Goal: Task Accomplishment & Management: Manage account settings

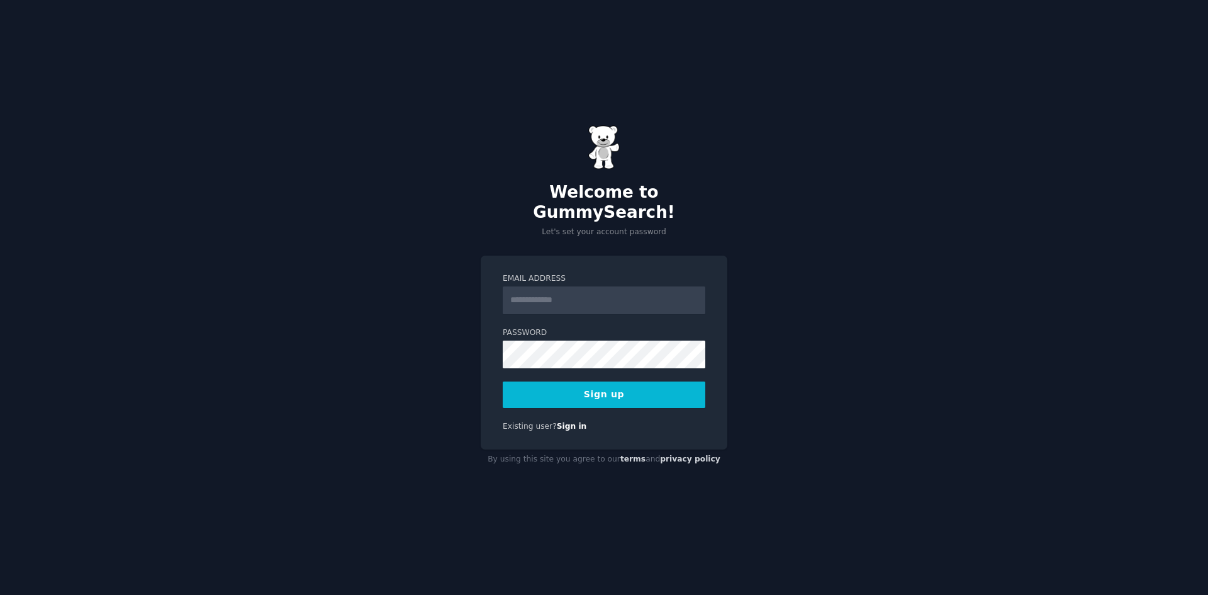
click at [562, 289] on input "Email Address" at bounding box center [604, 300] width 203 height 28
type input "**********"
click at [596, 384] on button "Sign up" at bounding box center [604, 394] width 203 height 26
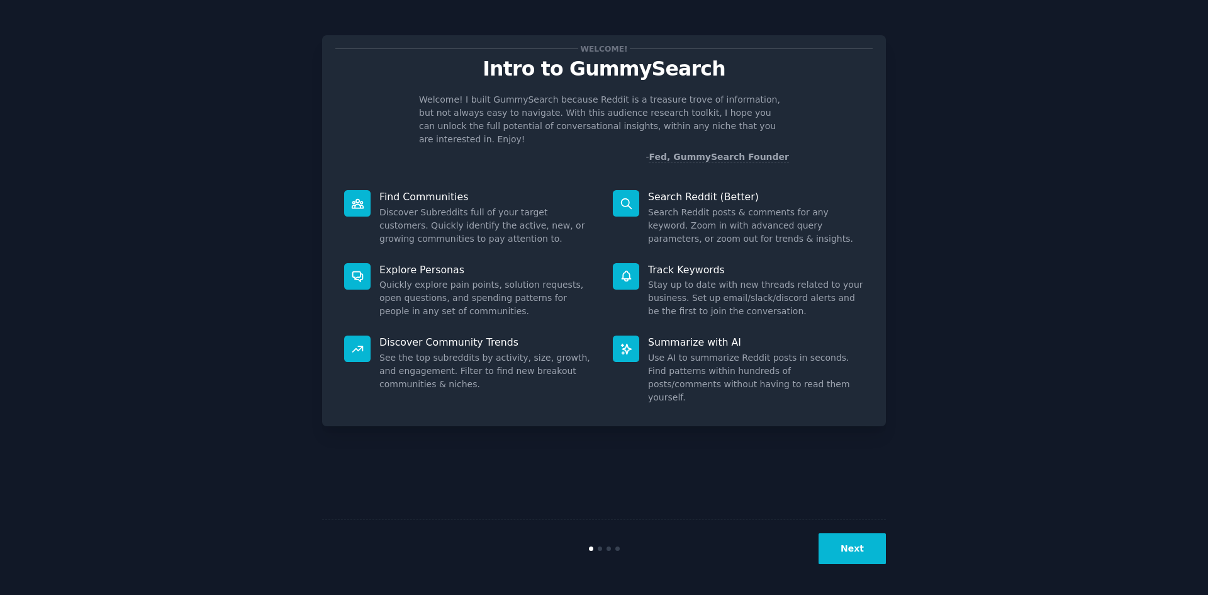
click at [854, 554] on button "Next" at bounding box center [852, 548] width 67 height 31
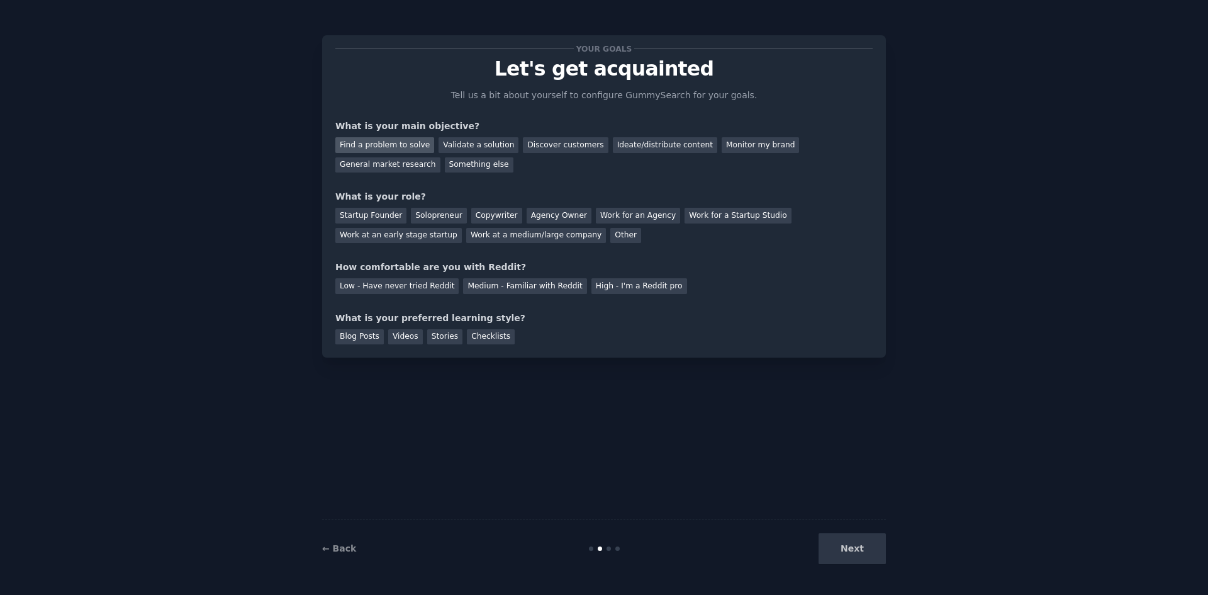
click at [390, 140] on div "Find a problem to solve" at bounding box center [384, 145] width 99 height 16
click at [369, 223] on div "Startup Founder" at bounding box center [370, 216] width 71 height 16
click at [474, 146] on div "Validate a solution" at bounding box center [479, 145] width 80 height 16
click at [394, 143] on div "Find a problem to solve" at bounding box center [384, 145] width 99 height 16
click at [489, 290] on div "Medium - Familiar with Reddit" at bounding box center [524, 286] width 123 height 16
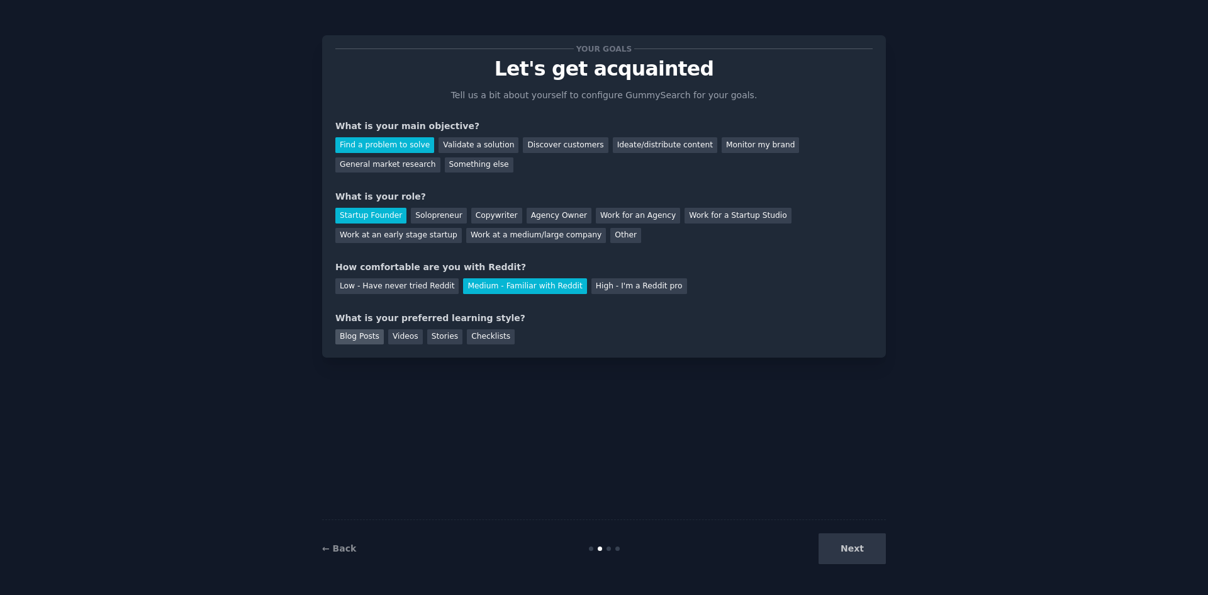
click at [359, 339] on div "Blog Posts" at bounding box center [359, 337] width 48 height 16
click at [433, 335] on div "Stories" at bounding box center [444, 337] width 35 height 16
click at [362, 340] on div "Blog Posts" at bounding box center [359, 337] width 48 height 16
click at [395, 338] on div "Videos" at bounding box center [405, 337] width 35 height 16
click at [854, 546] on button "Next" at bounding box center [852, 548] width 67 height 31
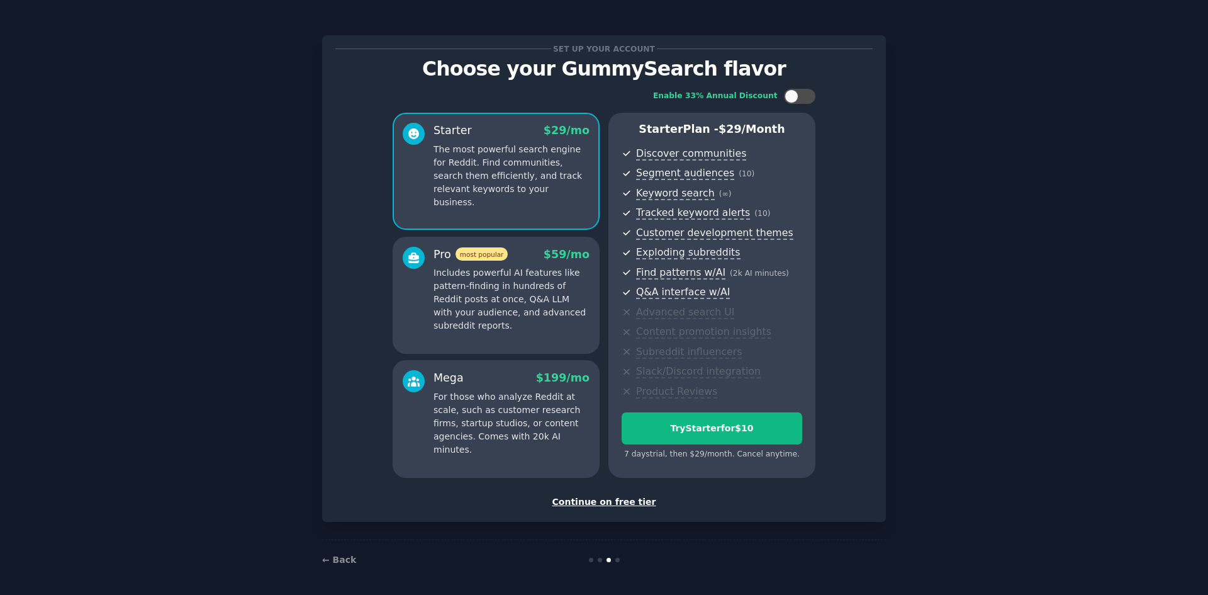
click at [595, 503] on div "Continue on free tier" at bounding box center [603, 501] width 537 height 13
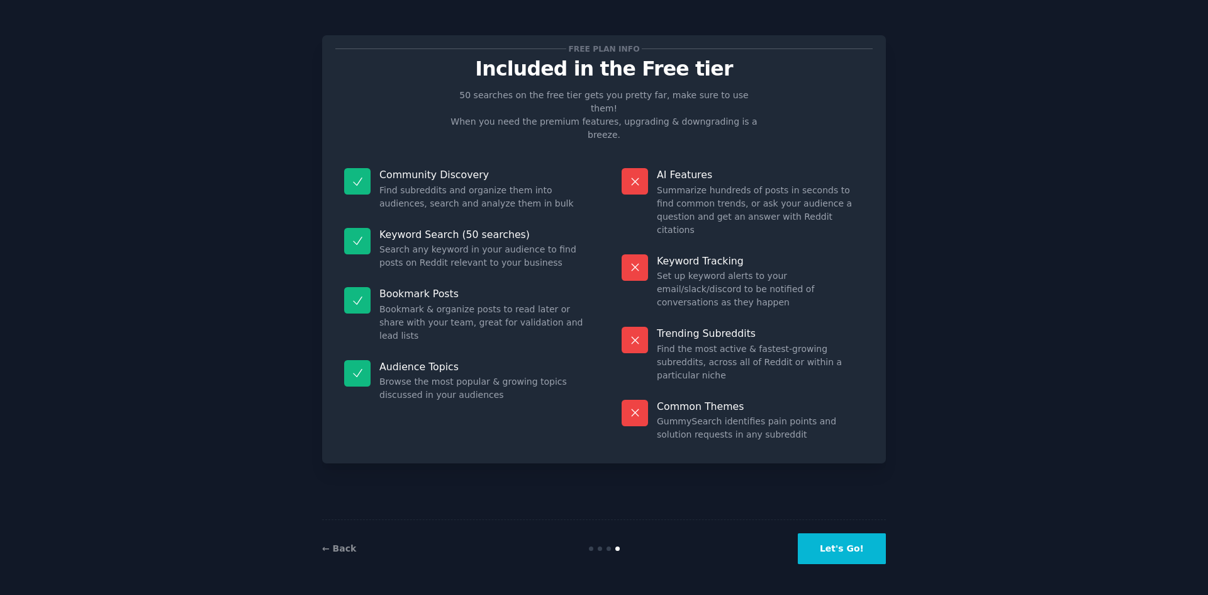
click at [861, 551] on button "Let's Go!" at bounding box center [842, 548] width 88 height 31
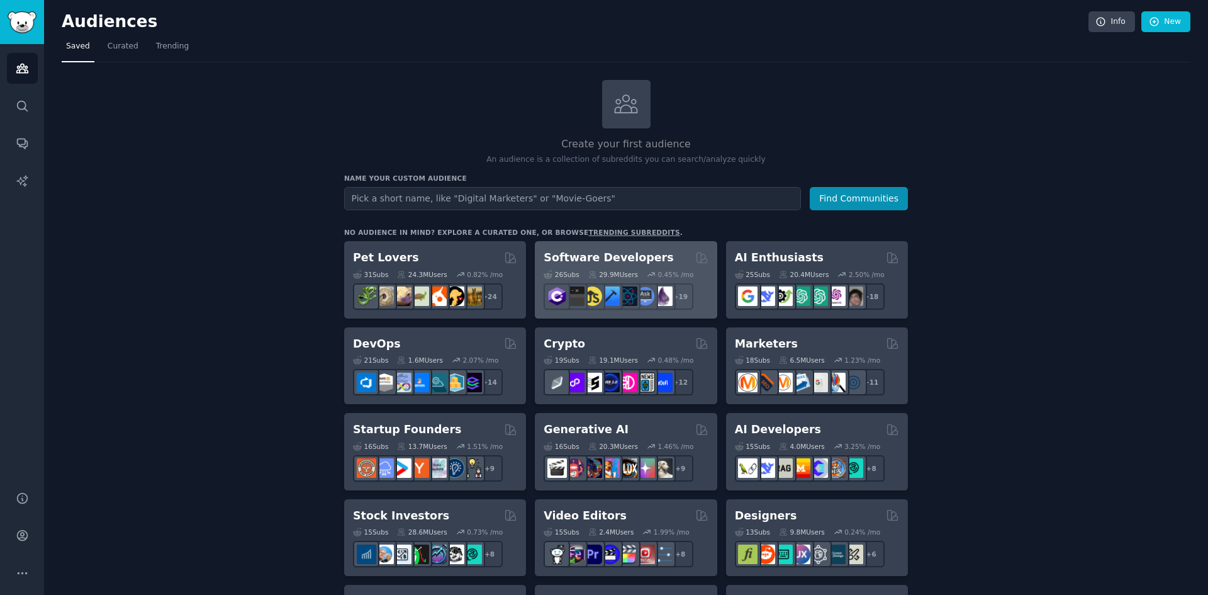
click at [628, 266] on div "26 Sub s 29.9M Users 0.45 % /mo r/elixir + 19" at bounding box center [626, 288] width 164 height 44
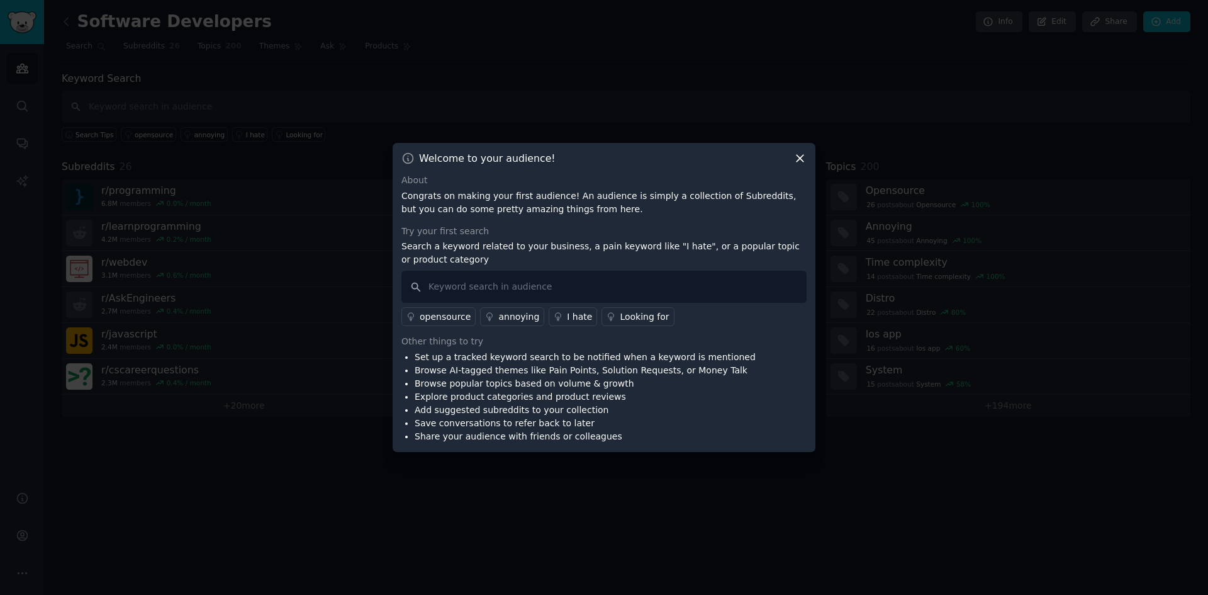
click at [798, 159] on icon at bounding box center [799, 158] width 13 height 13
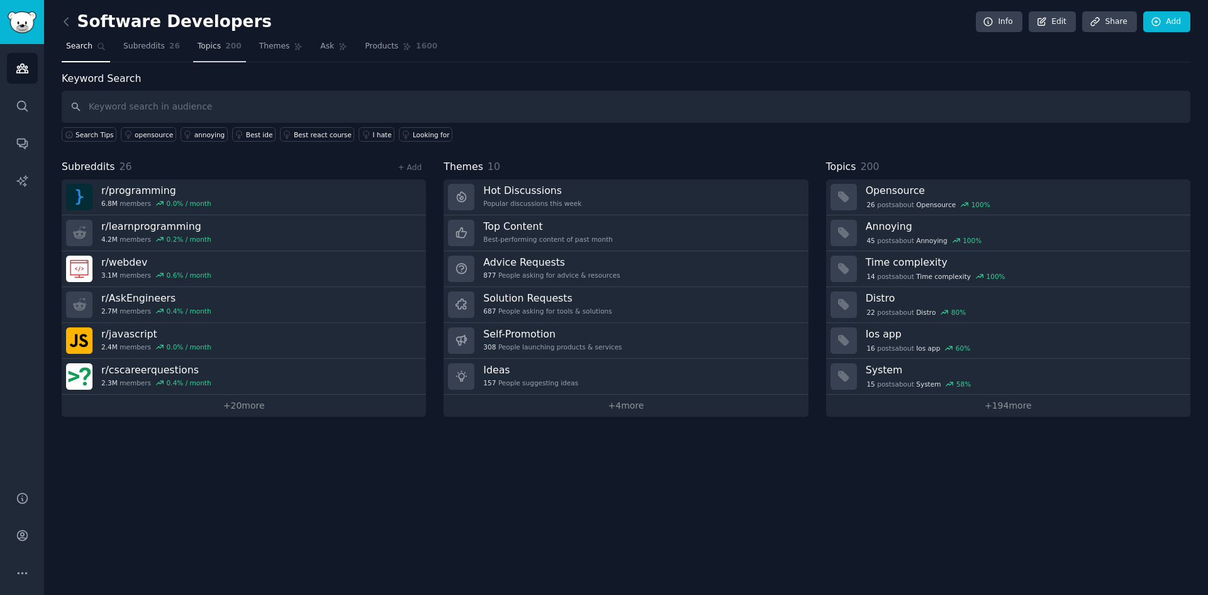
click at [207, 54] on link "Topics 200" at bounding box center [219, 49] width 53 height 26
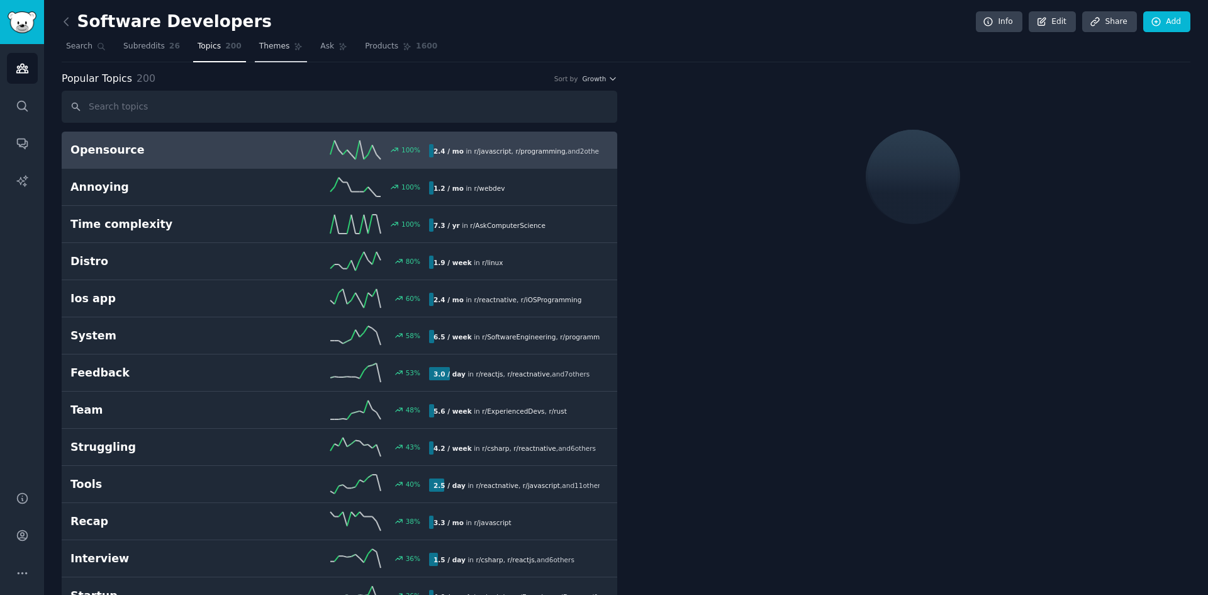
click at [257, 59] on link "Themes" at bounding box center [281, 49] width 53 height 26
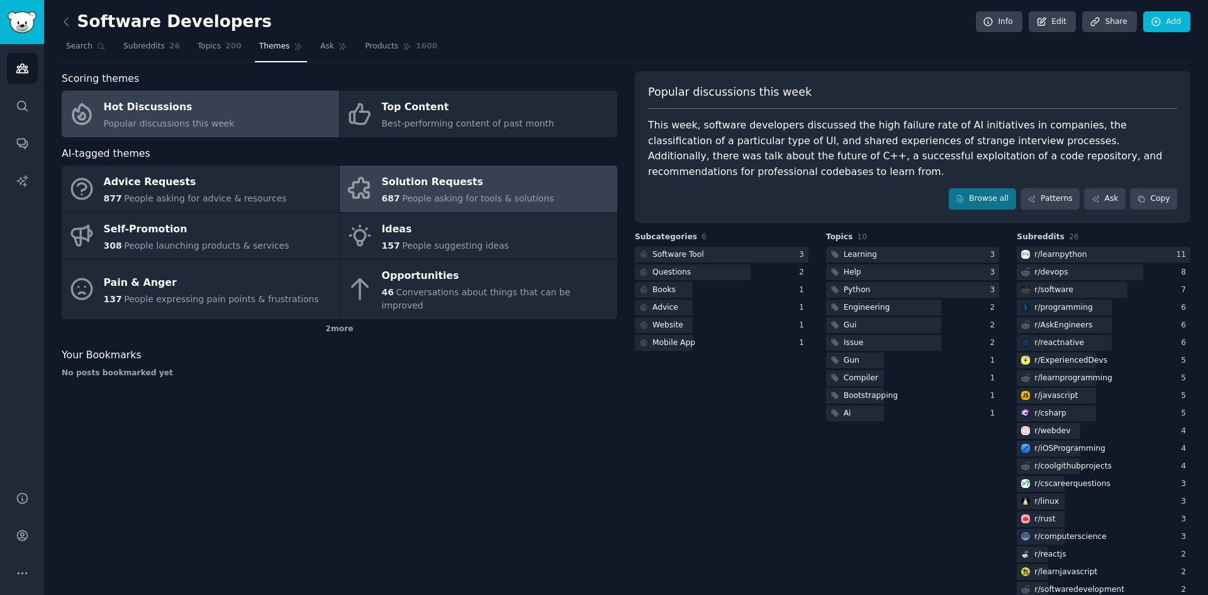
click at [423, 193] on span "People asking for tools & solutions" at bounding box center [478, 198] width 152 height 10
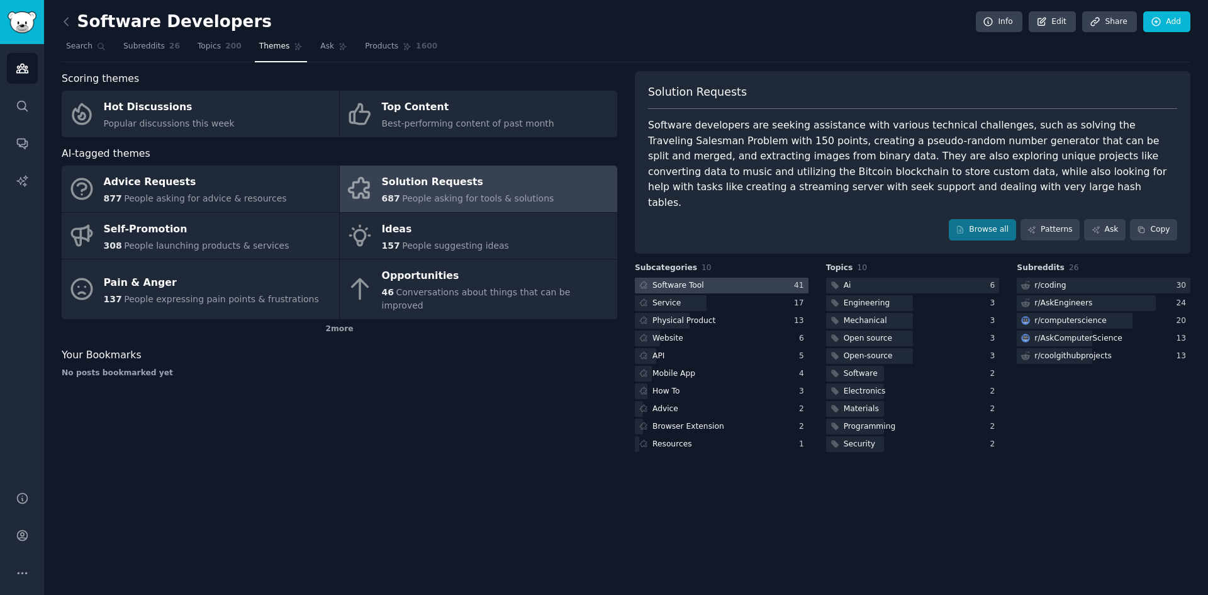
click at [675, 280] on div "Software Tool" at bounding box center [678, 285] width 52 height 11
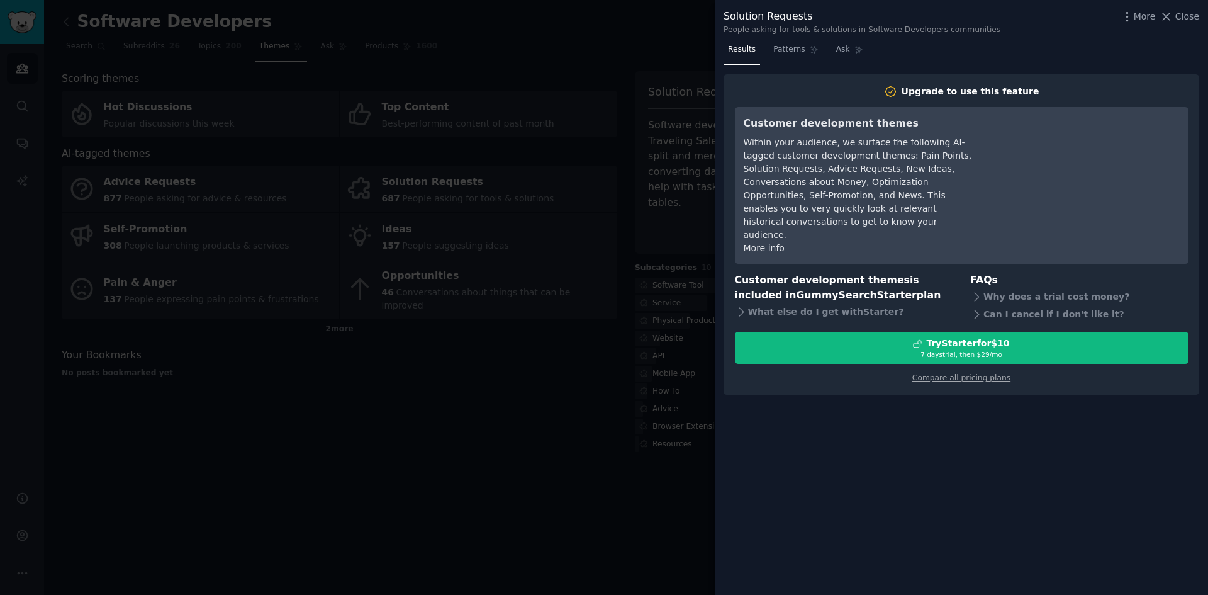
click at [636, 428] on div at bounding box center [604, 297] width 1208 height 595
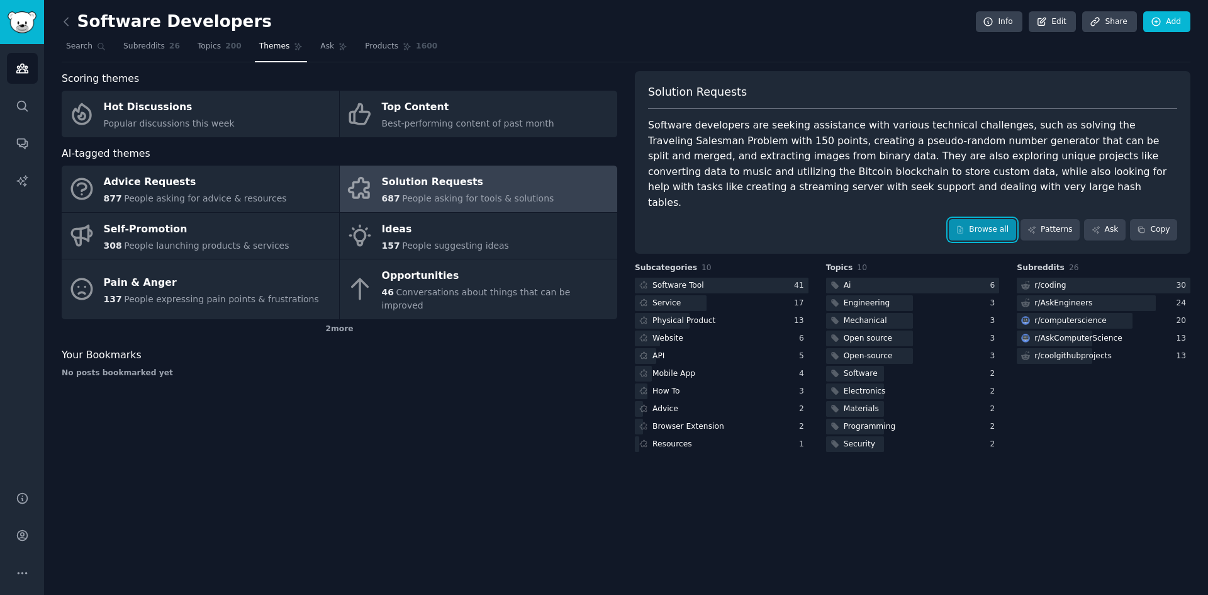
click at [1012, 220] on link "Browse all" at bounding box center [982, 229] width 67 height 21
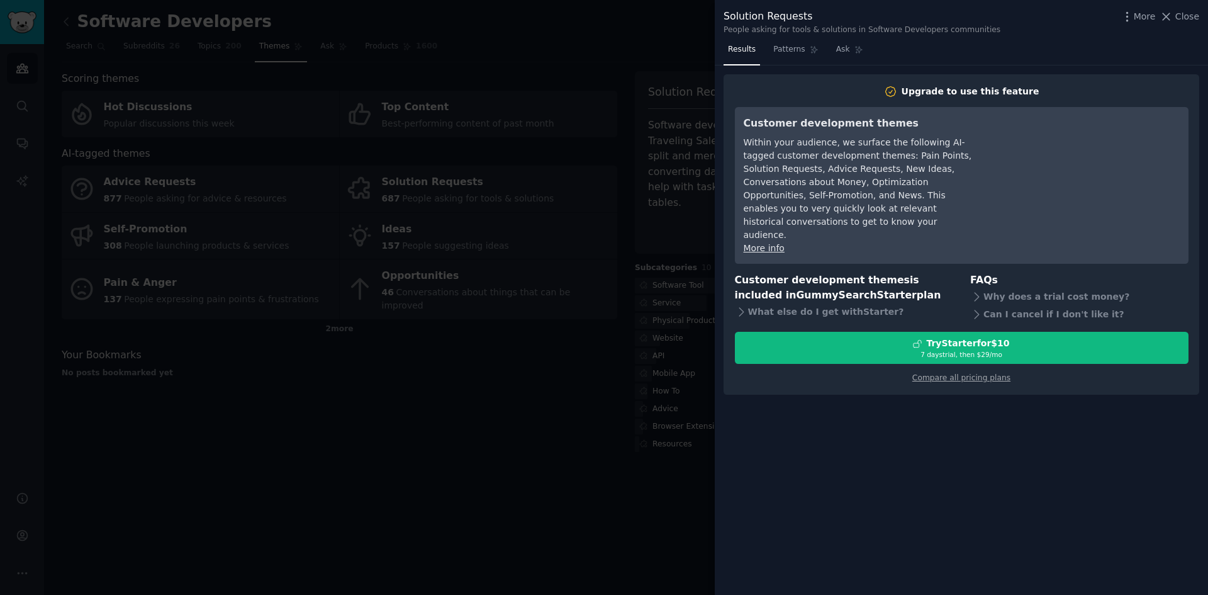
click at [546, 266] on div at bounding box center [604, 297] width 1208 height 595
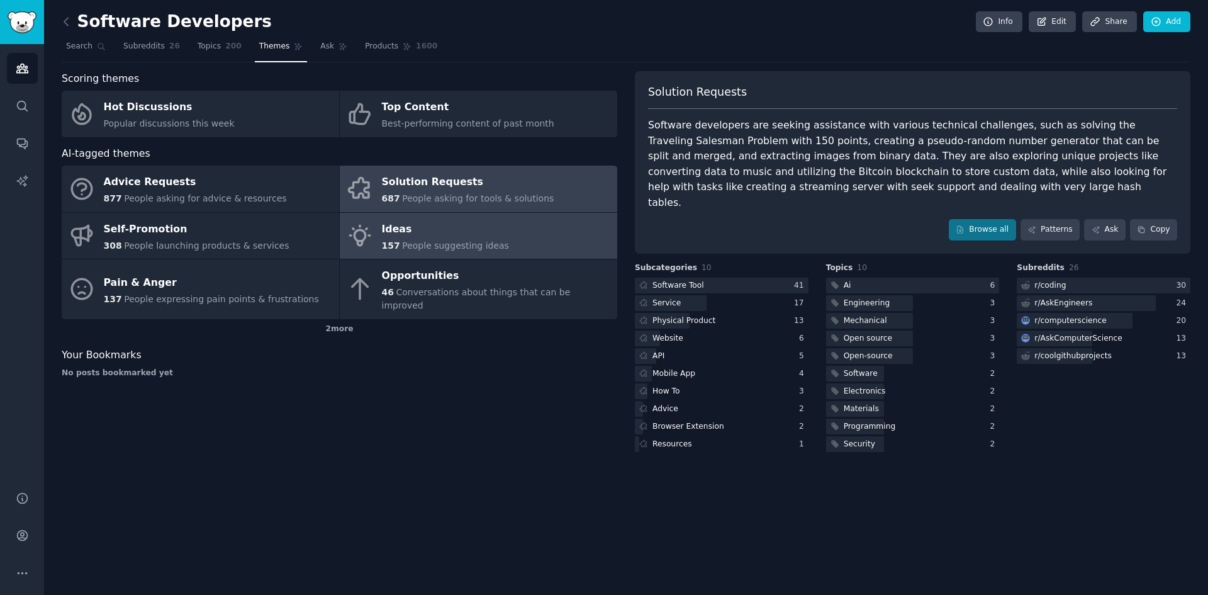
click at [416, 247] on span "People suggesting ideas" at bounding box center [455, 245] width 107 height 10
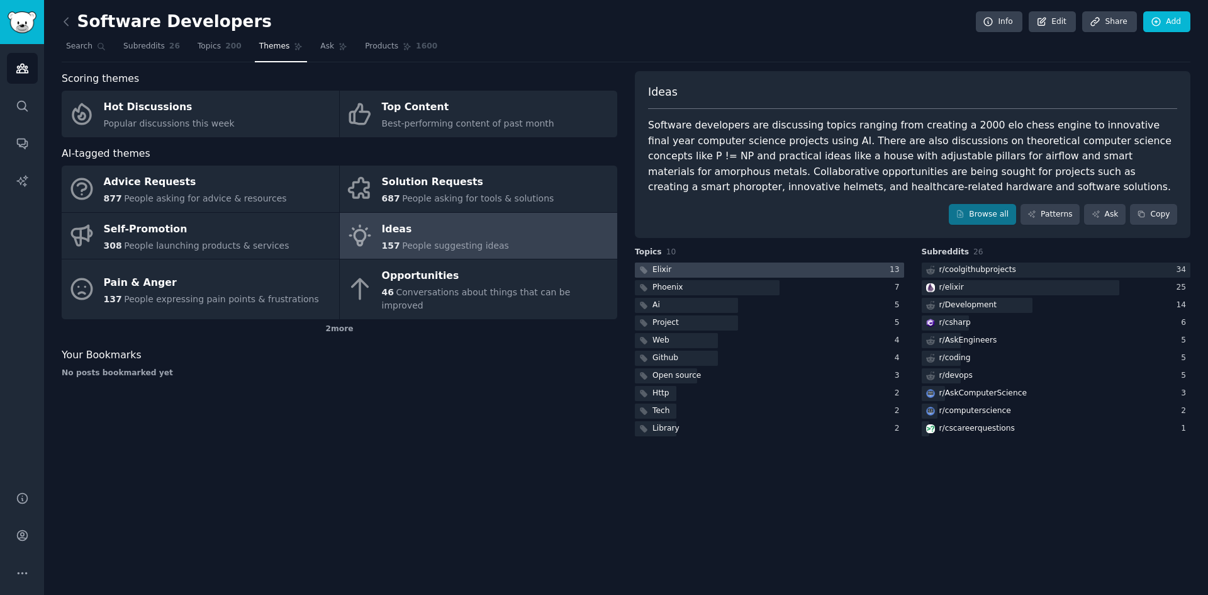
click at [660, 270] on div "Elixir" at bounding box center [661, 269] width 19 height 11
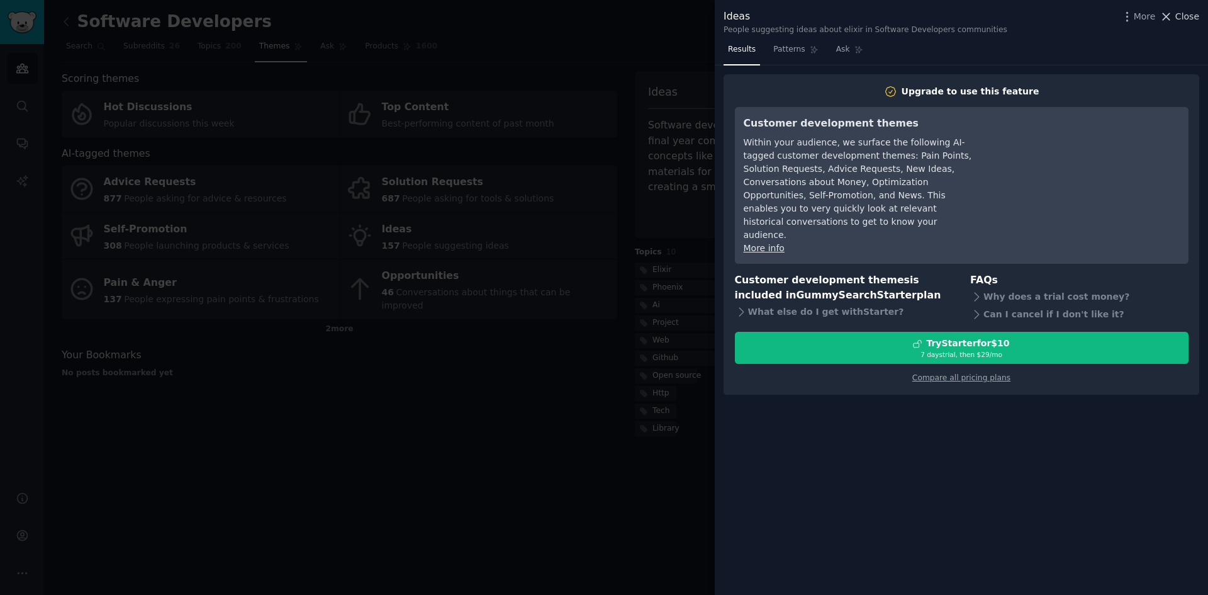
click at [1180, 18] on span "Close" at bounding box center [1187, 16] width 24 height 13
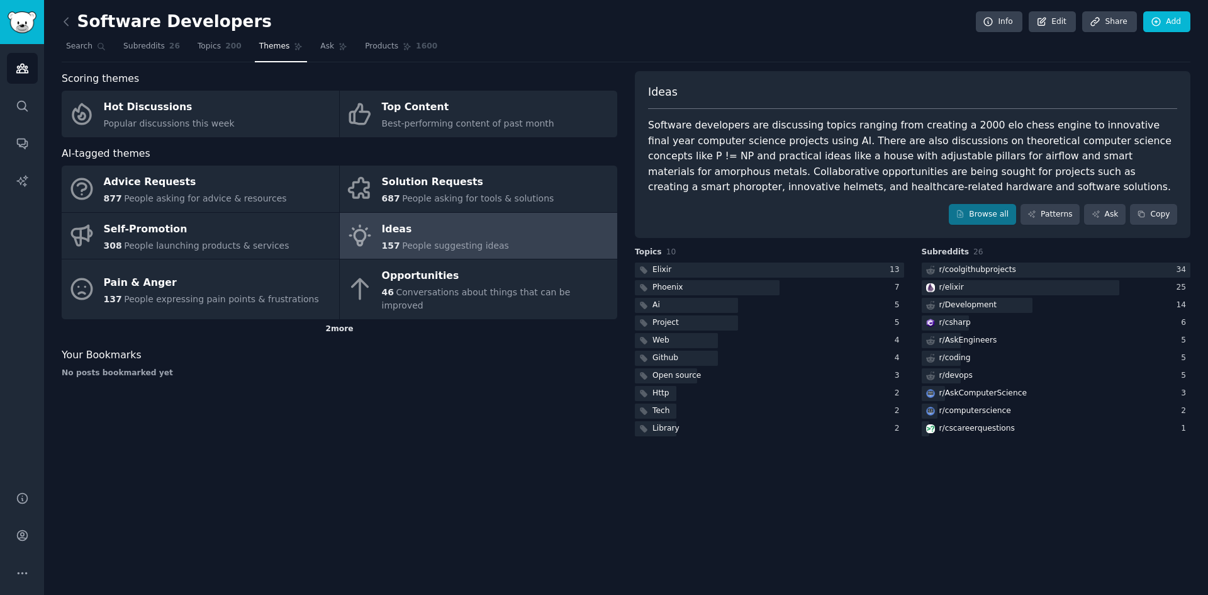
click at [340, 319] on div "2 more" at bounding box center [340, 329] width 556 height 20
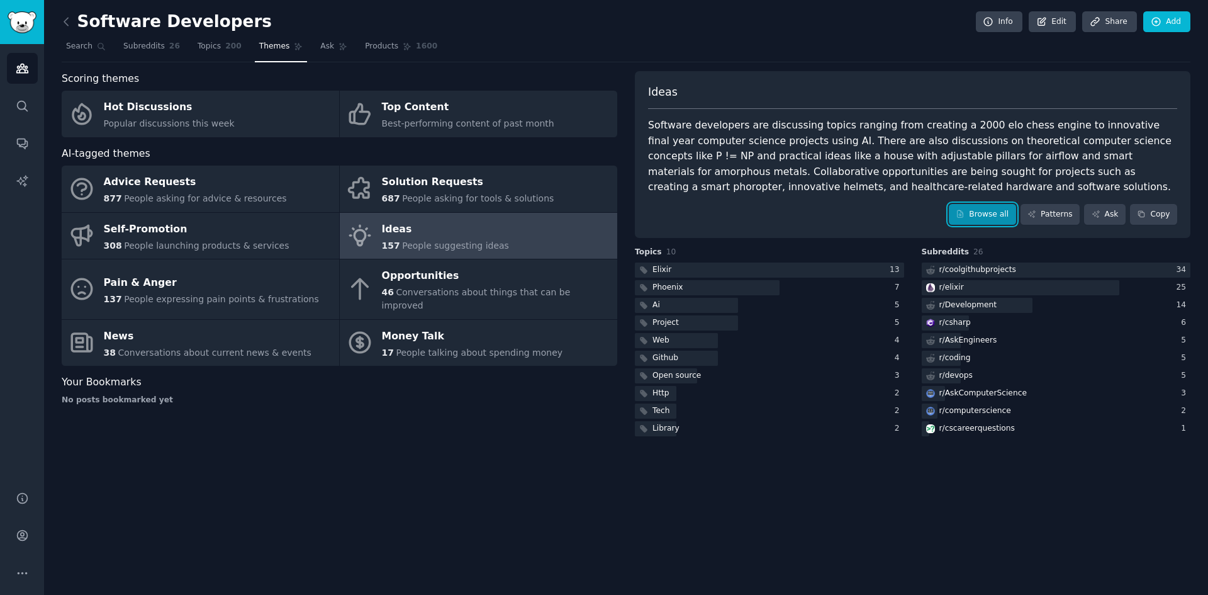
click at [988, 215] on link "Browse all" at bounding box center [982, 214] width 67 height 21
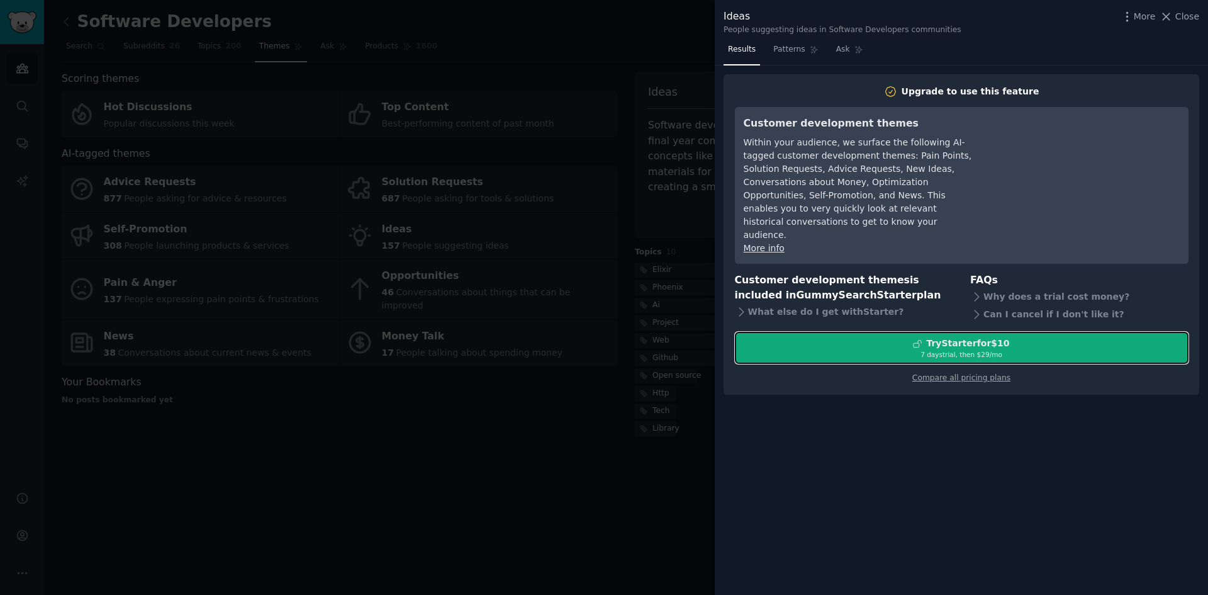
click at [984, 350] on div "7 days trial, then $ 29 /mo" at bounding box center [962, 354] width 452 height 9
click at [936, 337] on div "Try Starter for $10" at bounding box center [967, 343] width 83 height 13
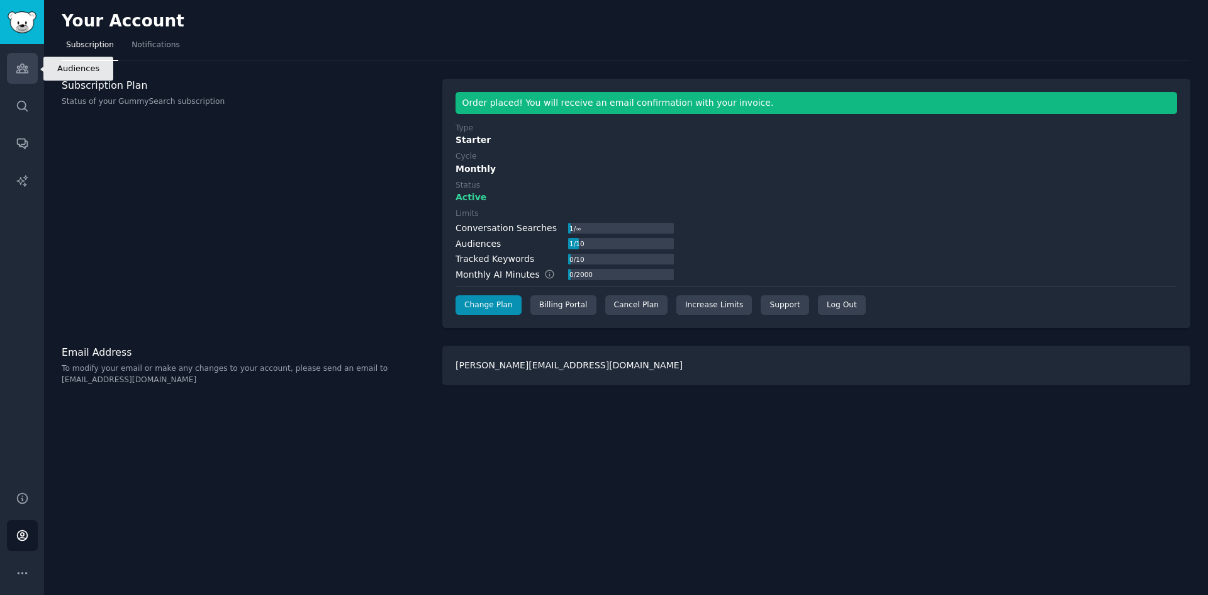
click at [22, 72] on icon "Sidebar" at bounding box center [22, 68] width 13 height 13
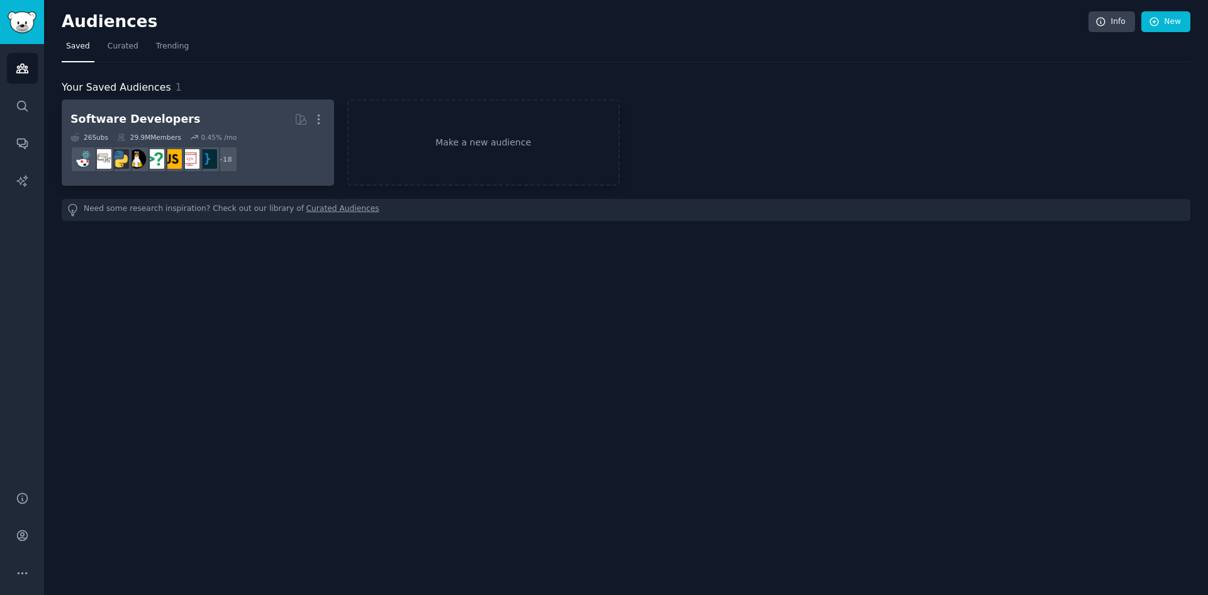
click at [294, 159] on dd "r/programming + 18" at bounding box center [197, 159] width 255 height 35
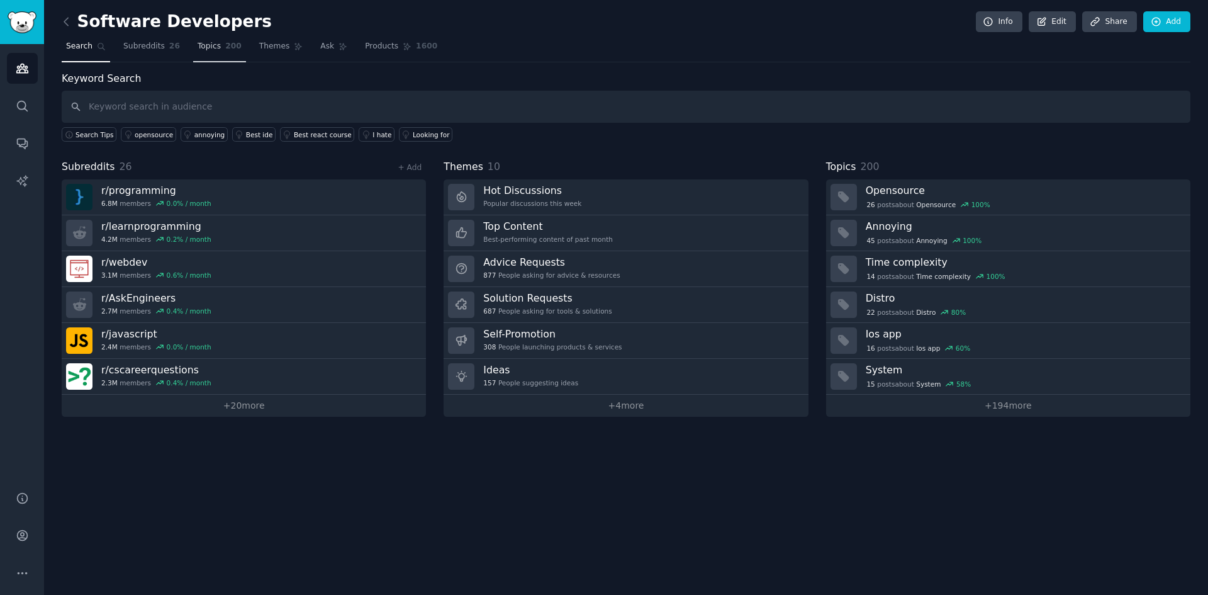
click at [201, 48] on span "Topics" at bounding box center [209, 46] width 23 height 11
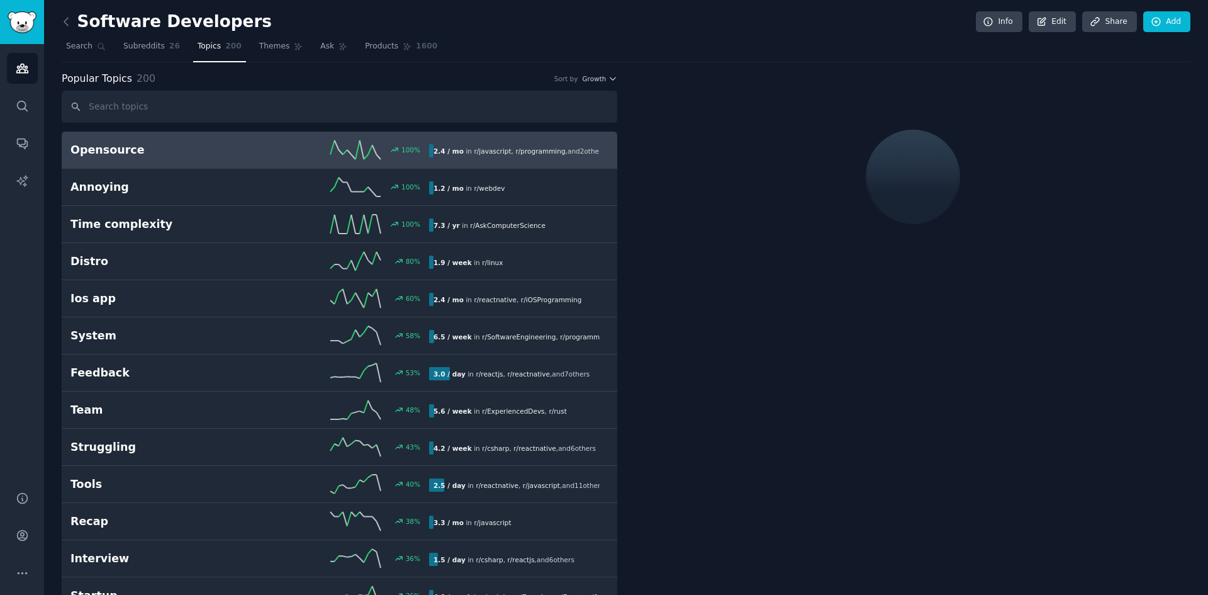
click at [220, 53] on link "Topics 200" at bounding box center [219, 49] width 53 height 26
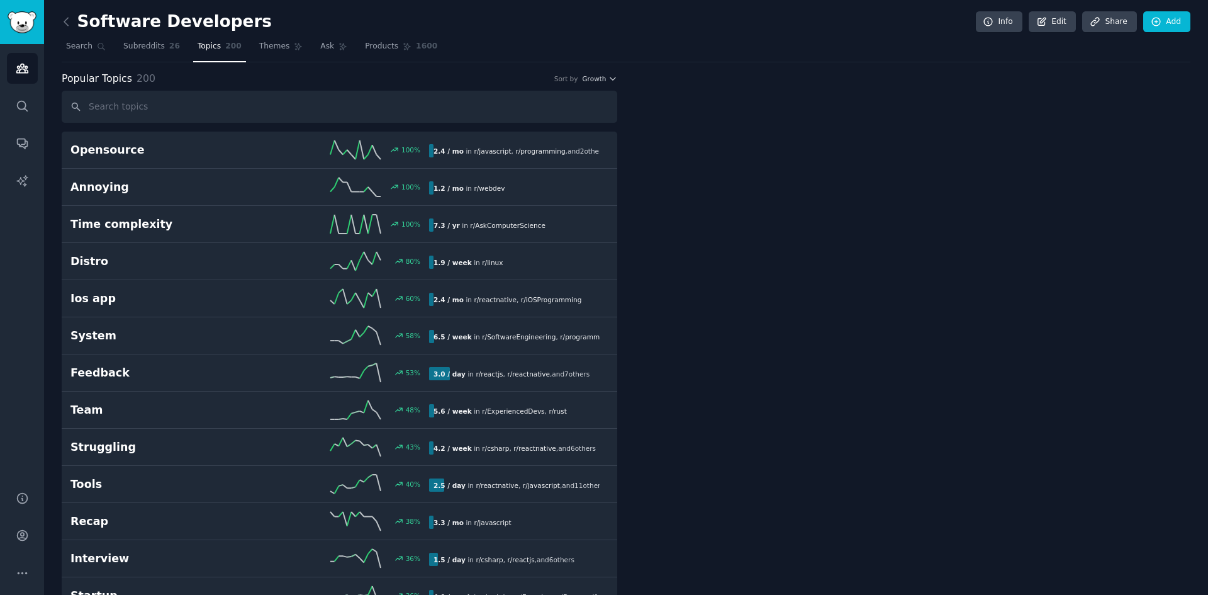
click at [73, 26] on link at bounding box center [70, 22] width 16 height 20
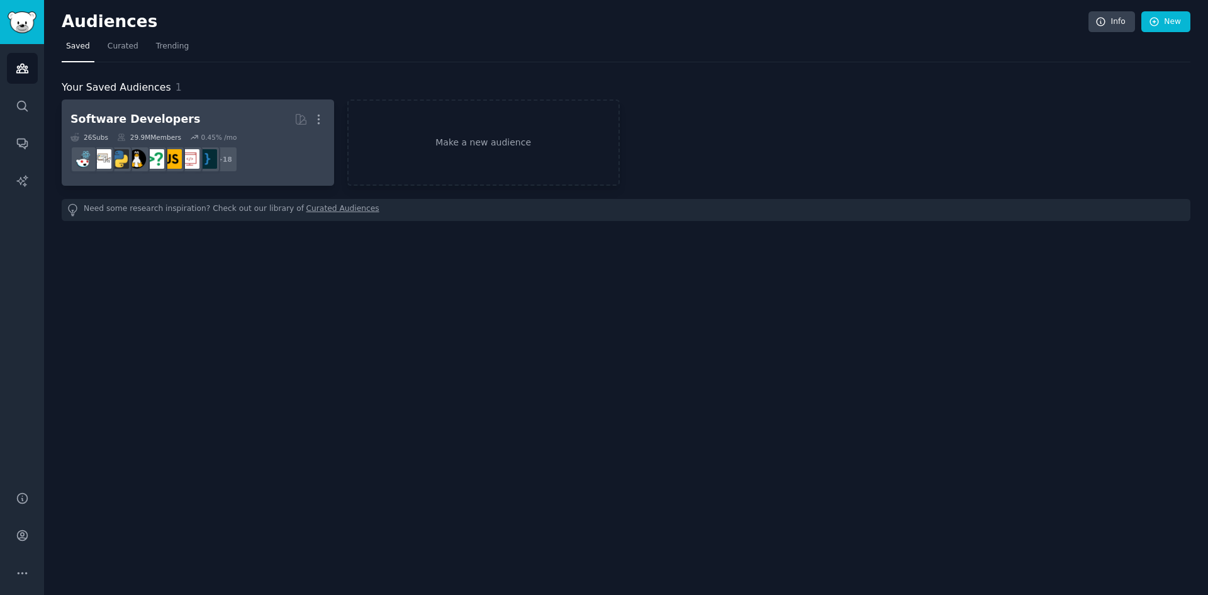
click at [294, 152] on dd "+ 18" at bounding box center [197, 159] width 255 height 35
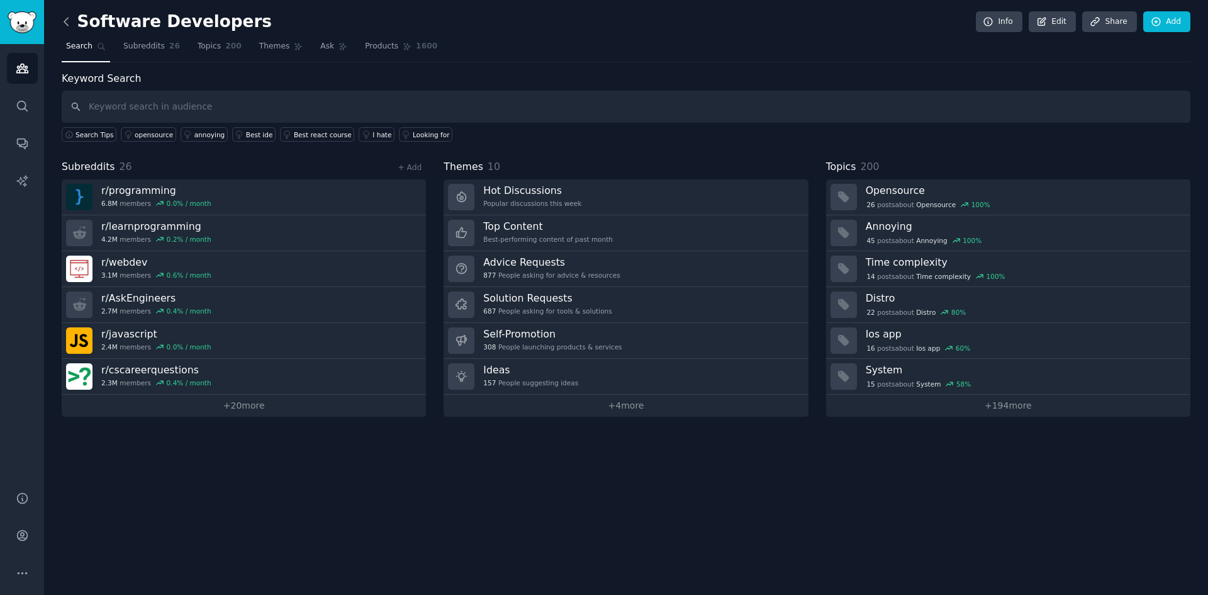
click at [64, 25] on icon at bounding box center [66, 21] width 13 height 13
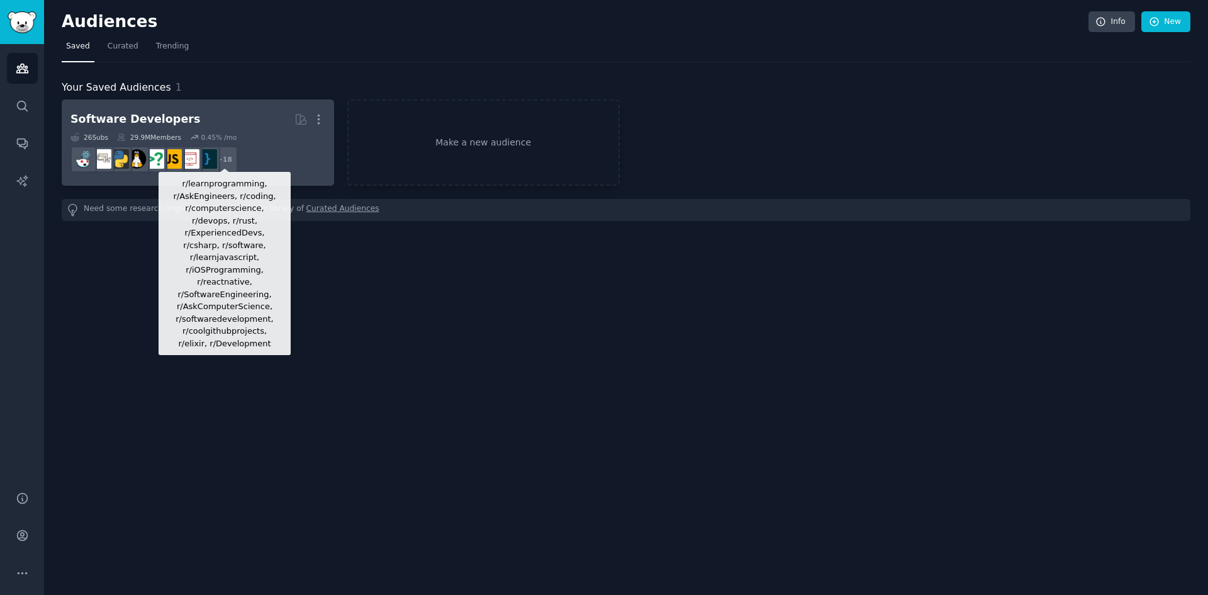
click at [228, 160] on div "+ 18" at bounding box center [224, 159] width 26 height 26
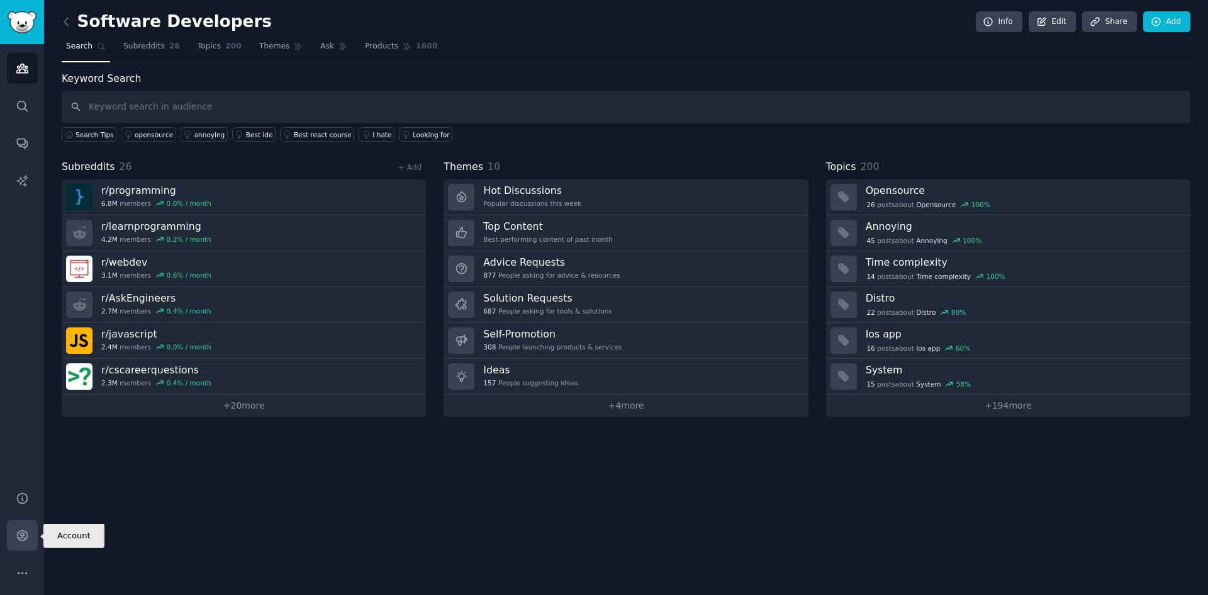
click at [25, 537] on icon "Sidebar" at bounding box center [22, 535] width 13 height 13
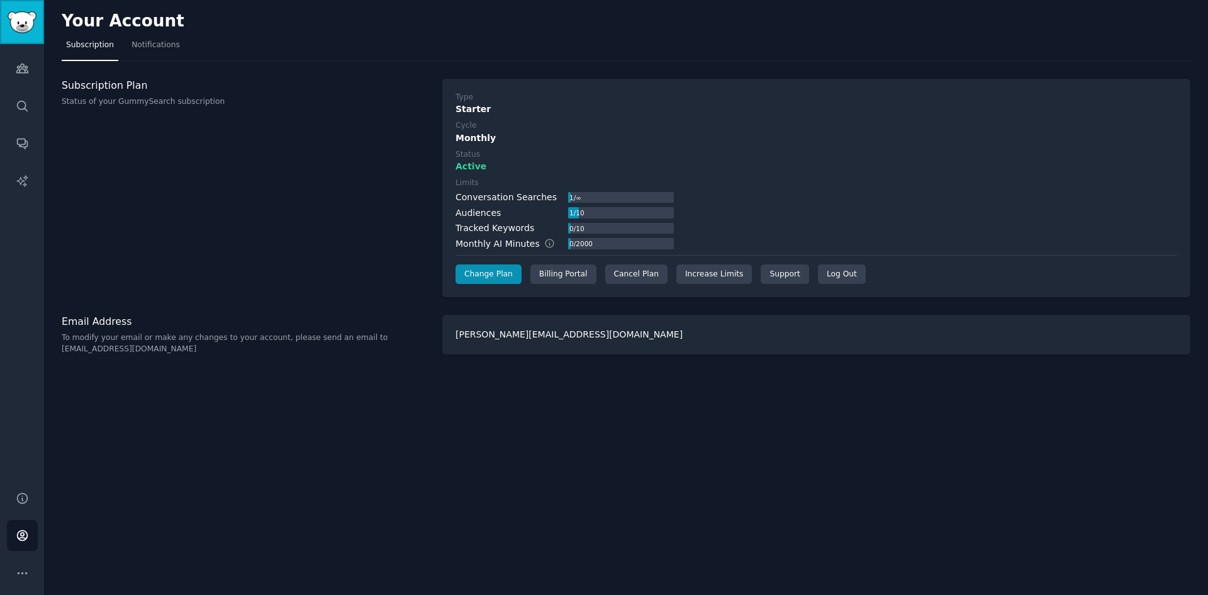
click at [18, 21] on img "Sidebar" at bounding box center [22, 22] width 29 height 22
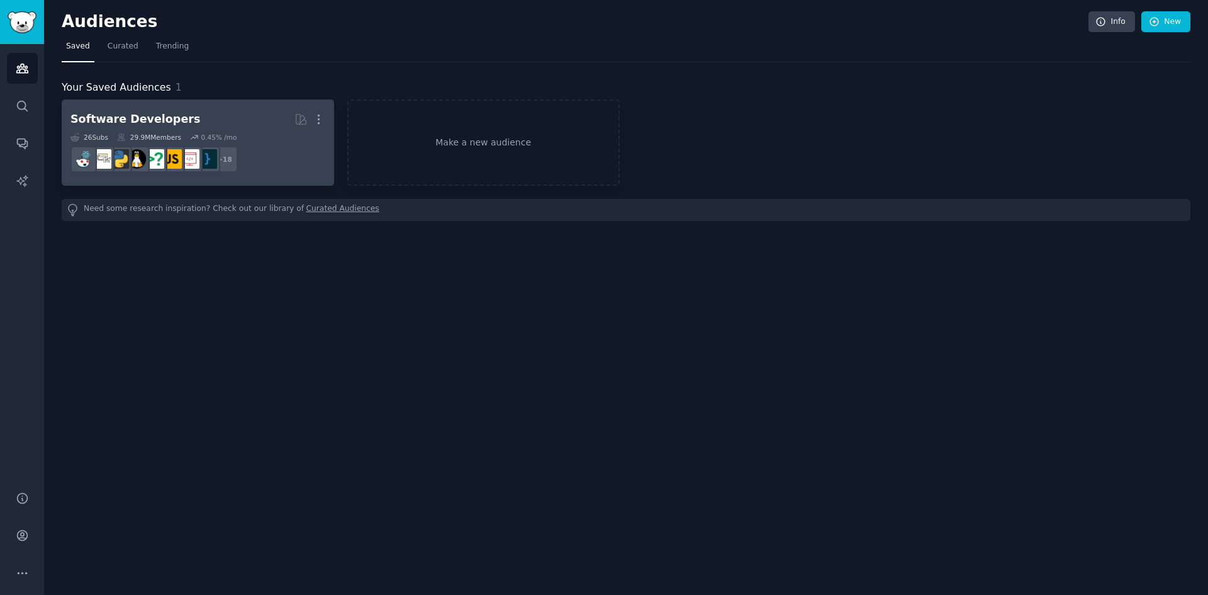
click at [164, 131] on div "Software Developers More 26 Sub s 29.9M Members 0.45 % /mo r/linux + 18" at bounding box center [197, 142] width 255 height 69
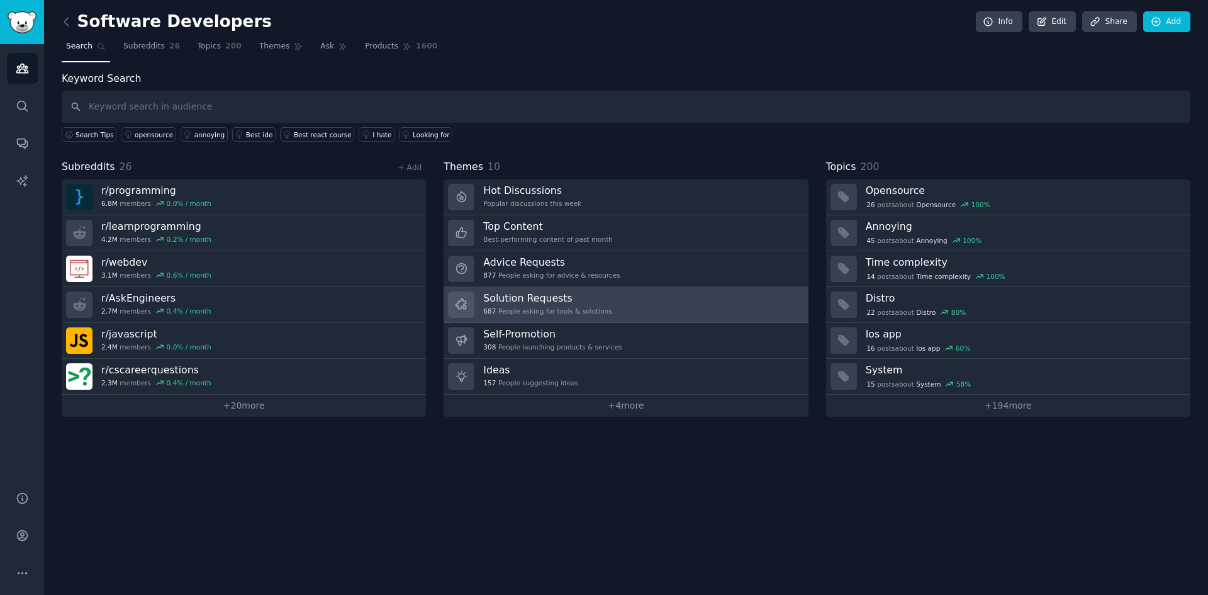
click at [632, 310] on link "Solution Requests 687 People asking for tools & solutions" at bounding box center [626, 305] width 364 height 36
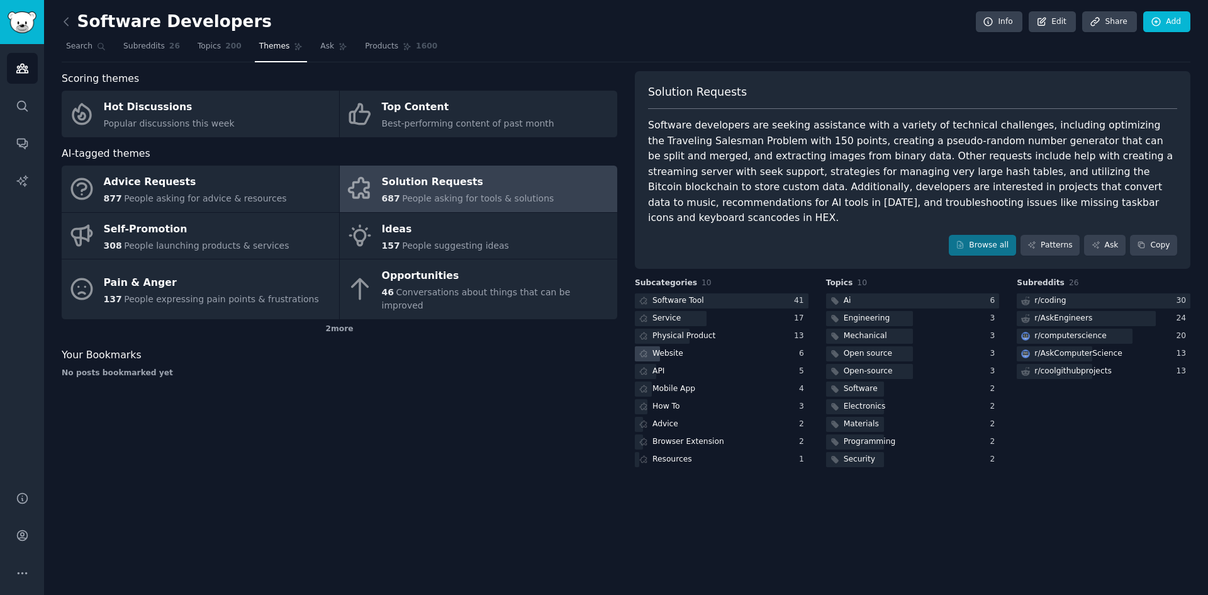
click at [676, 348] on div "Website" at bounding box center [667, 353] width 31 height 11
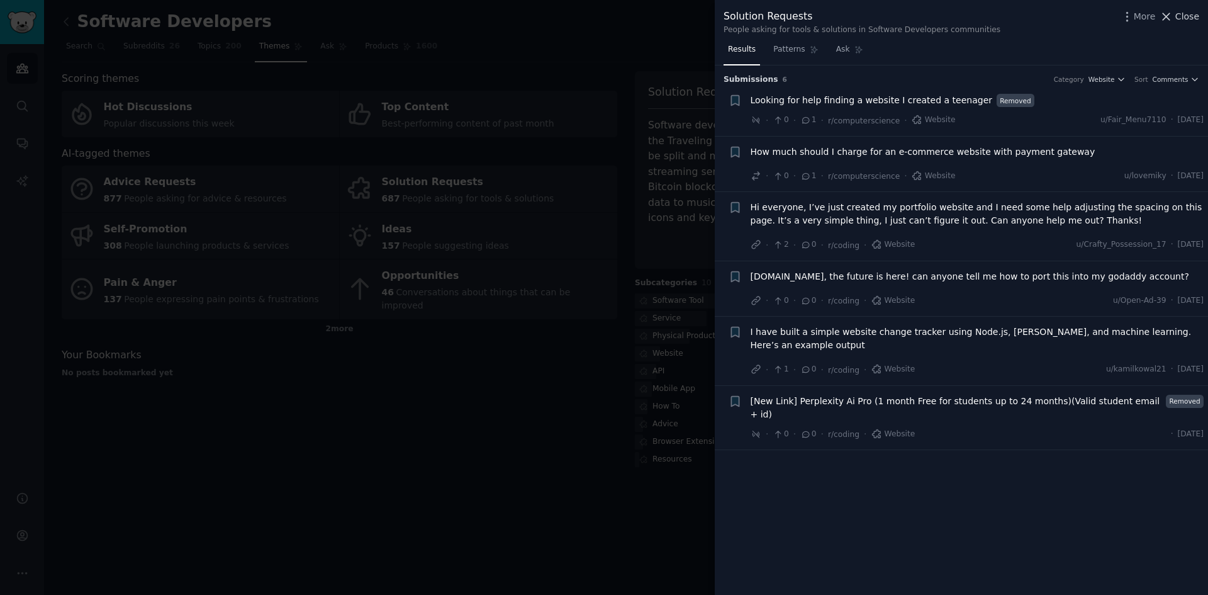
click at [1186, 13] on span "Close" at bounding box center [1187, 16] width 24 height 13
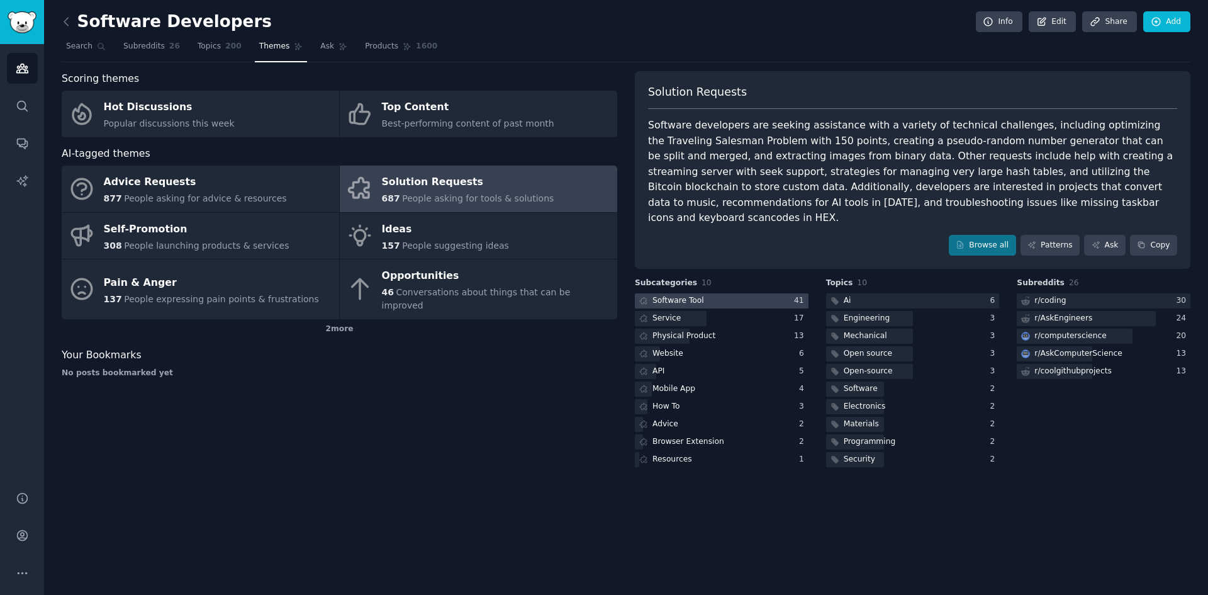
click at [689, 295] on div "Software Tool" at bounding box center [678, 300] width 52 height 11
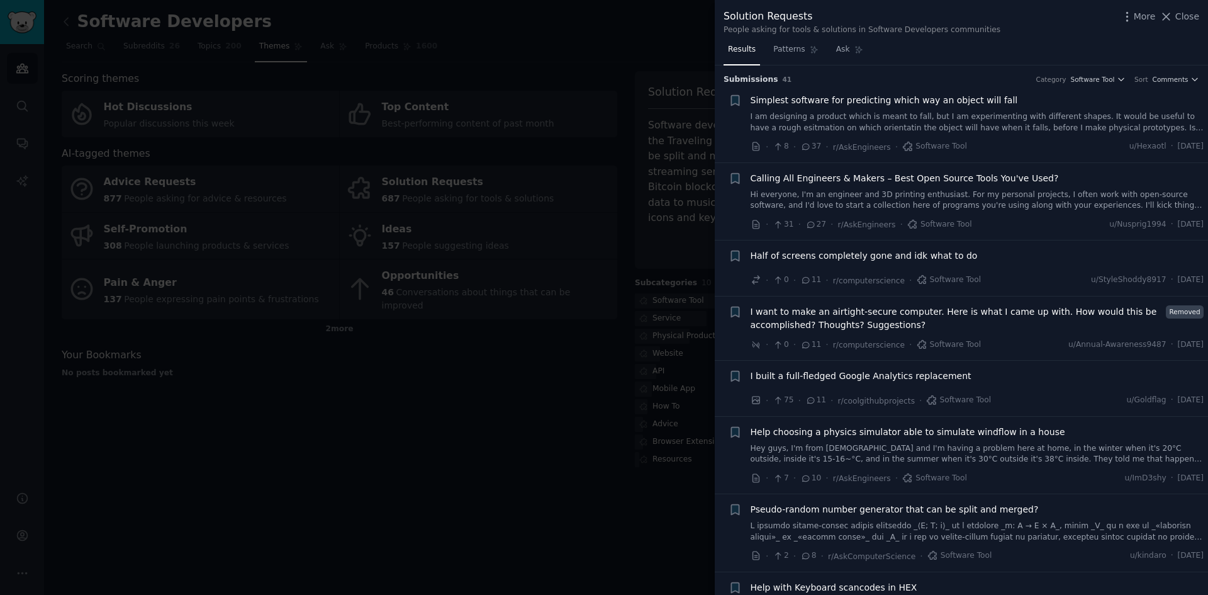
click at [1185, 20] on span "Close" at bounding box center [1187, 16] width 24 height 13
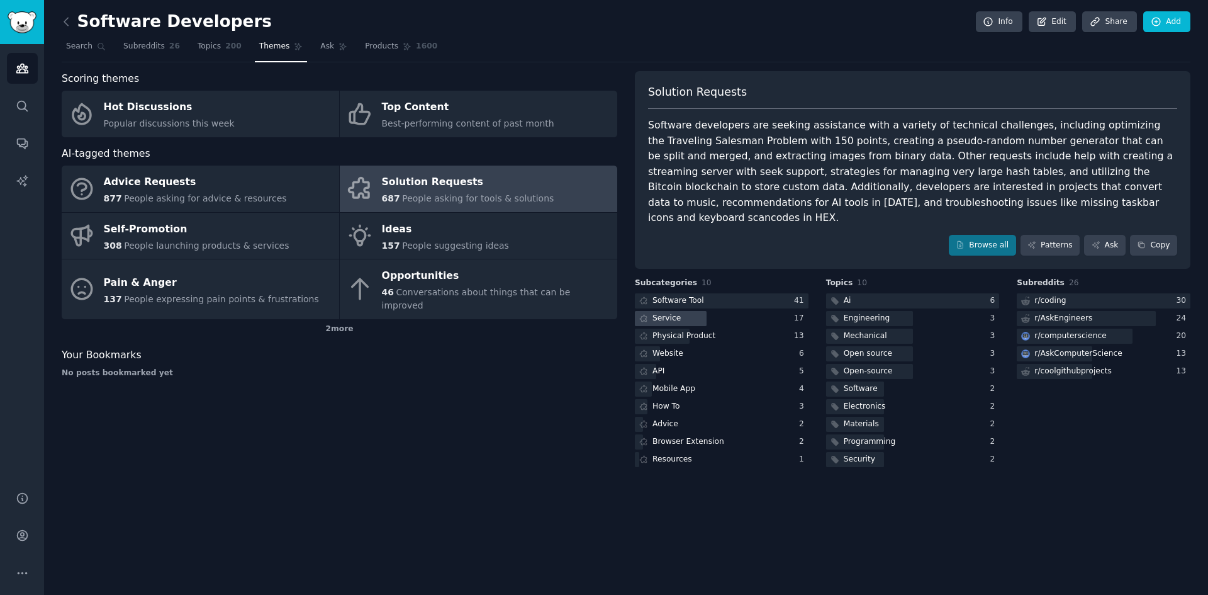
click at [673, 313] on div "Service" at bounding box center [666, 318] width 28 height 11
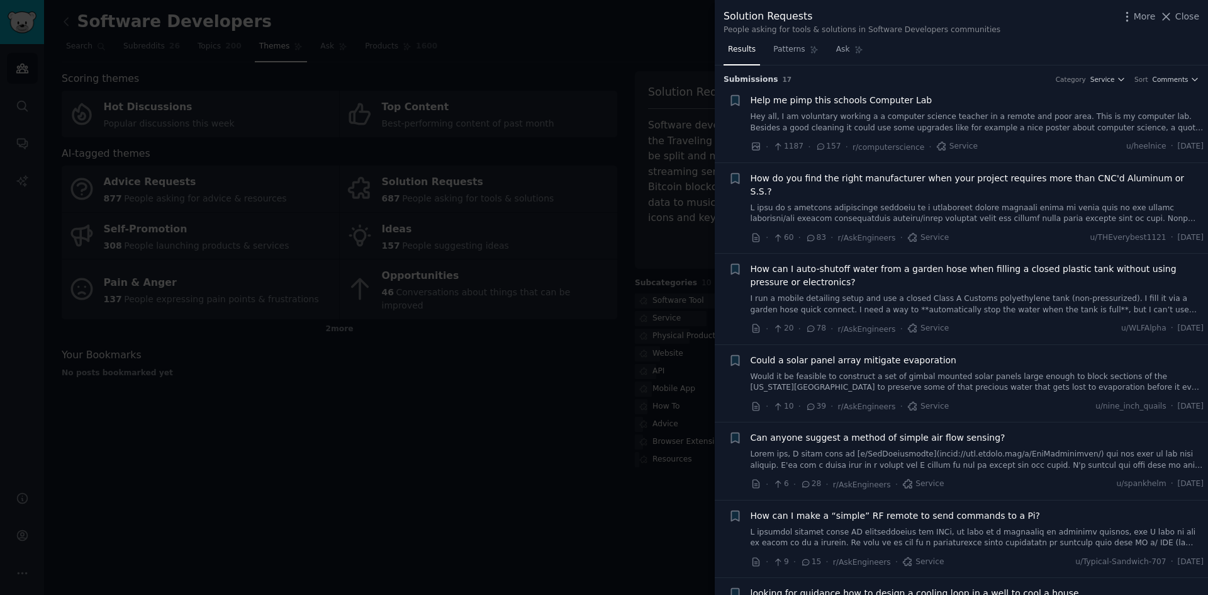
click at [874, 99] on span "Help me pimp this schools Computer Lab" at bounding box center [842, 100] width 182 height 13
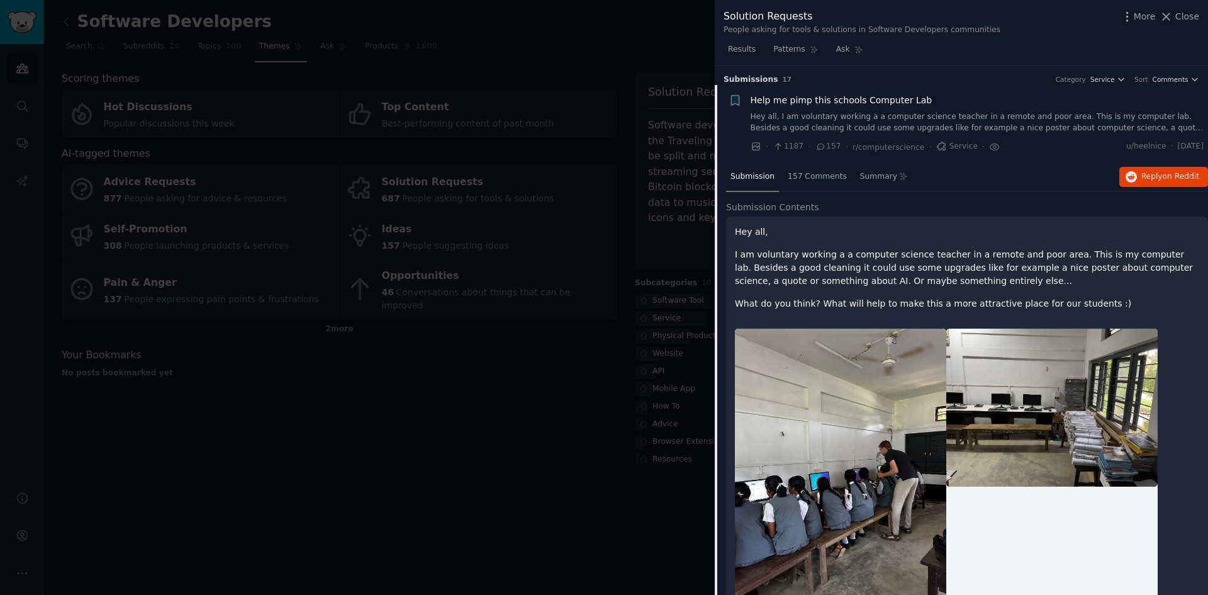
scroll to position [20, 0]
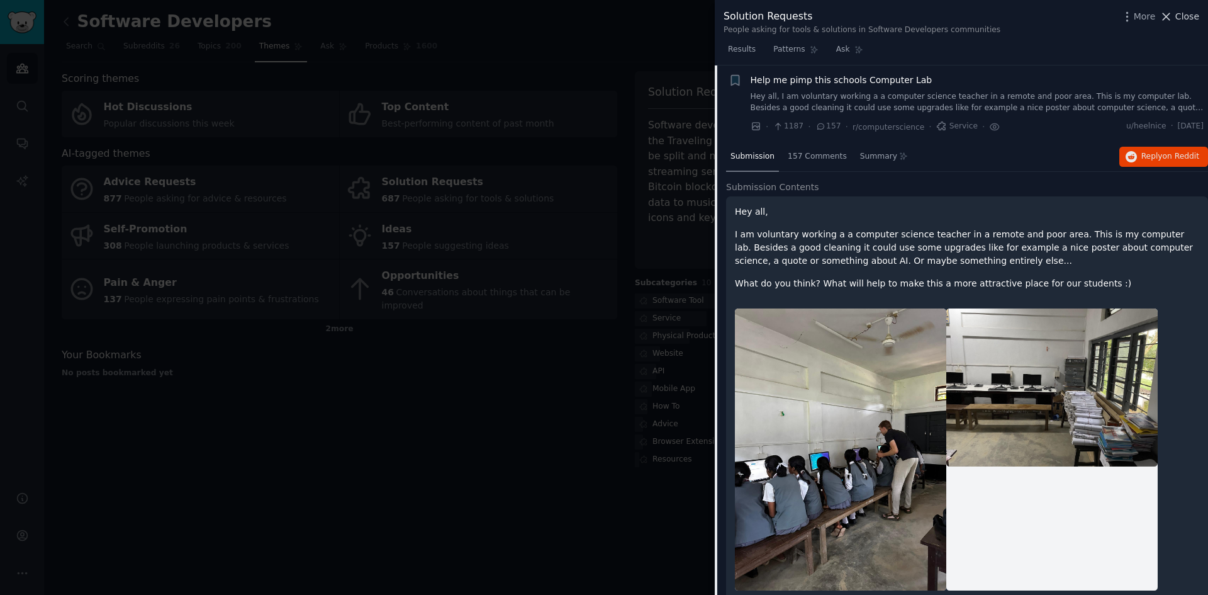
click at [1178, 19] on span "Close" at bounding box center [1187, 16] width 24 height 13
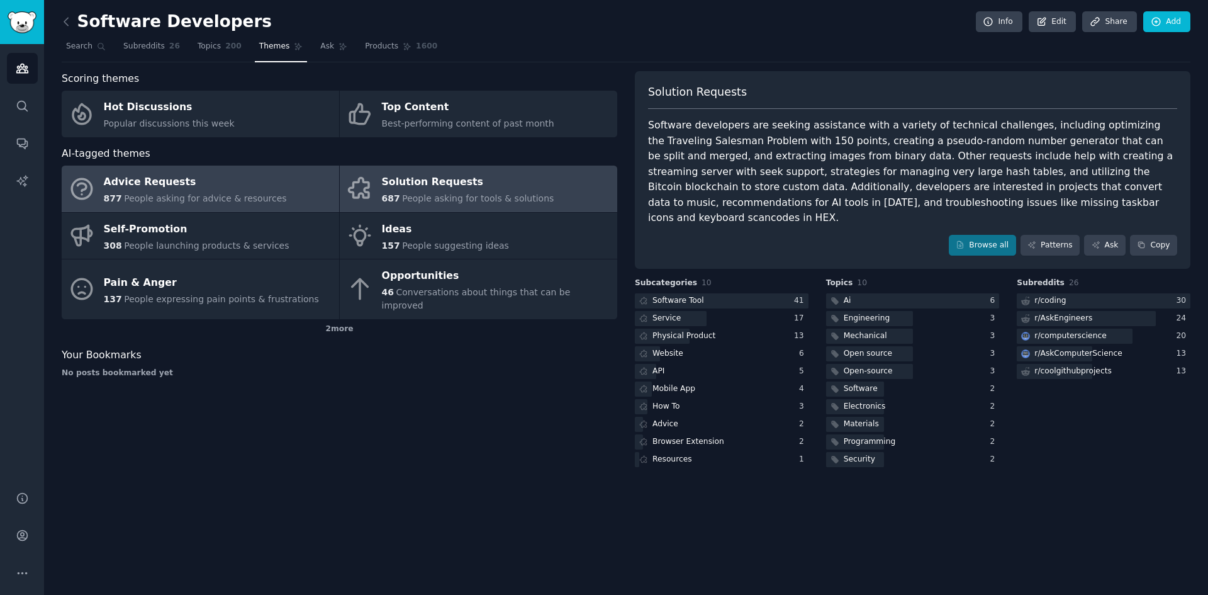
click at [205, 206] on link "Advice Requests 877 People asking for advice & resources" at bounding box center [200, 188] width 277 height 47
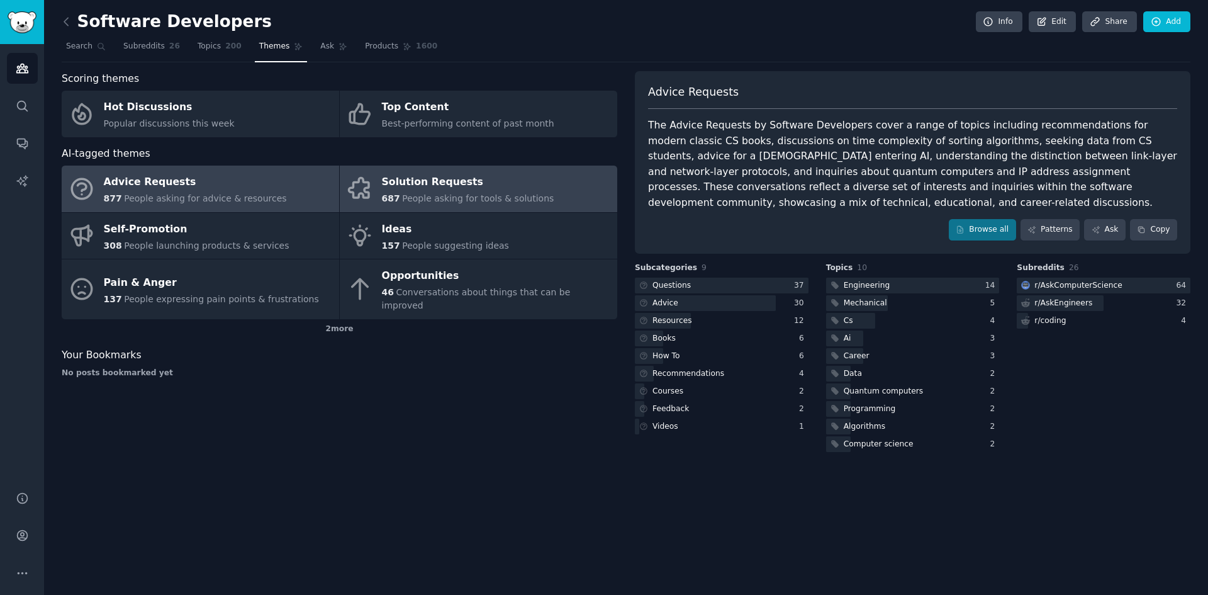
click at [491, 183] on div "Solution Requests" at bounding box center [468, 182] width 172 height 20
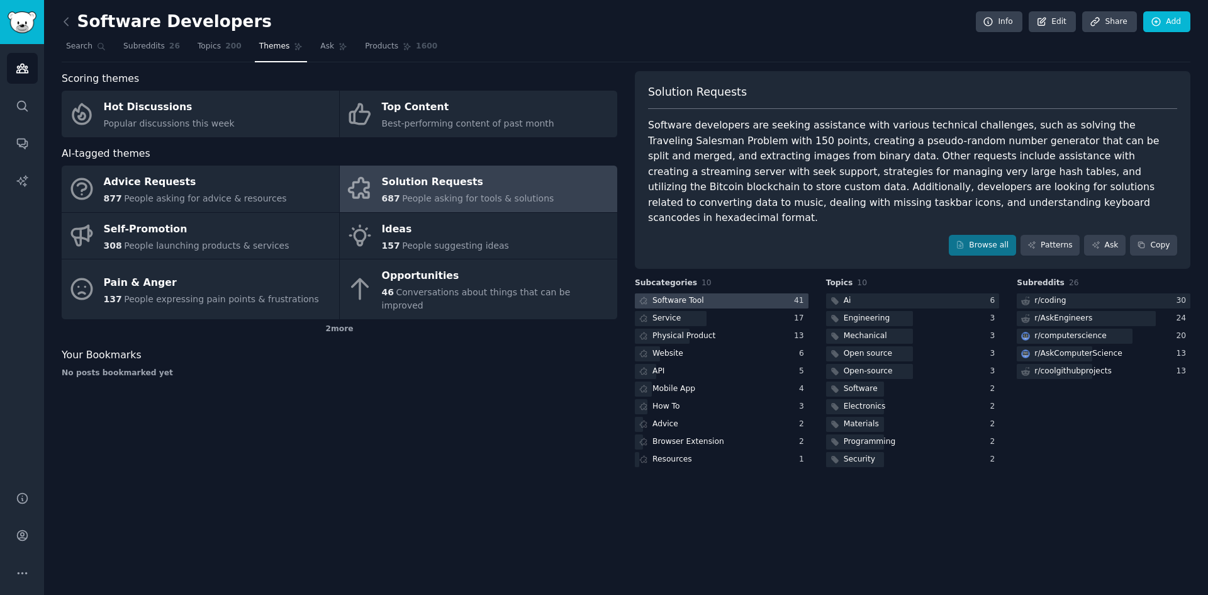
click at [673, 295] on div "Software Tool" at bounding box center [678, 300] width 52 height 11
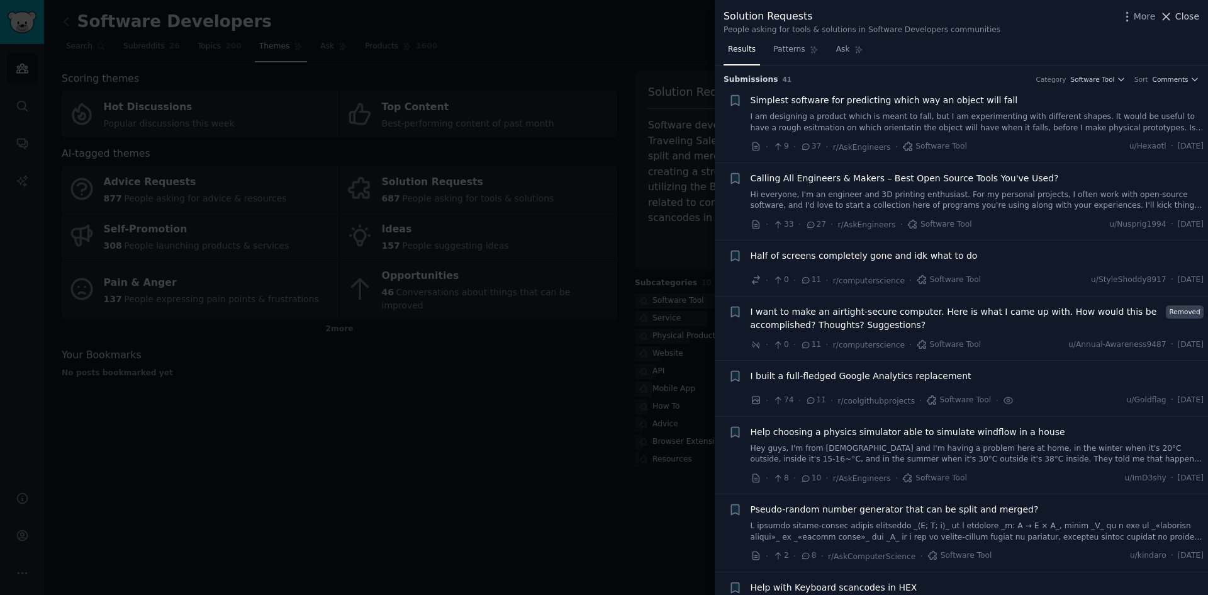
click at [1178, 19] on span "Close" at bounding box center [1187, 16] width 24 height 13
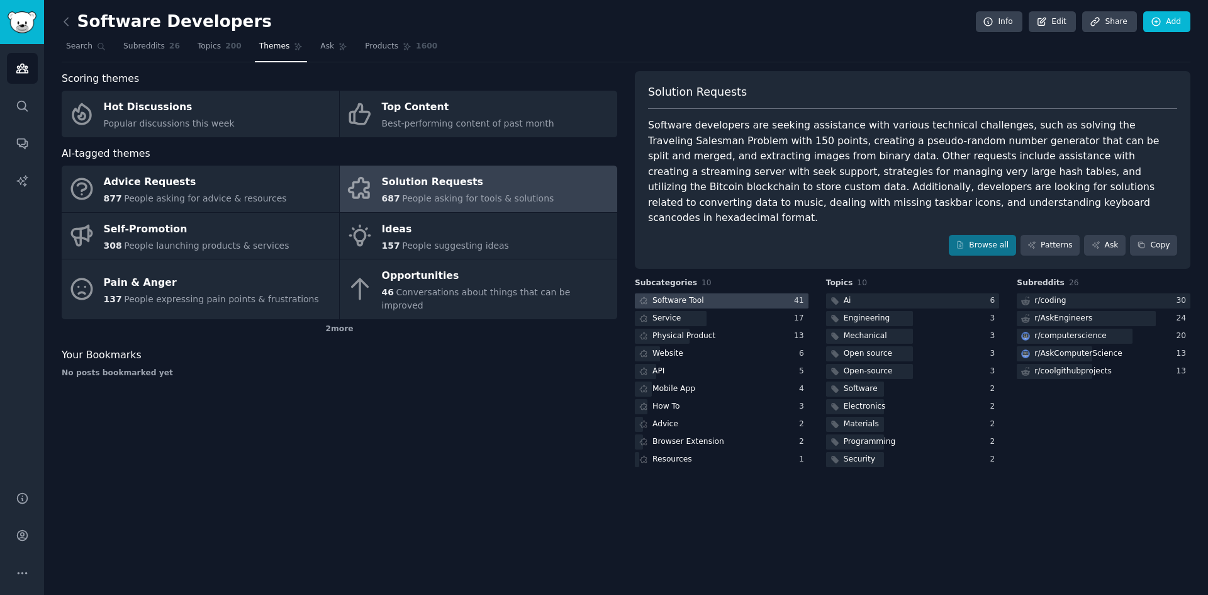
click at [678, 295] on div "Software Tool" at bounding box center [678, 300] width 52 height 11
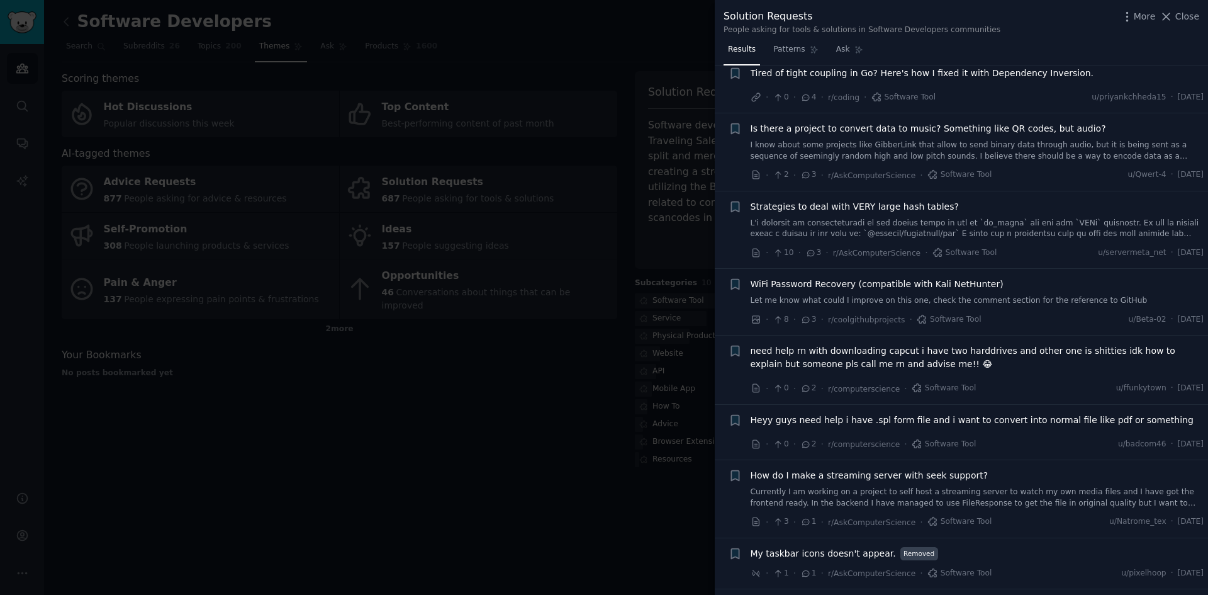
scroll to position [1133, 0]
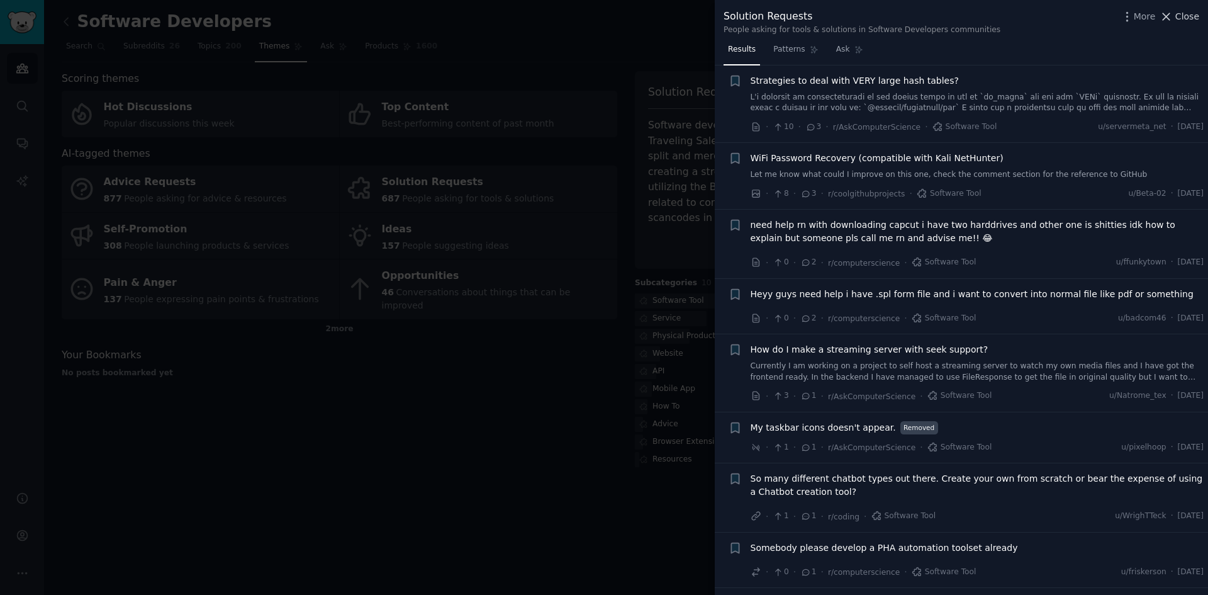
click at [1184, 21] on span "Close" at bounding box center [1187, 16] width 24 height 13
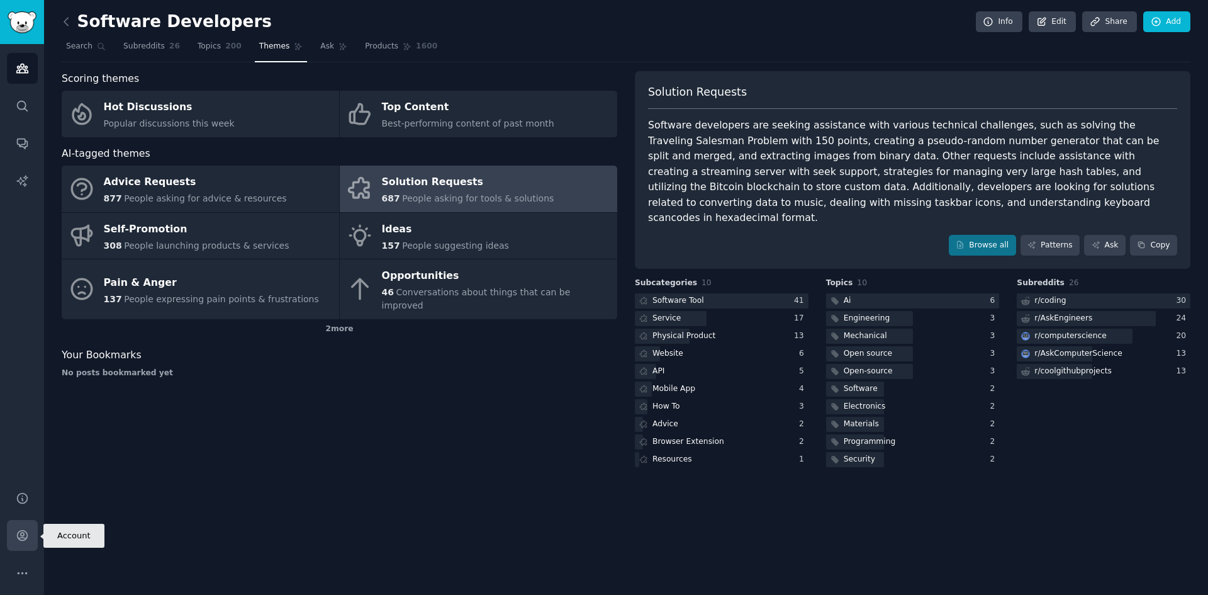
click at [18, 544] on link "Account" at bounding box center [22, 535] width 31 height 31
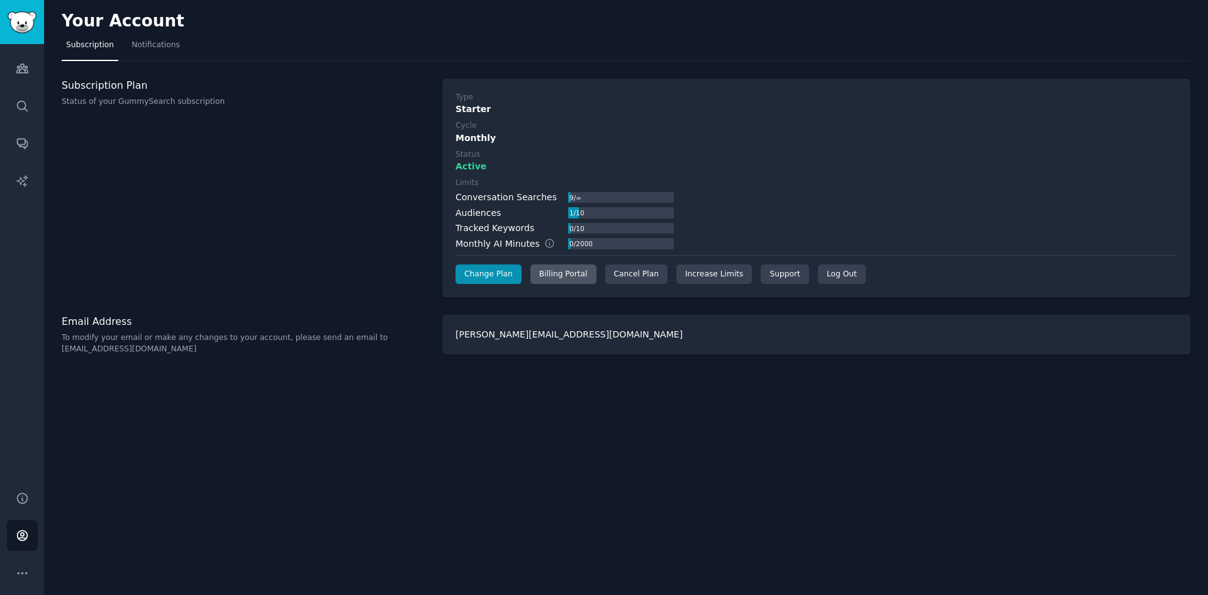
click at [548, 283] on div "Billing Portal" at bounding box center [563, 274] width 66 height 20
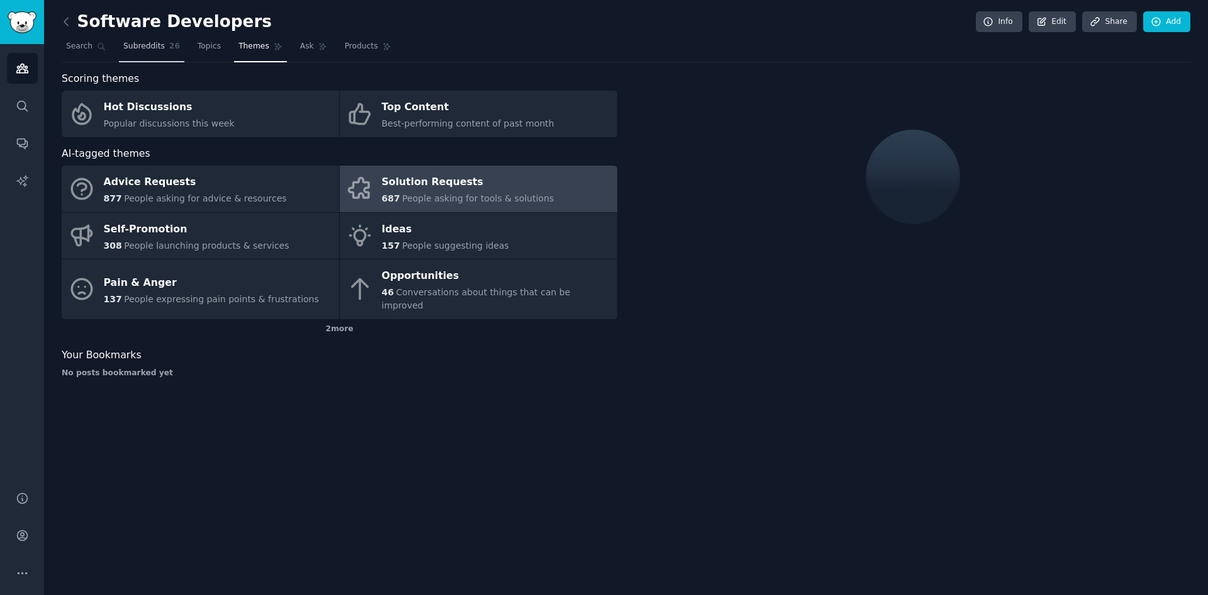
click at [140, 48] on span "Subreddits" at bounding box center [144, 46] width 42 height 11
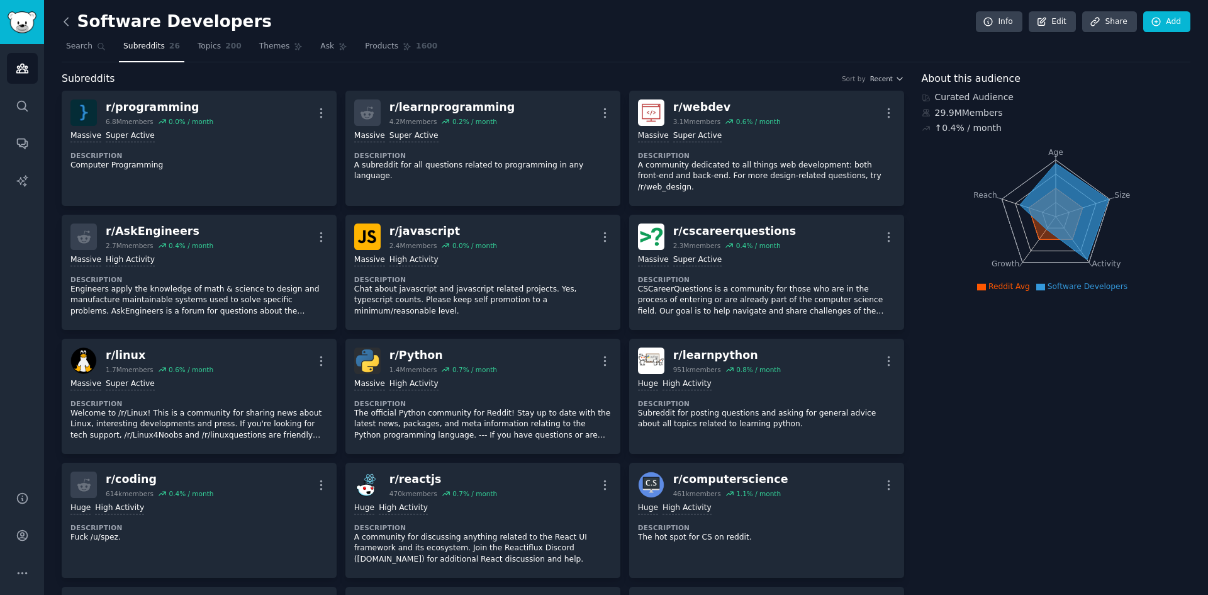
click at [70, 25] on icon at bounding box center [66, 21] width 13 height 13
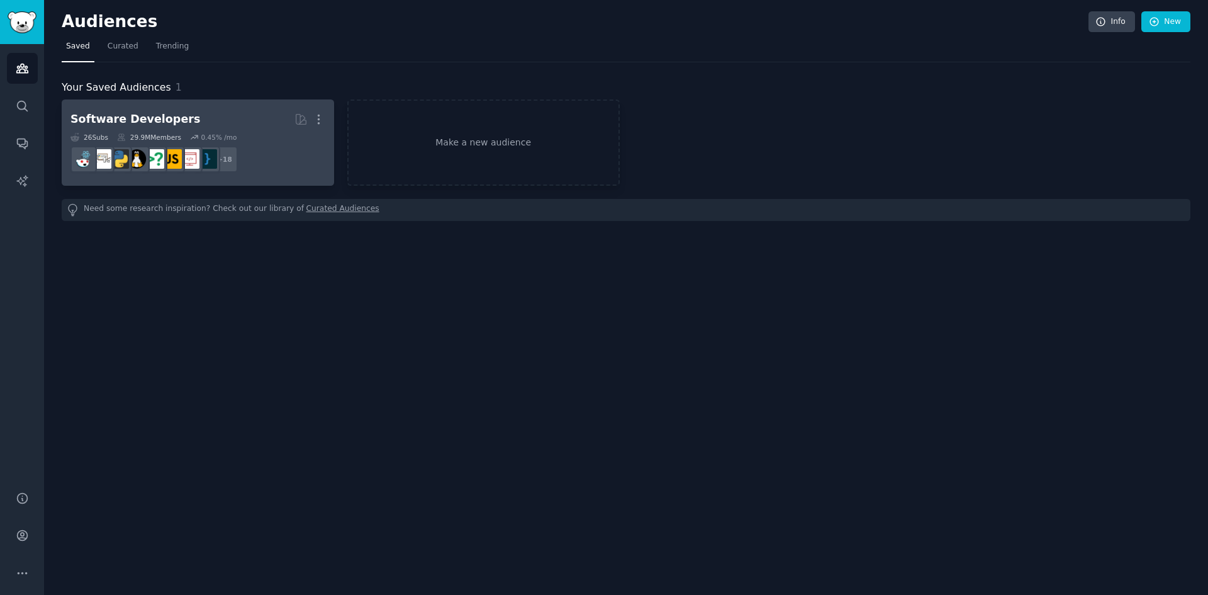
click at [207, 128] on h2 "Software Developers More" at bounding box center [197, 119] width 255 height 22
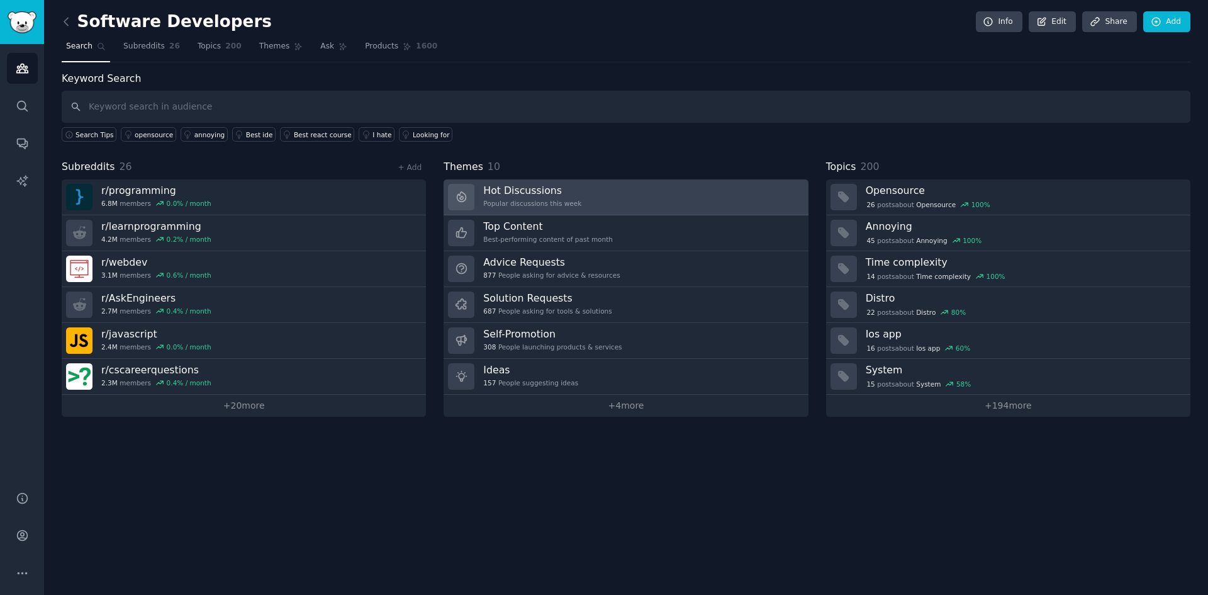
click at [579, 207] on link "Hot Discussions Popular discussions this week" at bounding box center [626, 197] width 364 height 36
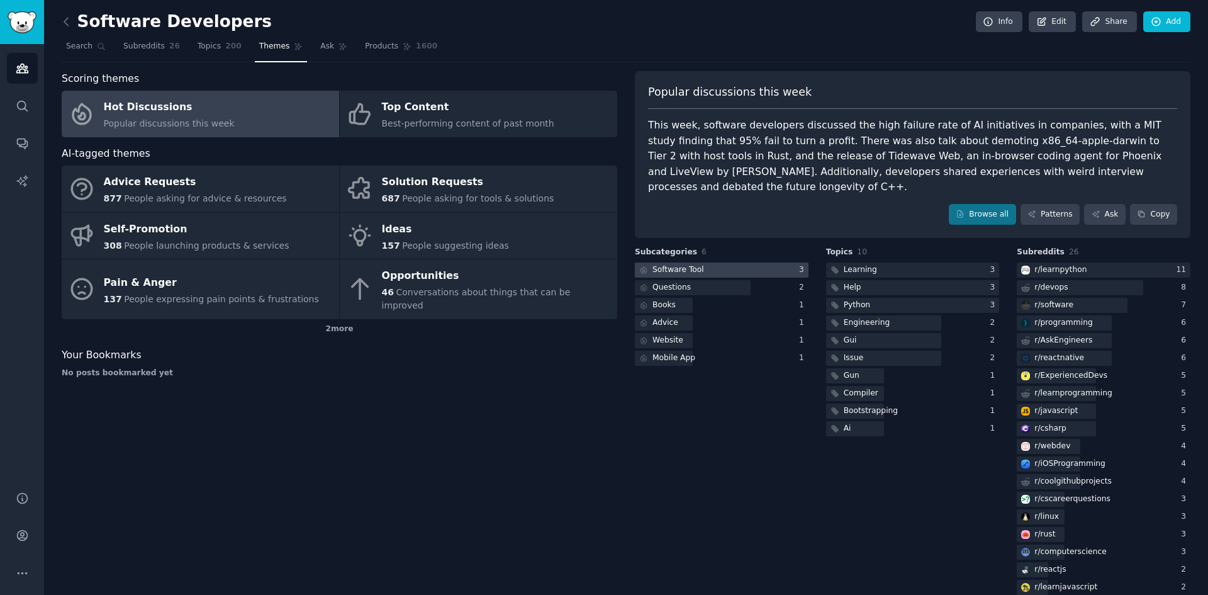
click at [749, 262] on div at bounding box center [722, 270] width 174 height 16
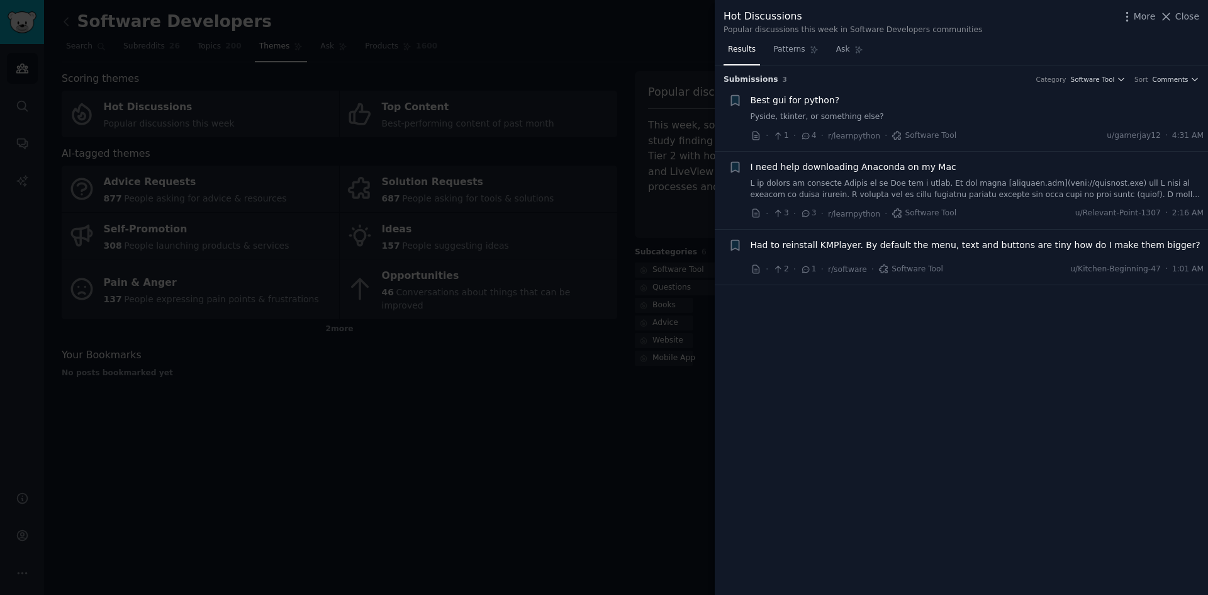
click at [538, 337] on div at bounding box center [604, 297] width 1208 height 595
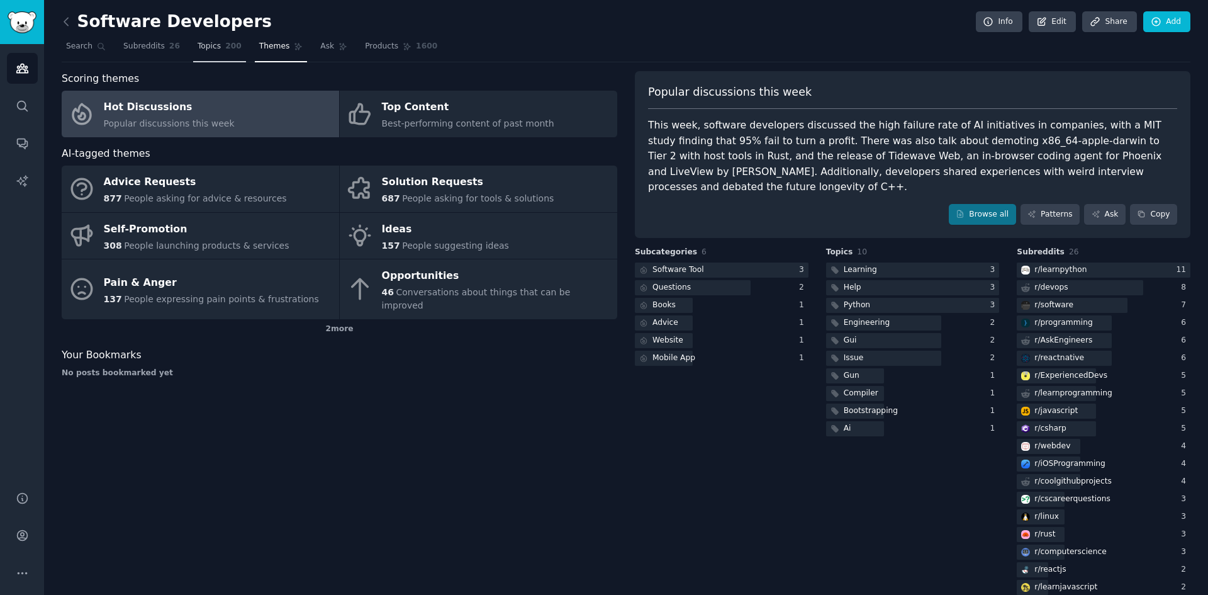
click at [214, 53] on link "Topics 200" at bounding box center [219, 49] width 53 height 26
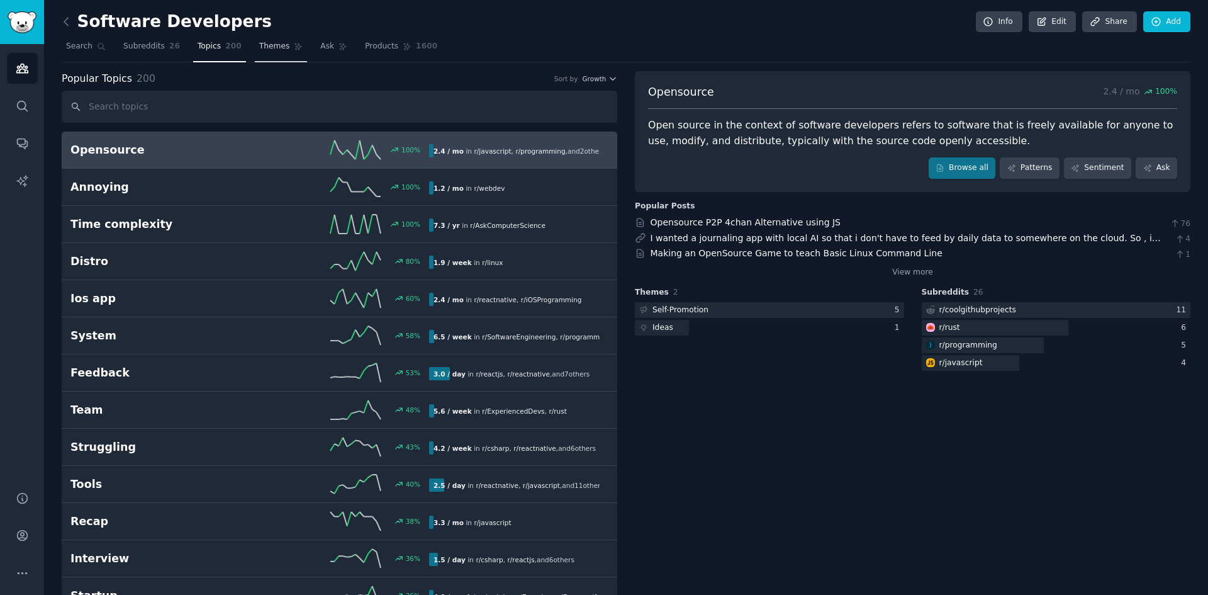
click at [294, 48] on icon at bounding box center [298, 46] width 9 height 9
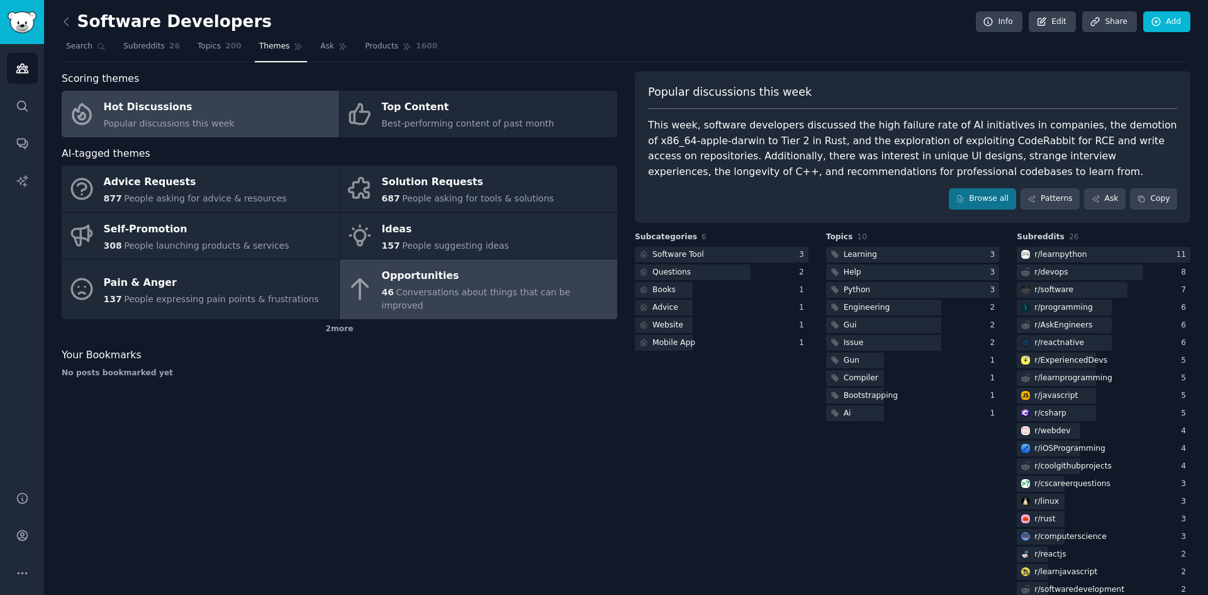
click at [527, 284] on div "Opportunities" at bounding box center [496, 276] width 229 height 20
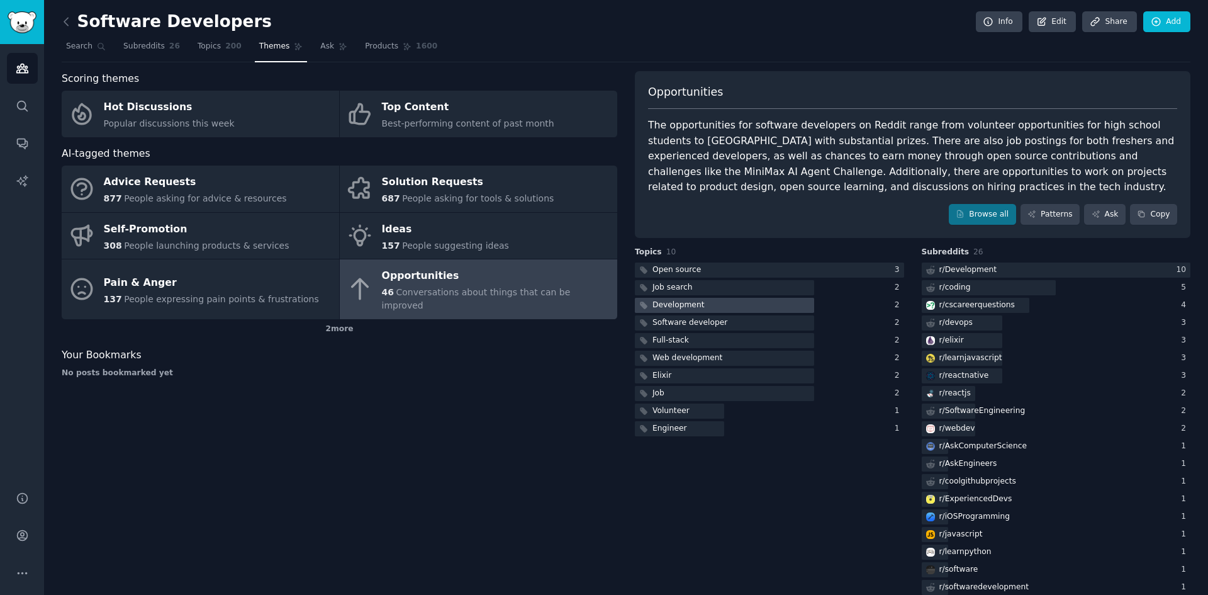
click at [669, 306] on div "Development" at bounding box center [678, 304] width 52 height 11
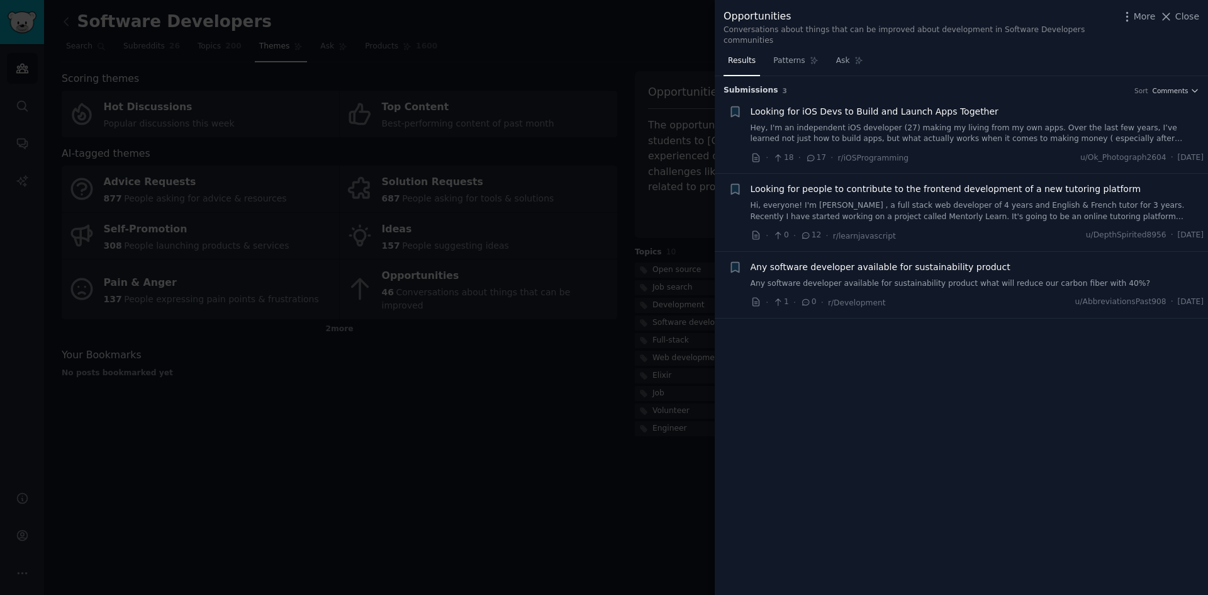
click at [898, 260] on span "Any software developer available for sustainability product" at bounding box center [881, 266] width 260 height 13
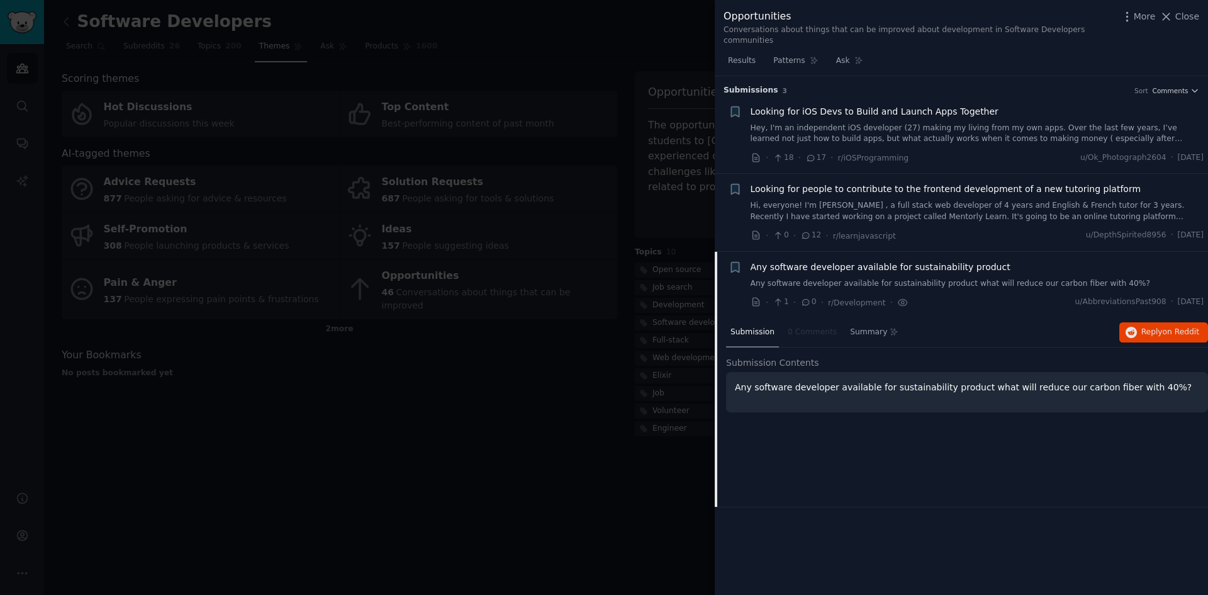
click at [466, 316] on div at bounding box center [604, 297] width 1208 height 595
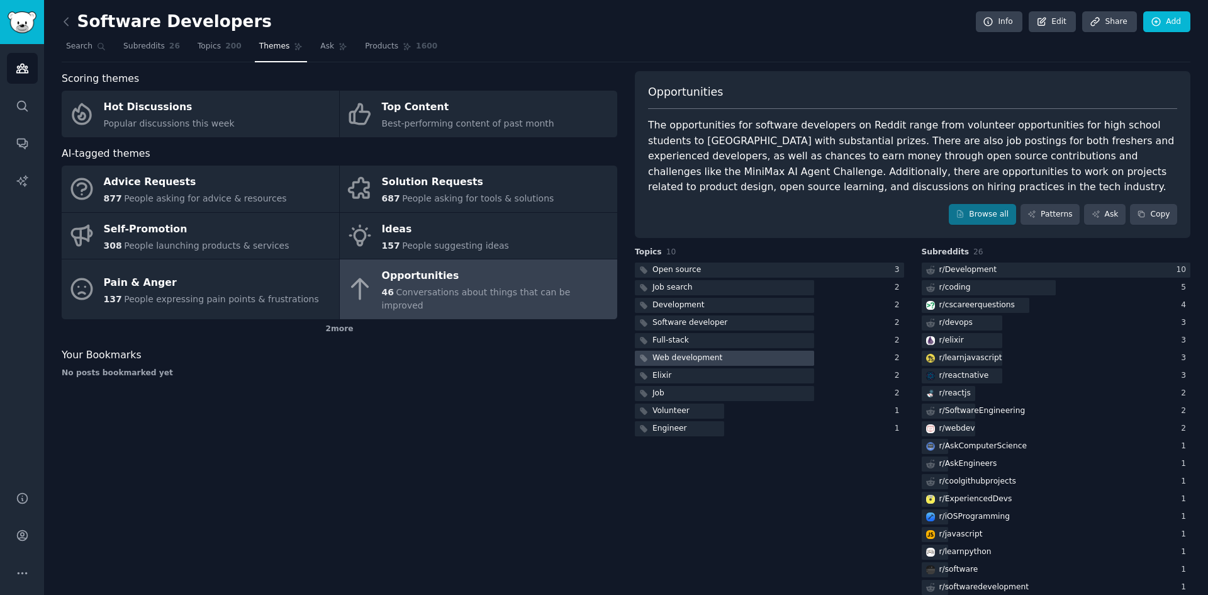
click at [676, 359] on div "Web development" at bounding box center [687, 357] width 70 height 11
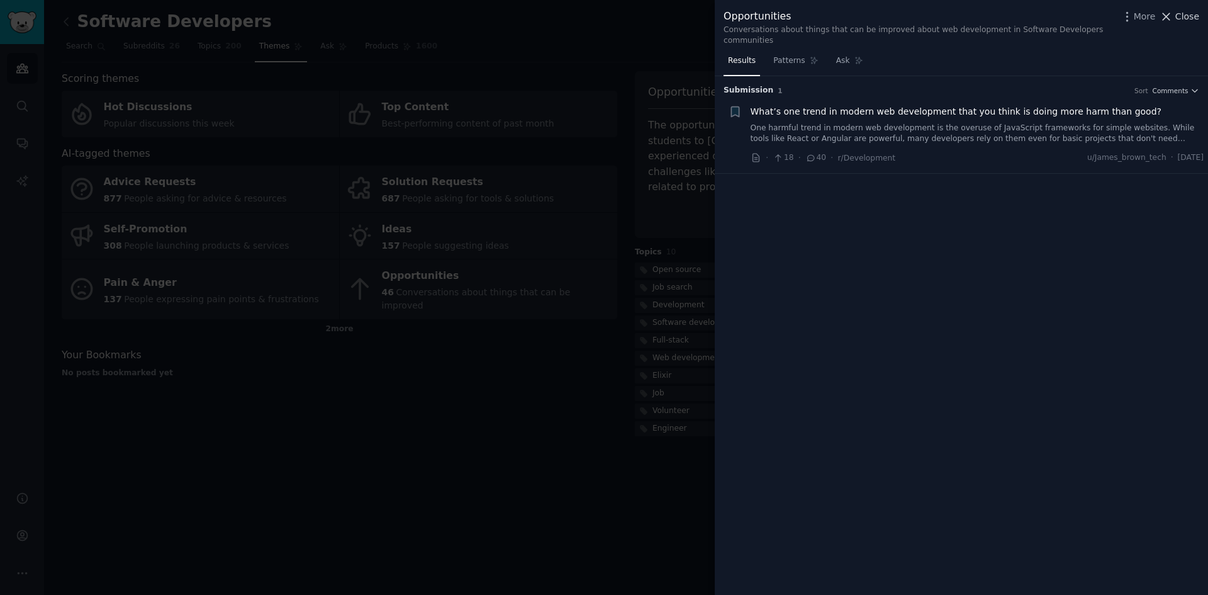
click at [1193, 18] on span "Close" at bounding box center [1187, 16] width 24 height 13
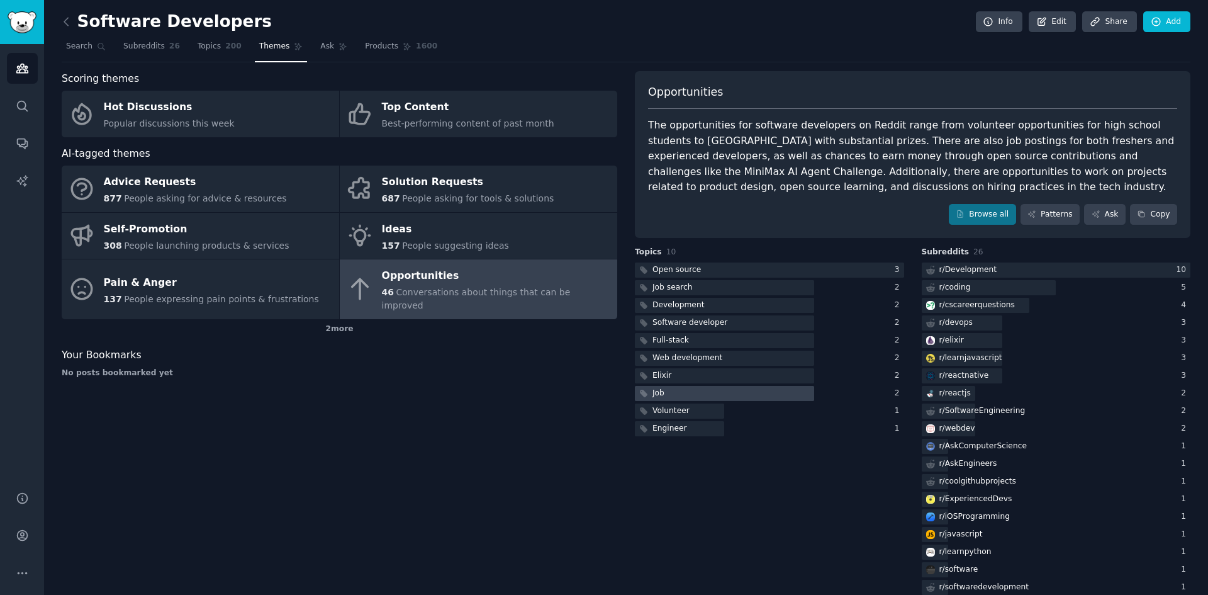
click at [658, 396] on div "Job" at bounding box center [658, 393] width 12 height 11
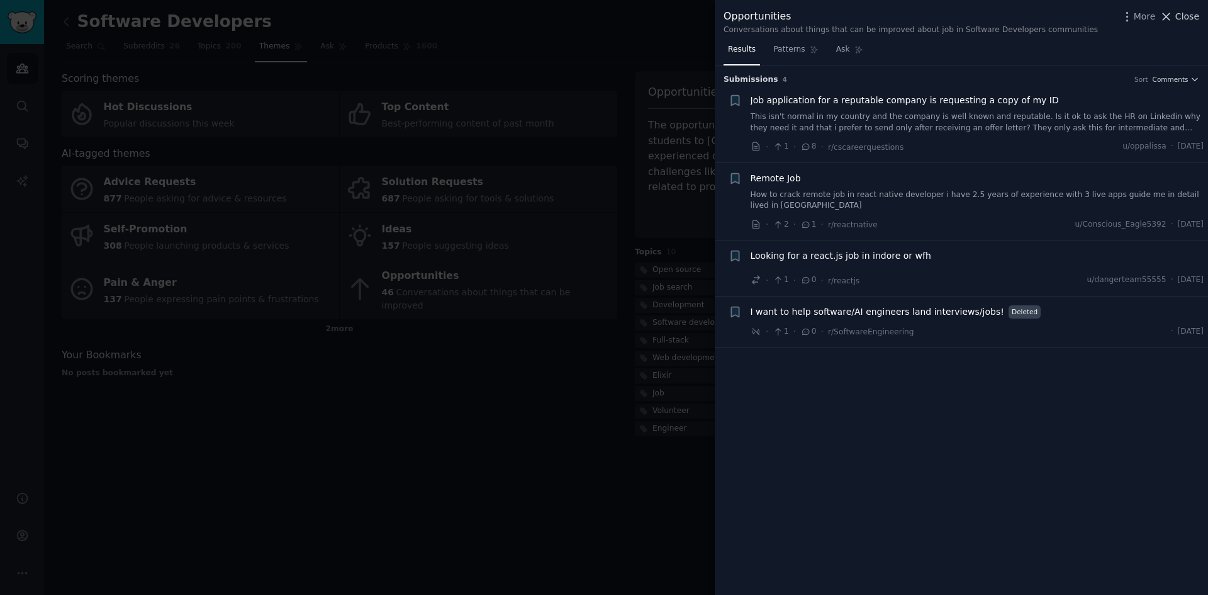
click at [1187, 18] on span "Close" at bounding box center [1187, 16] width 24 height 13
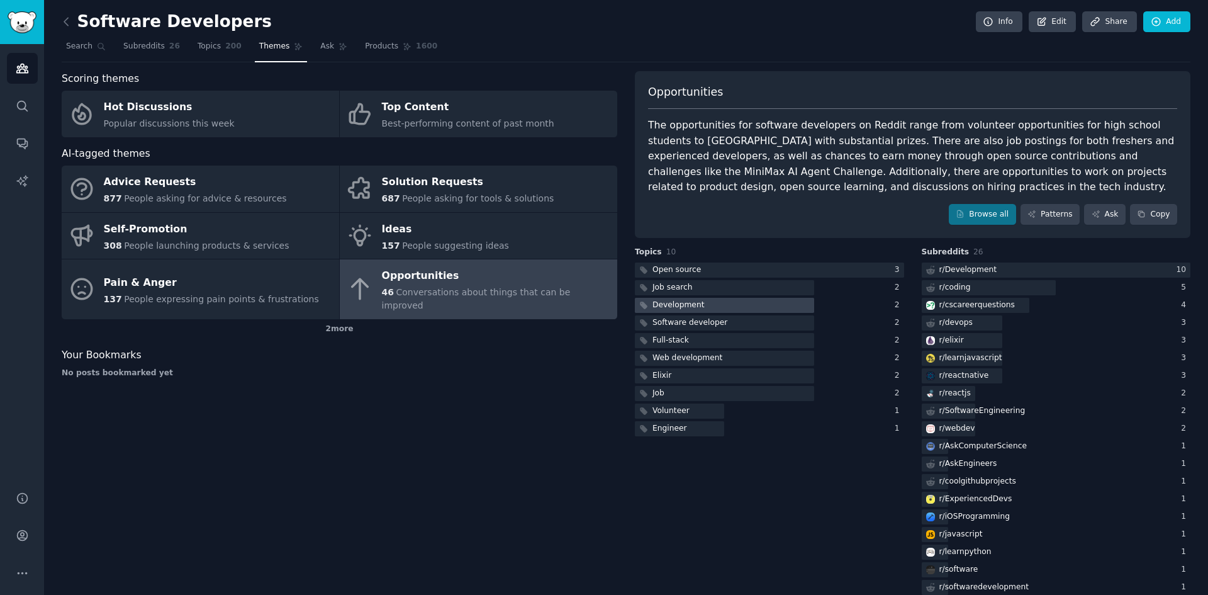
click at [683, 308] on div "Development" at bounding box center [678, 304] width 52 height 11
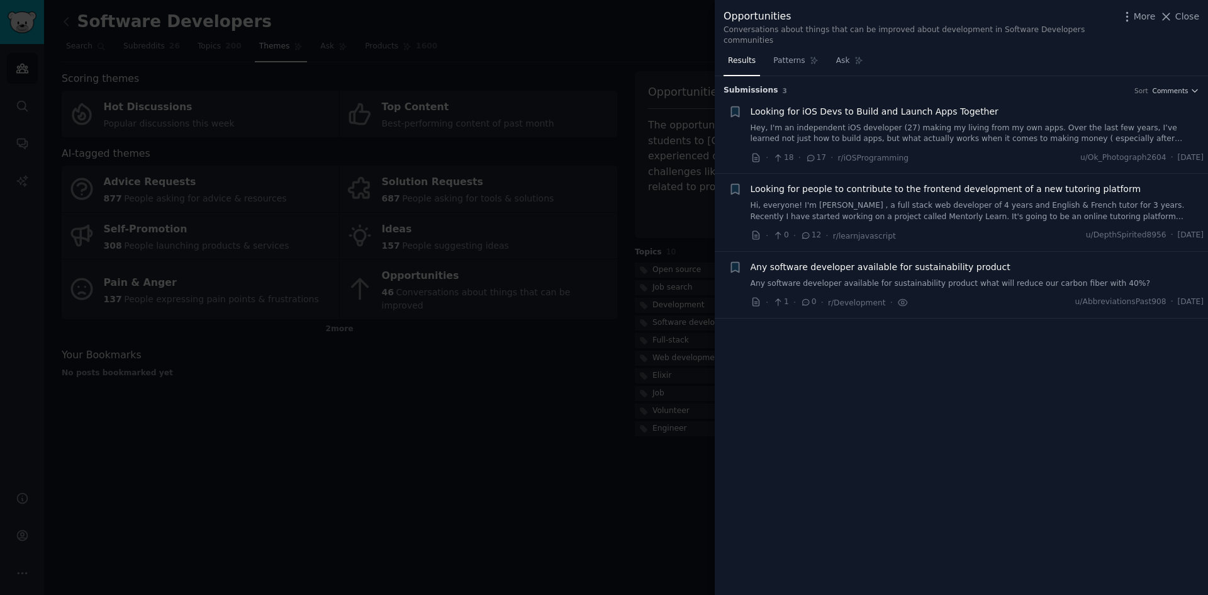
click at [558, 408] on div at bounding box center [604, 297] width 1208 height 595
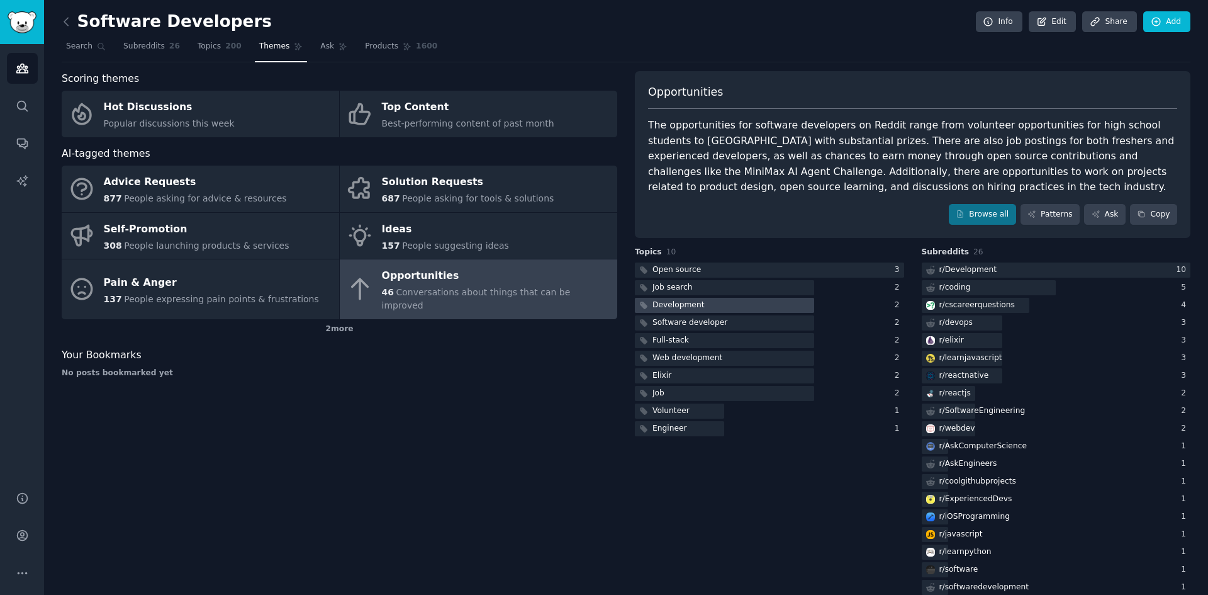
click at [675, 311] on div "Development" at bounding box center [671, 306] width 72 height 16
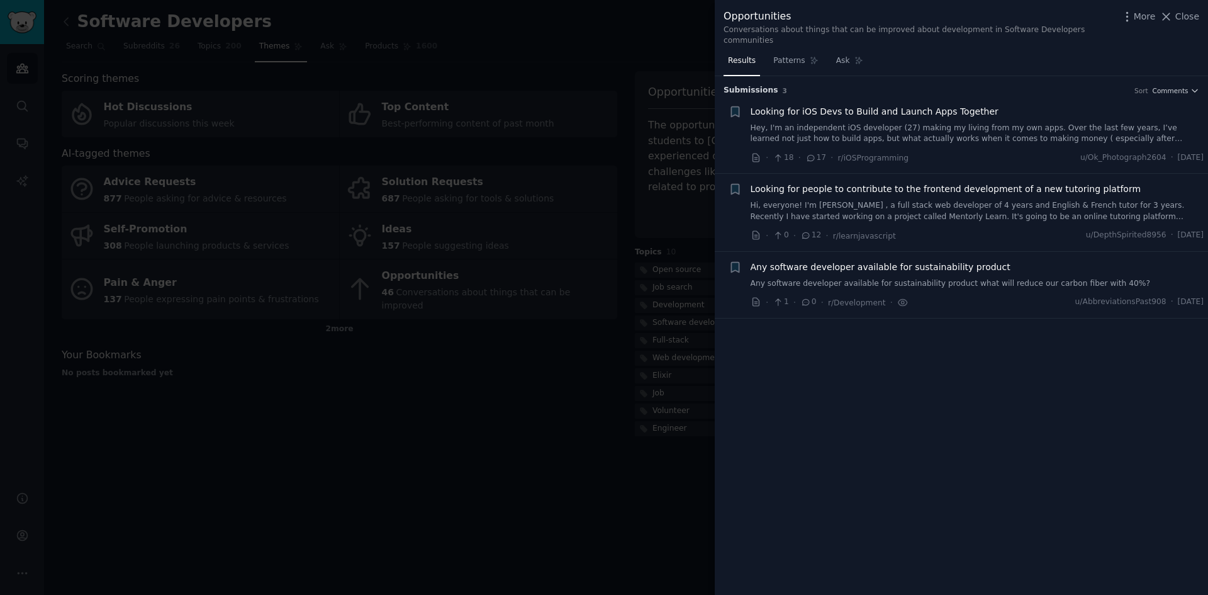
click at [920, 123] on link "Hey, I'm an independent iOS developer (27) making my living from my own apps. O…" at bounding box center [978, 134] width 454 height 22
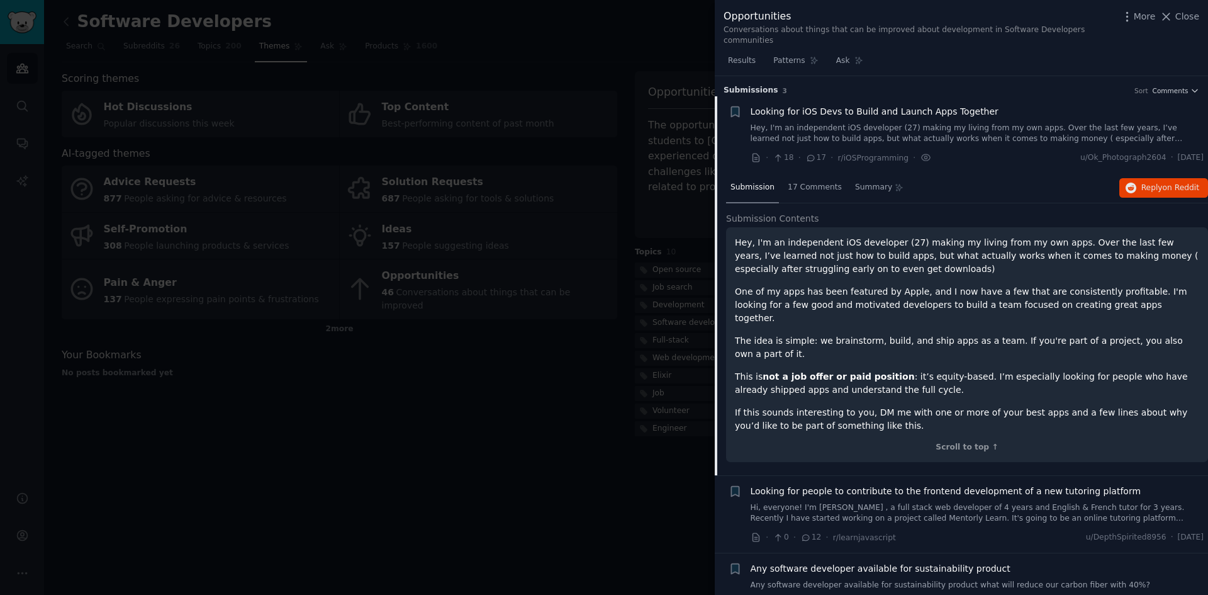
click at [861, 484] on span "Looking for people to contribute to the frontend development of a new tutoring …" at bounding box center [946, 490] width 391 height 13
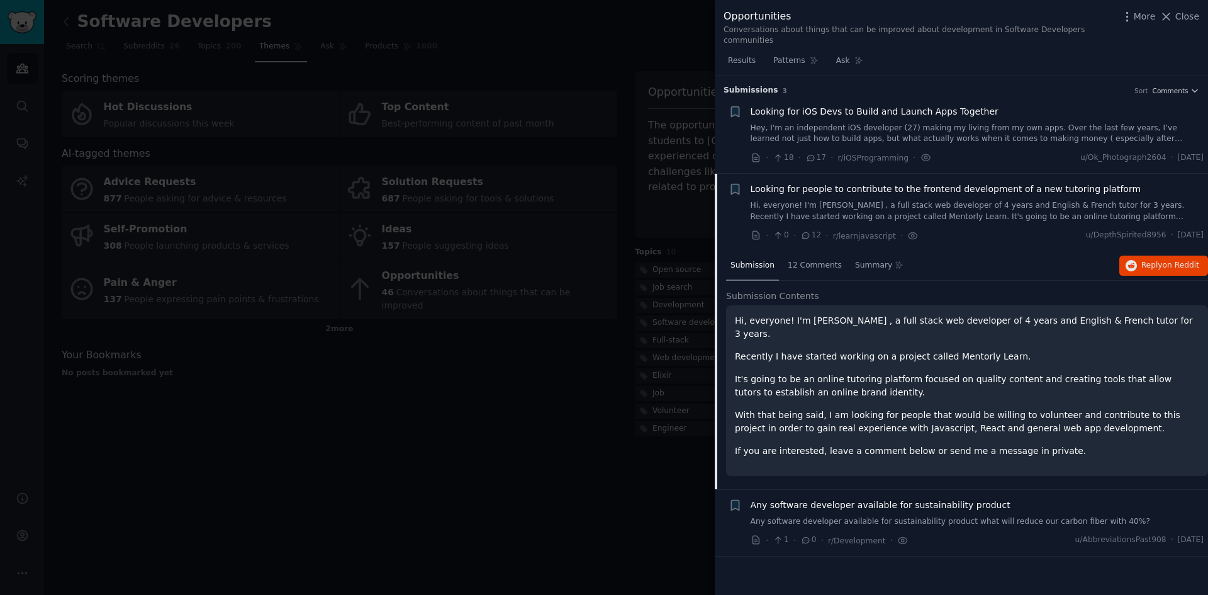
click at [837, 498] on span "Any software developer available for sustainability product" at bounding box center [881, 504] width 260 height 13
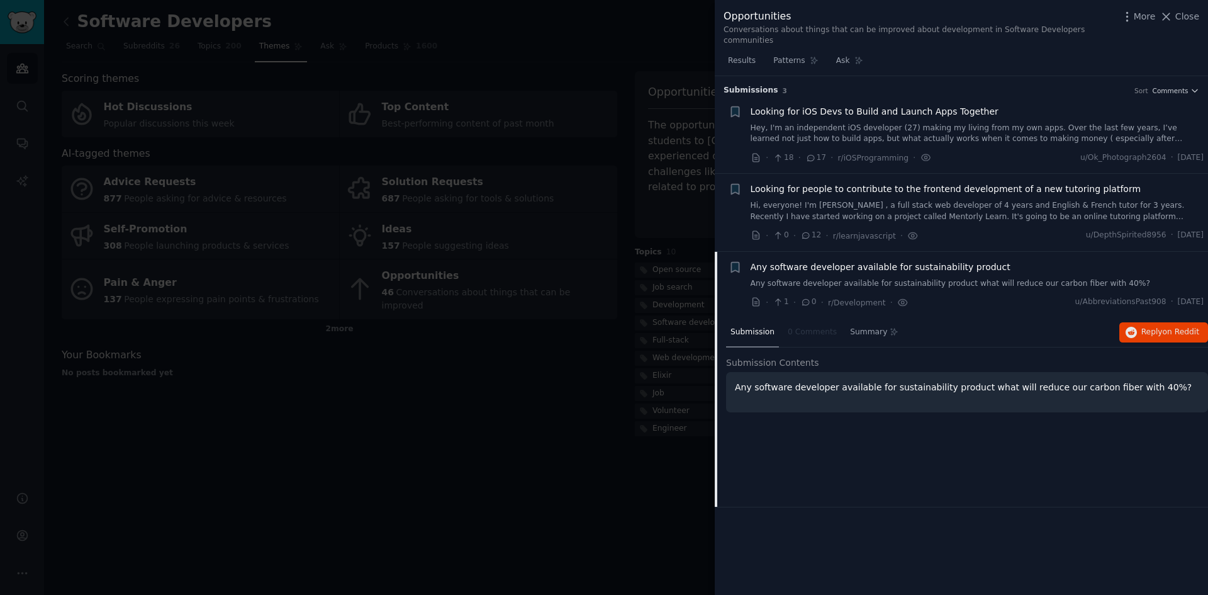
click at [615, 333] on div at bounding box center [604, 297] width 1208 height 595
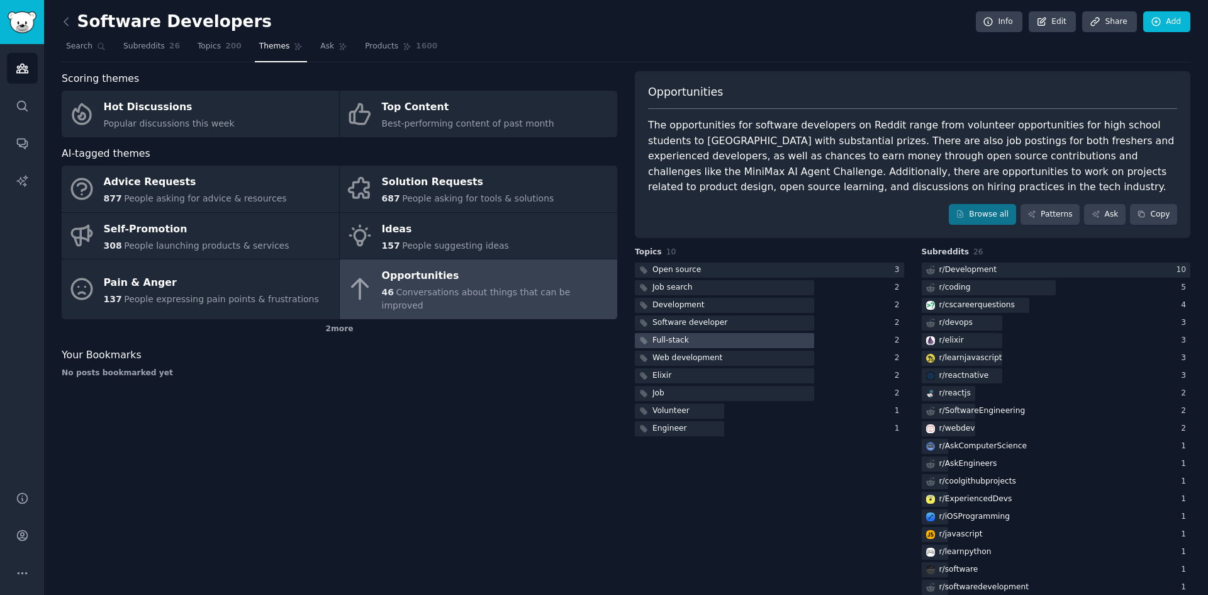
click at [698, 344] on div at bounding box center [724, 341] width 179 height 16
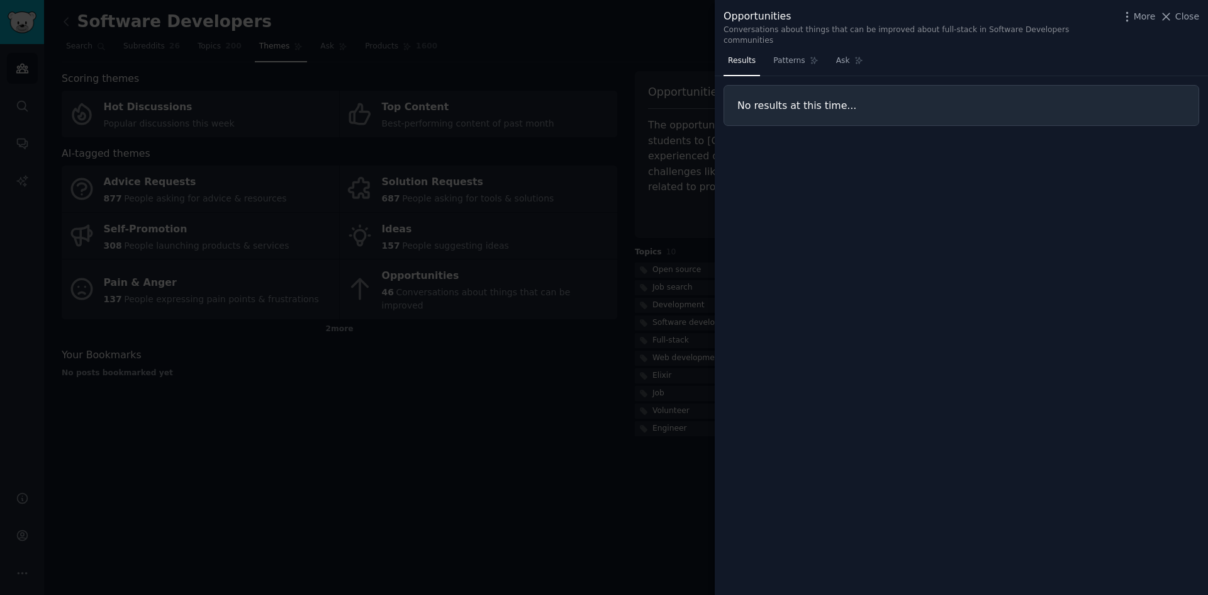
click at [641, 379] on div at bounding box center [604, 297] width 1208 height 595
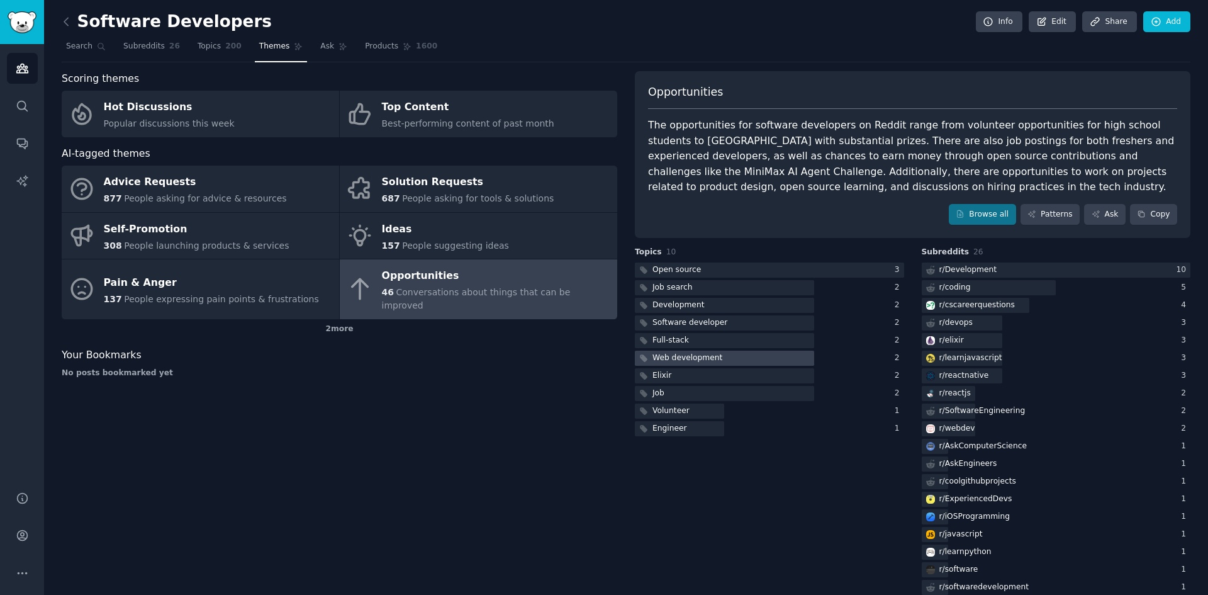
click at [688, 357] on div "Web development" at bounding box center [687, 357] width 70 height 11
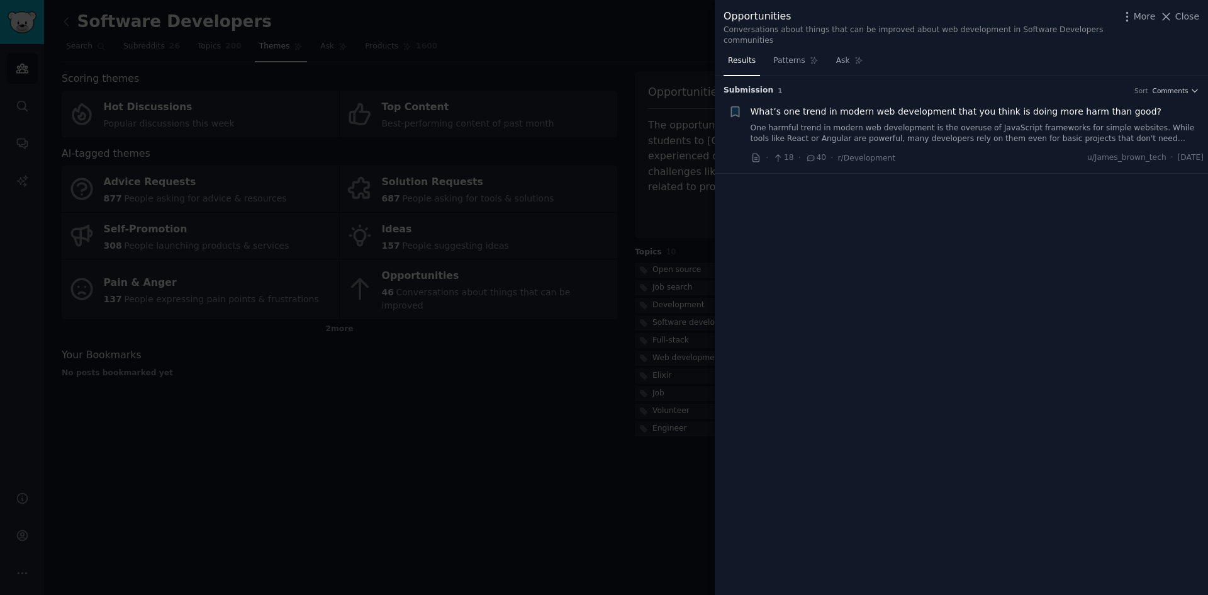
click at [610, 418] on div at bounding box center [604, 297] width 1208 height 595
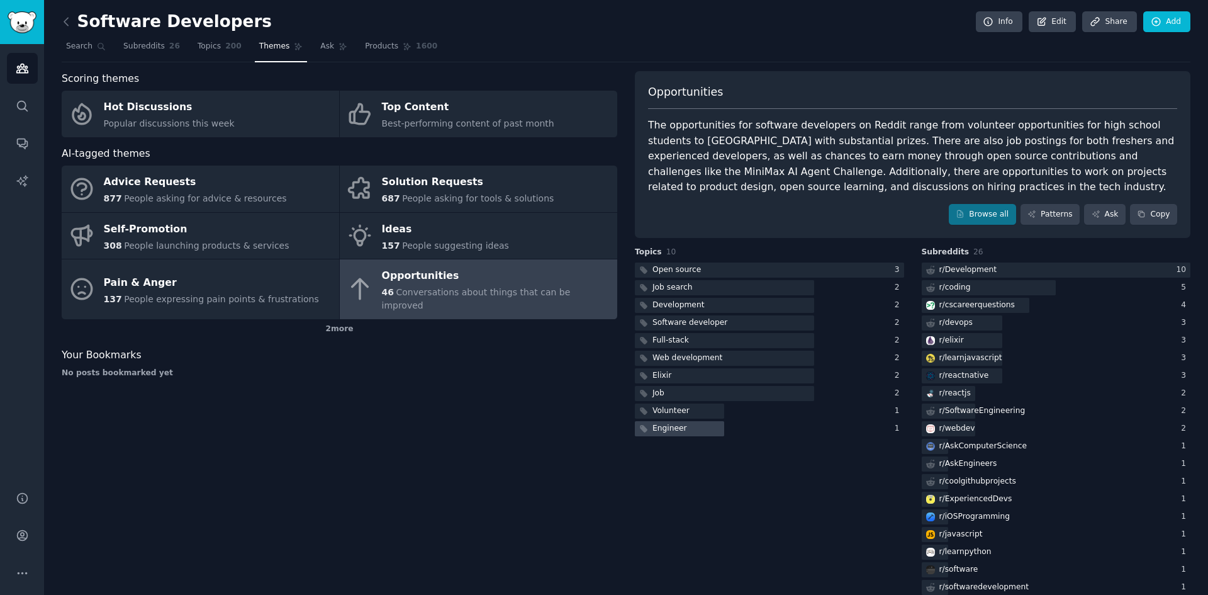
click at [669, 430] on div "Engineer" at bounding box center [669, 428] width 35 height 11
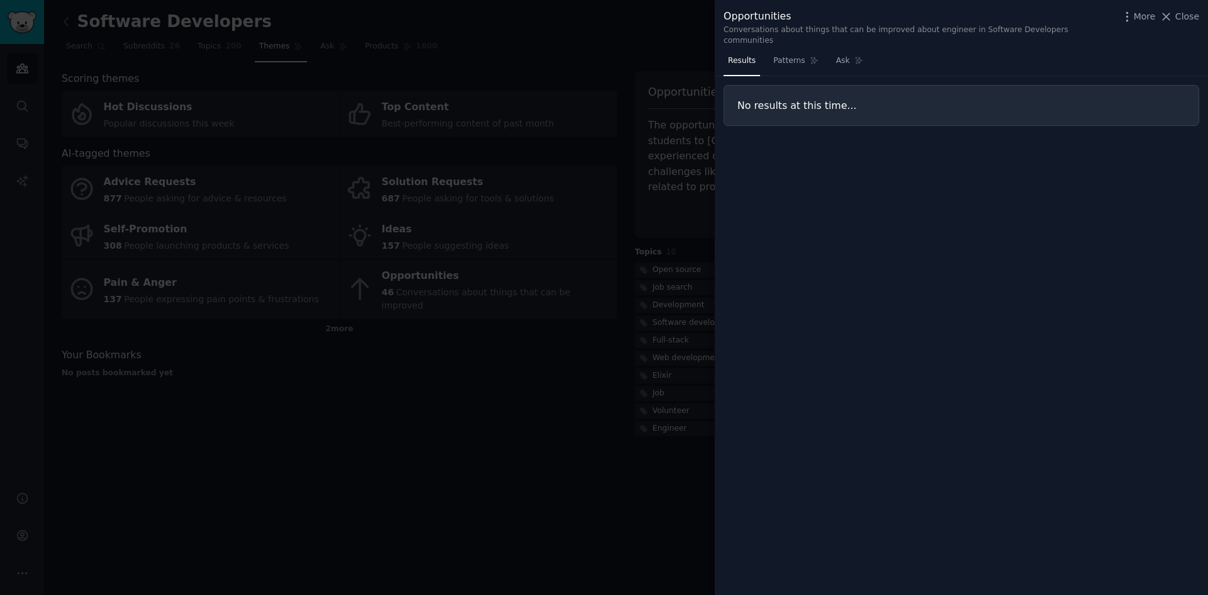
click at [671, 423] on div at bounding box center [604, 297] width 1208 height 595
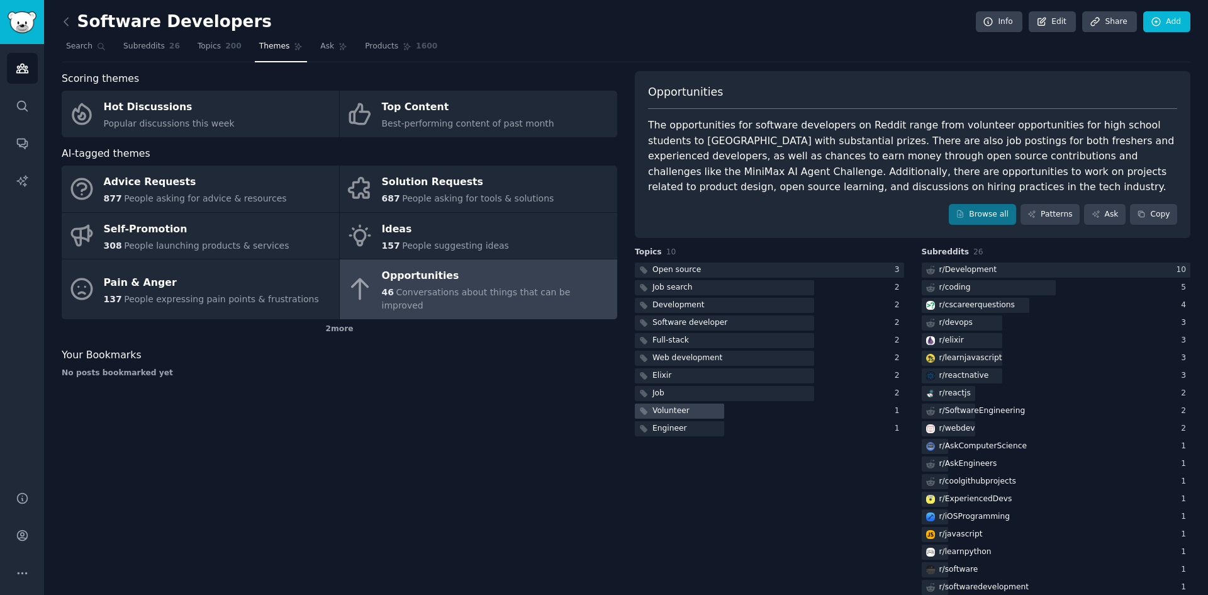
click at [676, 412] on div "Volunteer" at bounding box center [670, 410] width 37 height 11
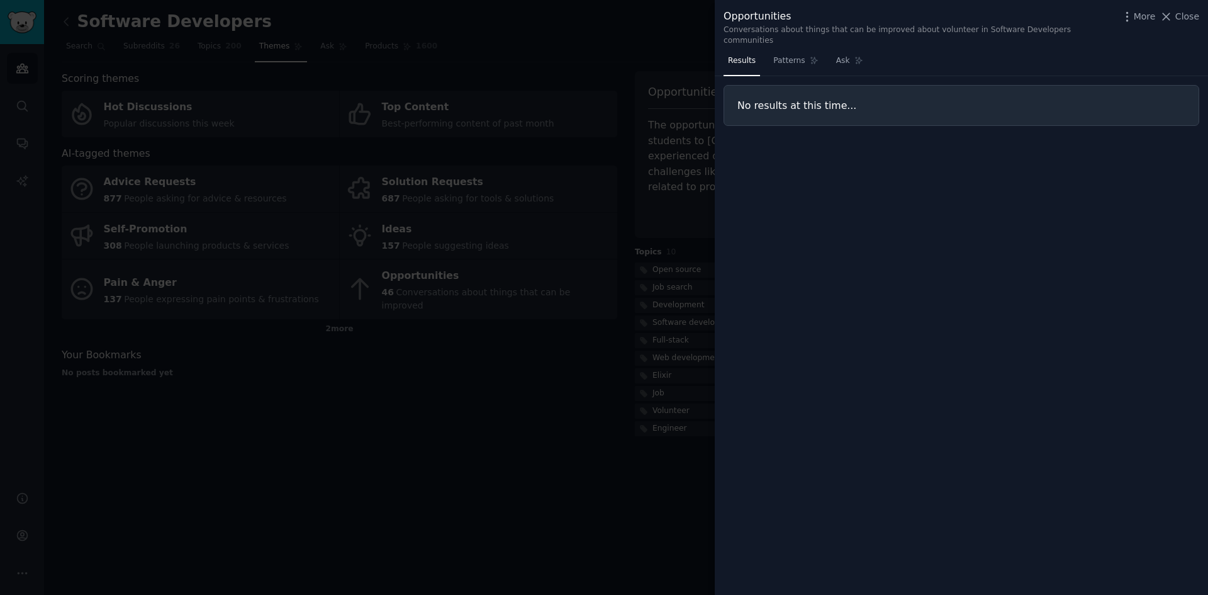
click at [605, 423] on div at bounding box center [604, 297] width 1208 height 595
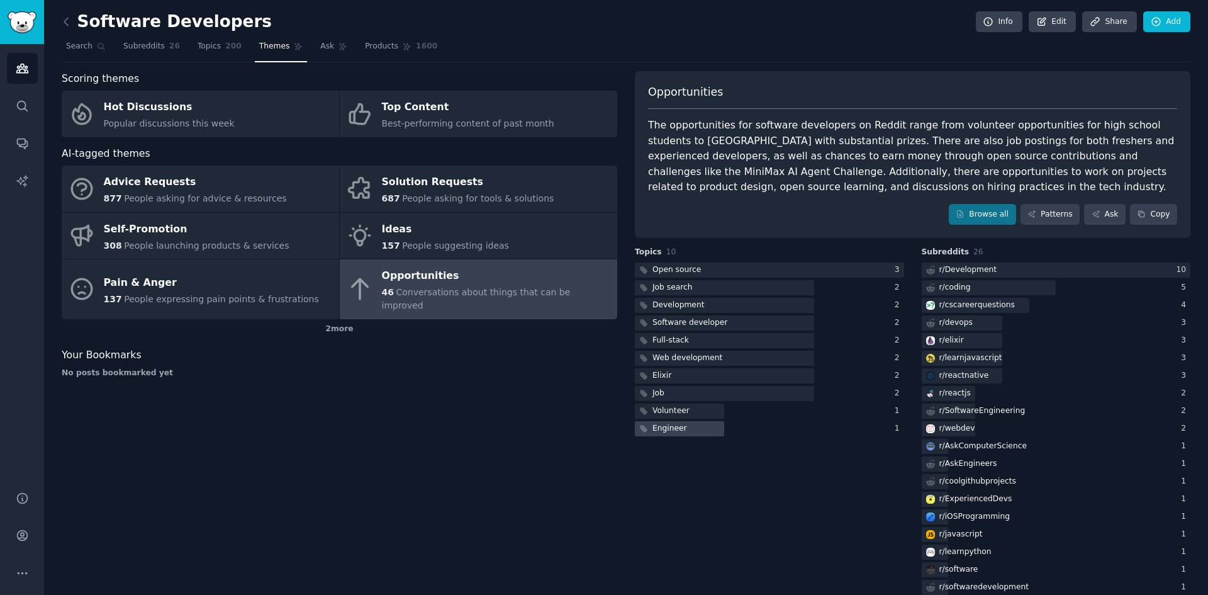
click at [684, 424] on div at bounding box center [679, 429] width 89 height 16
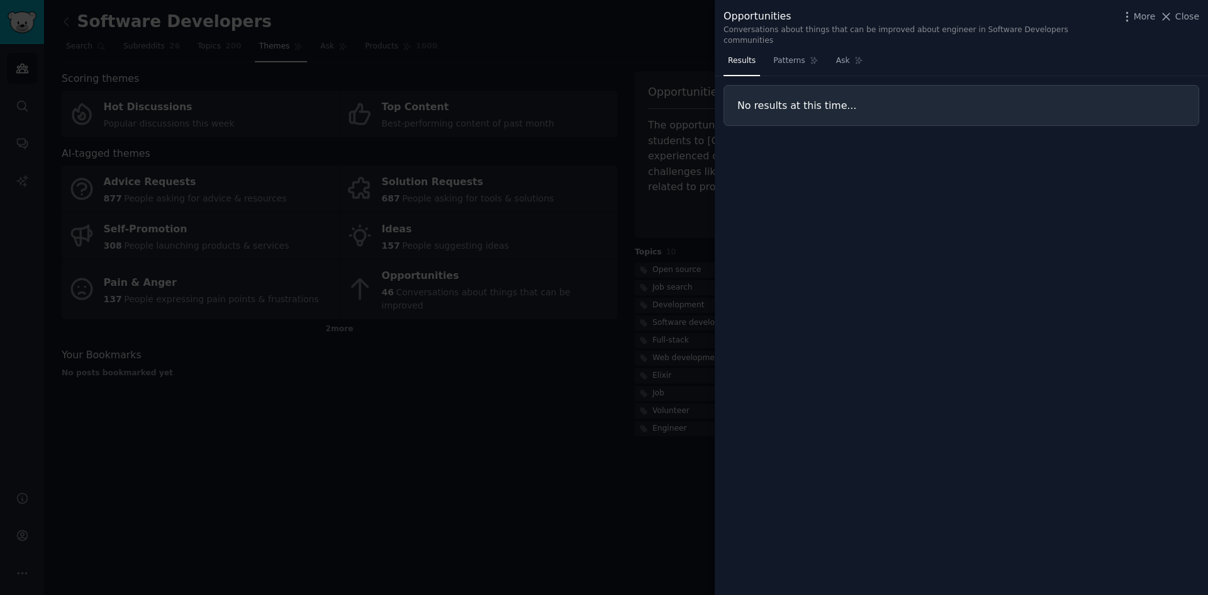
click at [688, 422] on div at bounding box center [604, 297] width 1208 height 595
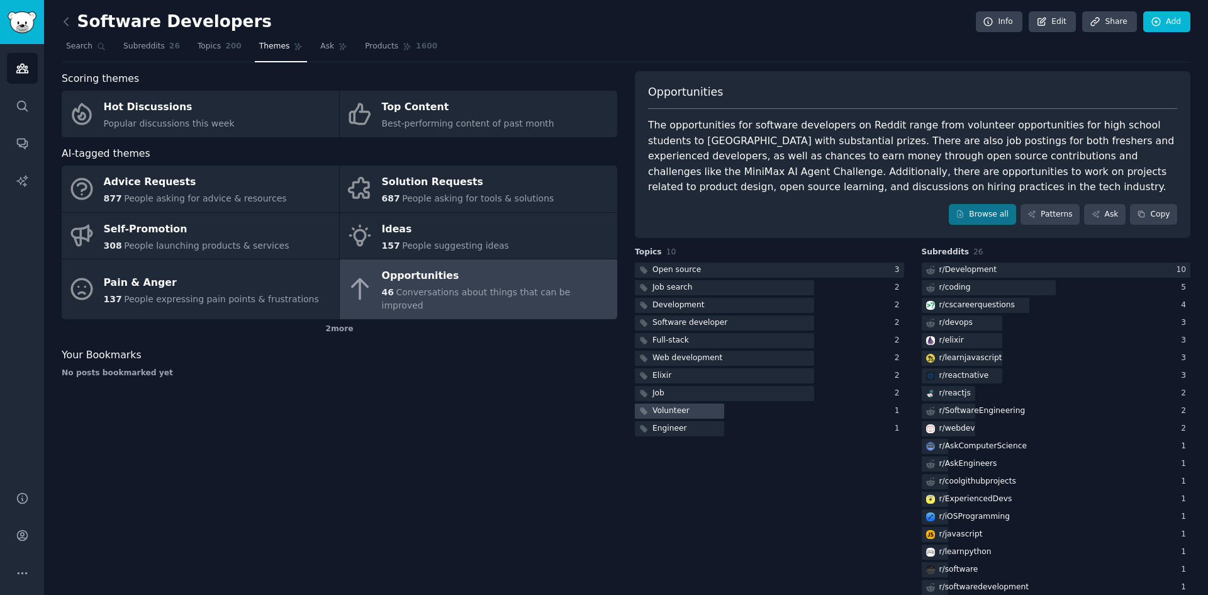
click at [678, 417] on div "Volunteer" at bounding box center [663, 411] width 57 height 16
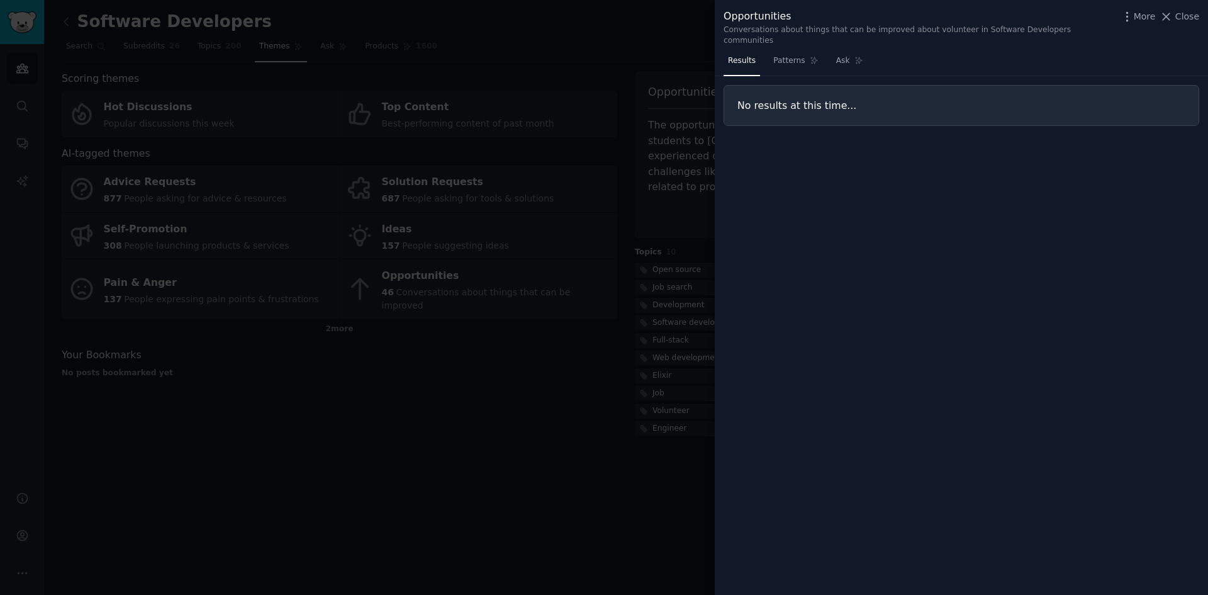
click at [642, 433] on div at bounding box center [604, 297] width 1208 height 595
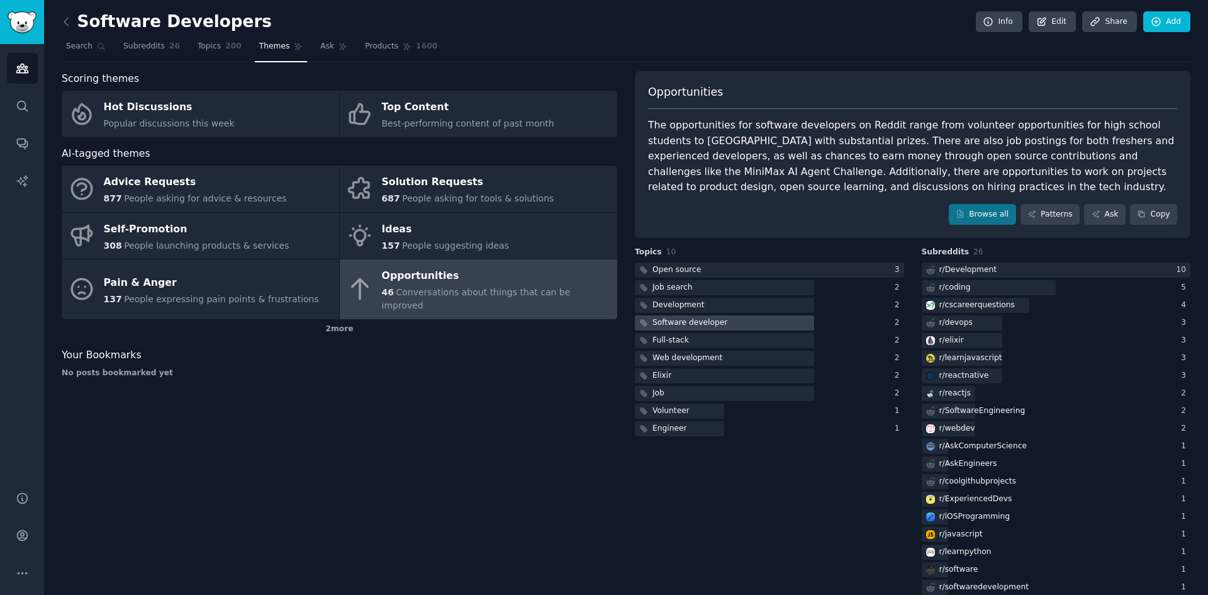
click at [681, 327] on div "Software developer" at bounding box center [689, 322] width 75 height 11
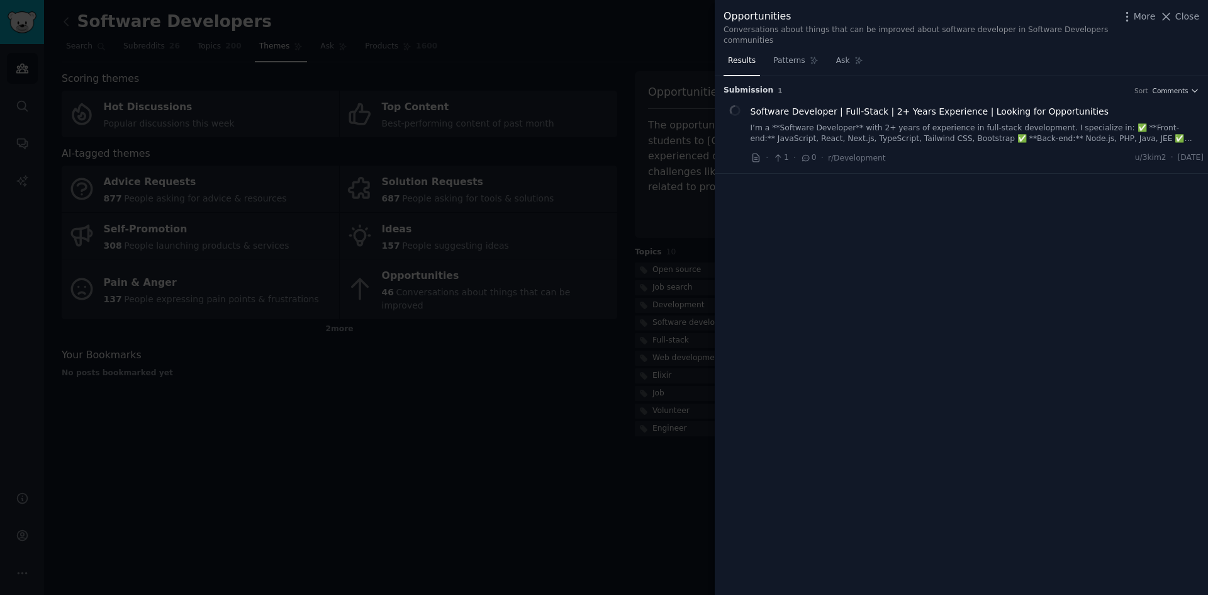
click at [667, 308] on div at bounding box center [604, 297] width 1208 height 595
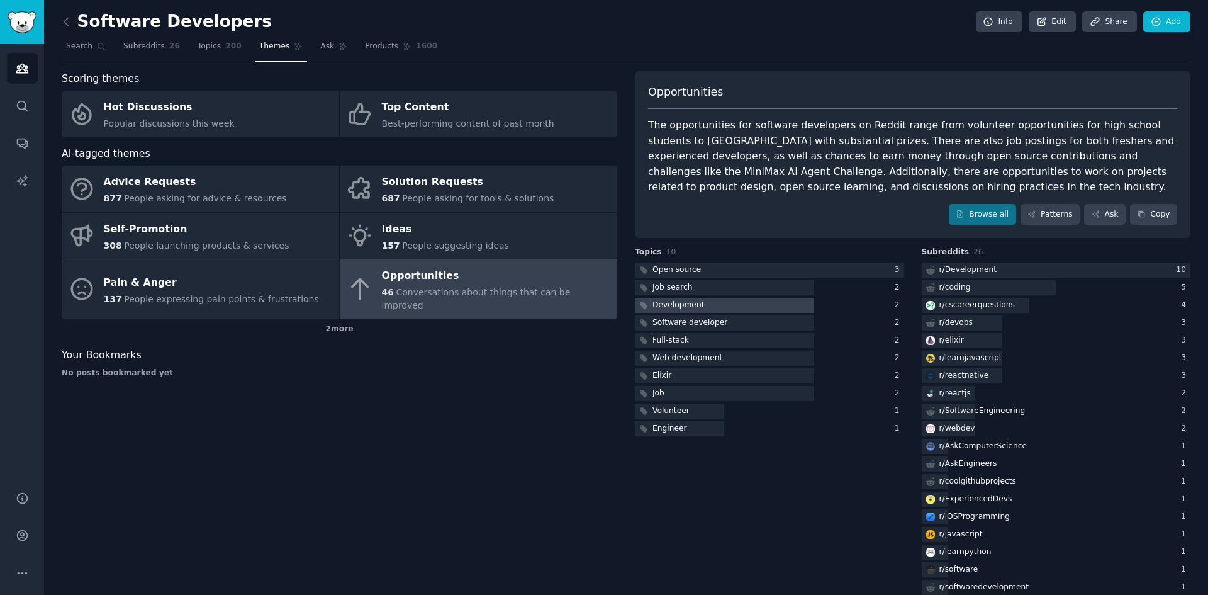
click at [668, 306] on div "Development" at bounding box center [678, 304] width 52 height 11
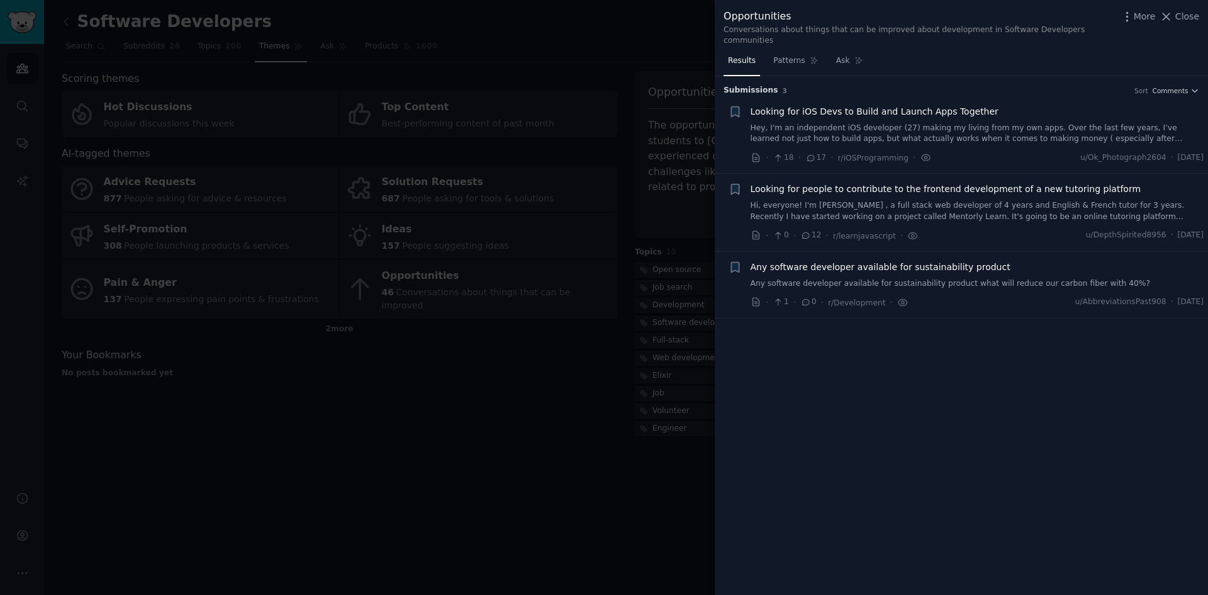
click at [842, 260] on span "Any software developer available for sustainability product" at bounding box center [881, 266] width 260 height 13
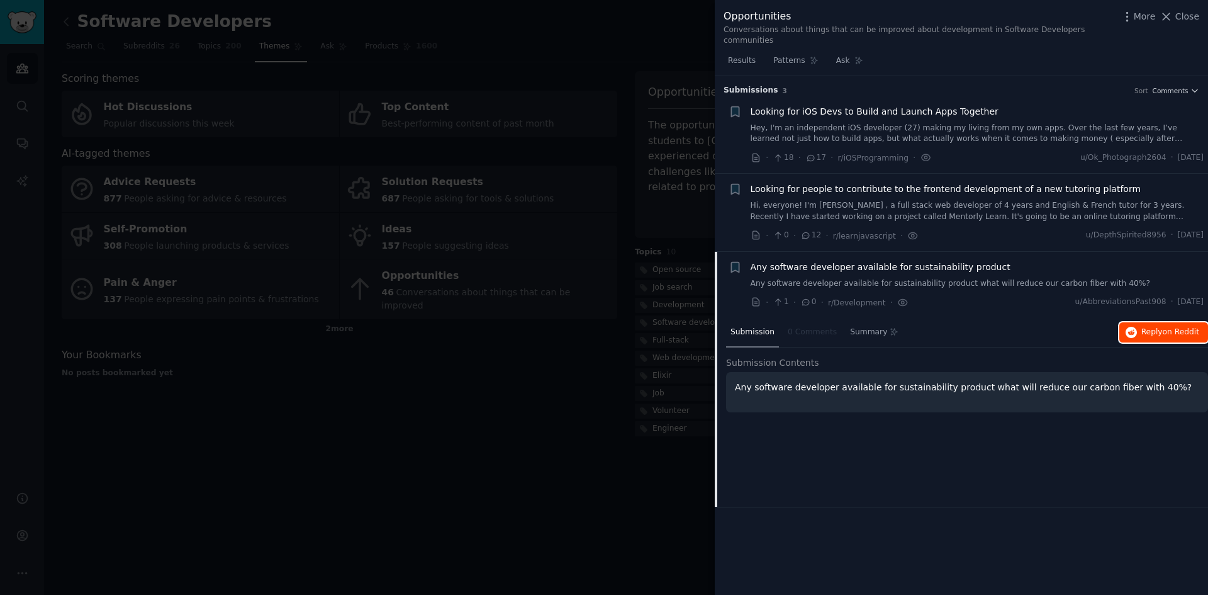
click at [1177, 327] on span "on Reddit" at bounding box center [1181, 331] width 36 height 9
click at [1185, 18] on span "Close" at bounding box center [1187, 16] width 24 height 13
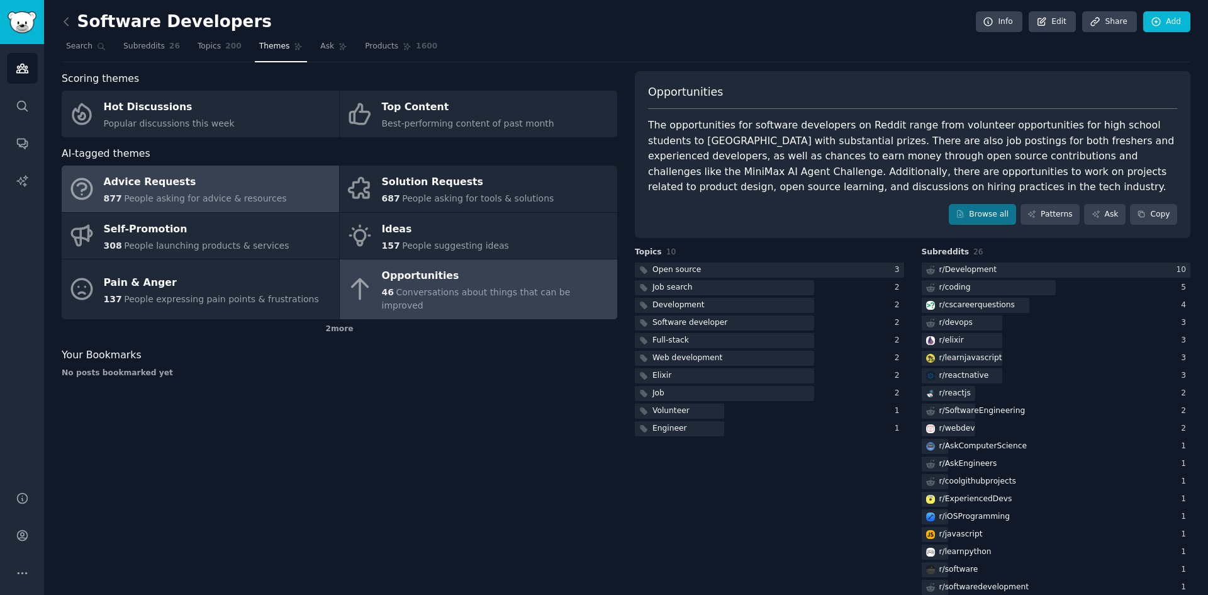
click at [99, 193] on link "Advice Requests 877 People asking for advice & resources" at bounding box center [200, 188] width 277 height 47
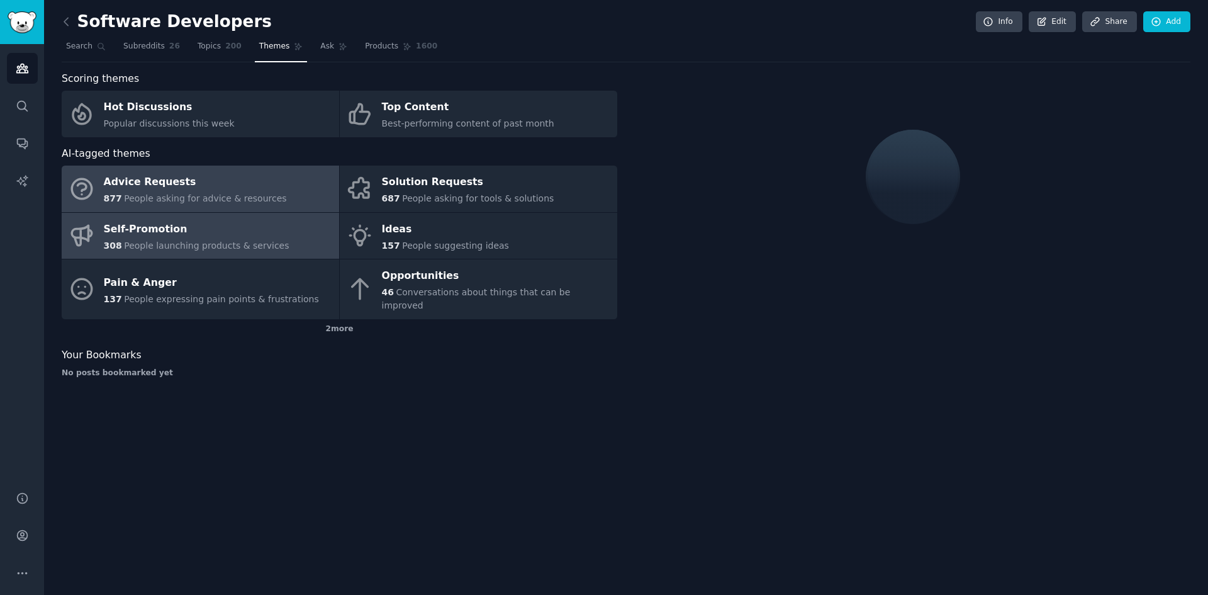
click at [198, 250] on span "People launching products & services" at bounding box center [206, 245] width 165 height 10
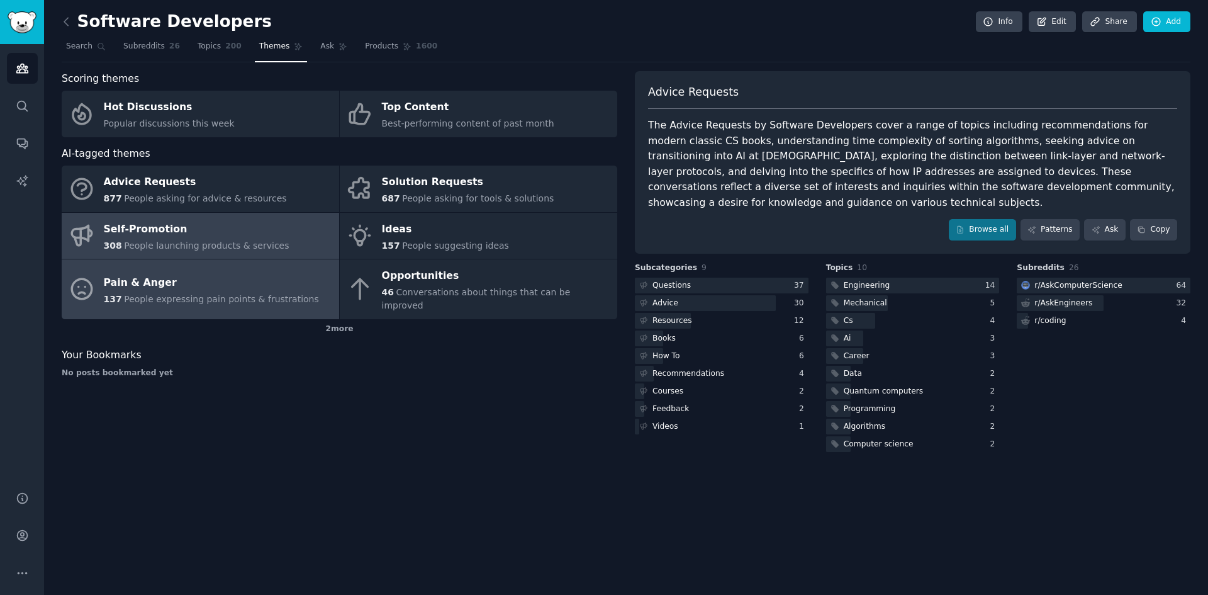
click at [198, 282] on div "Pain & Anger" at bounding box center [211, 282] width 215 height 20
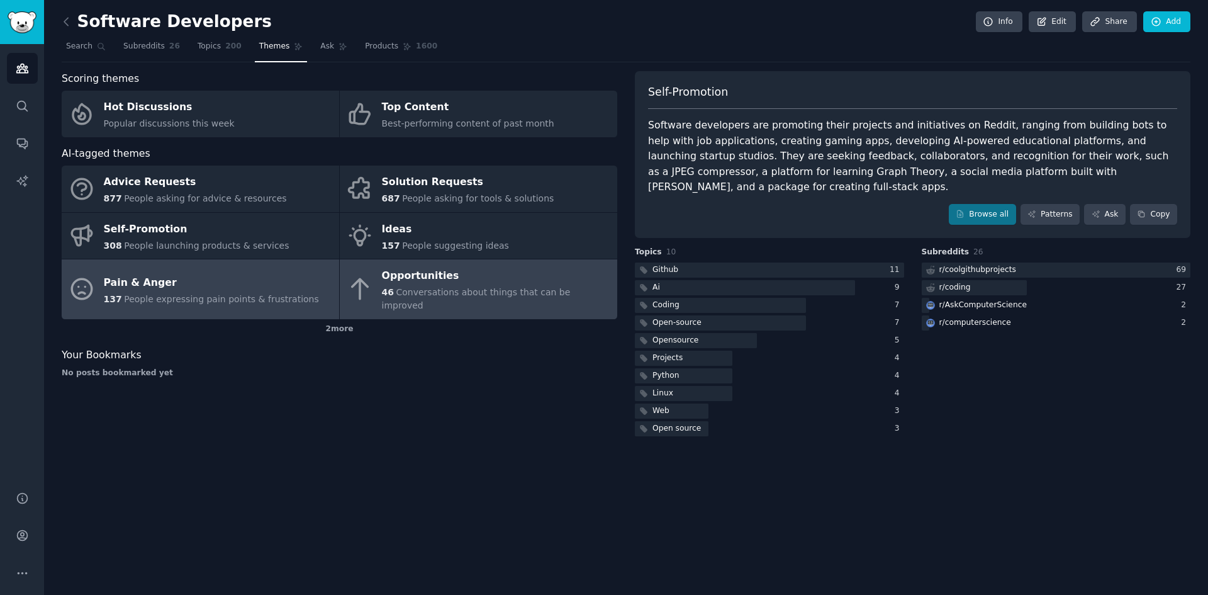
click at [473, 293] on span "Conversations about things that can be improved" at bounding box center [476, 298] width 189 height 23
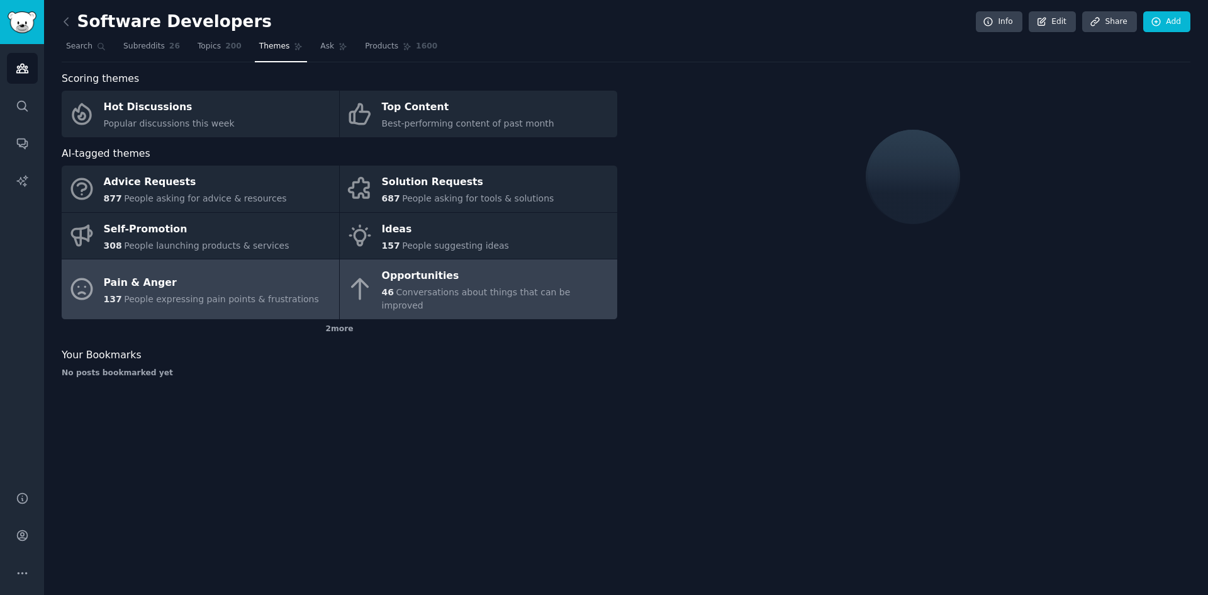
click at [259, 294] on span "People expressing pain points & frustrations" at bounding box center [221, 299] width 195 height 10
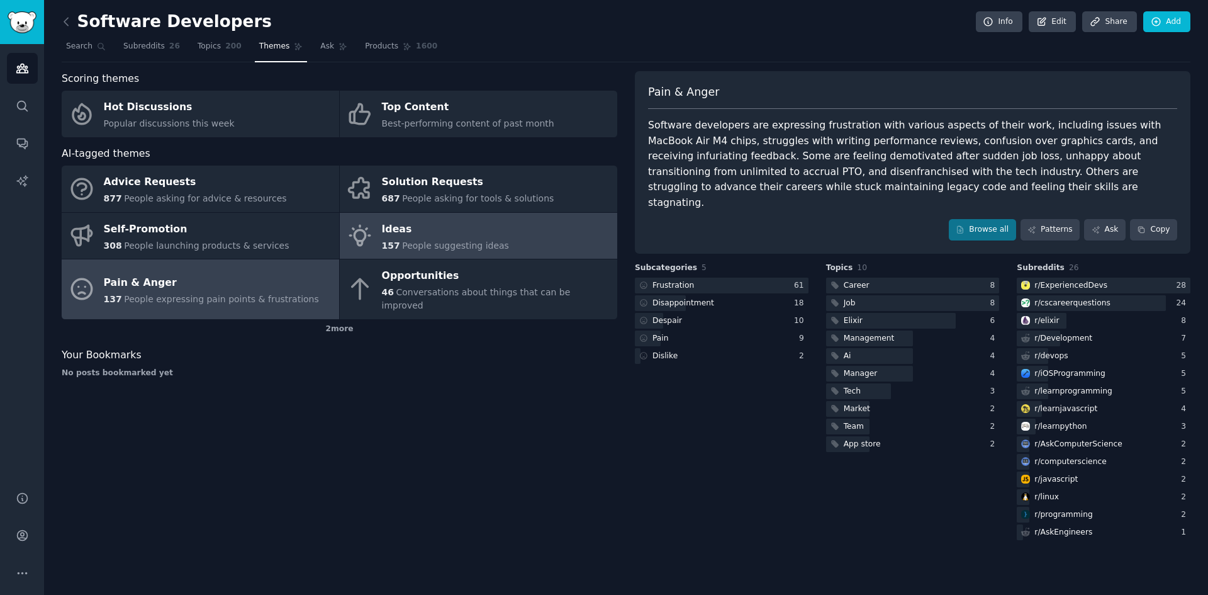
click at [470, 254] on link "Ideas 157 People suggesting ideas" at bounding box center [478, 236] width 277 height 47
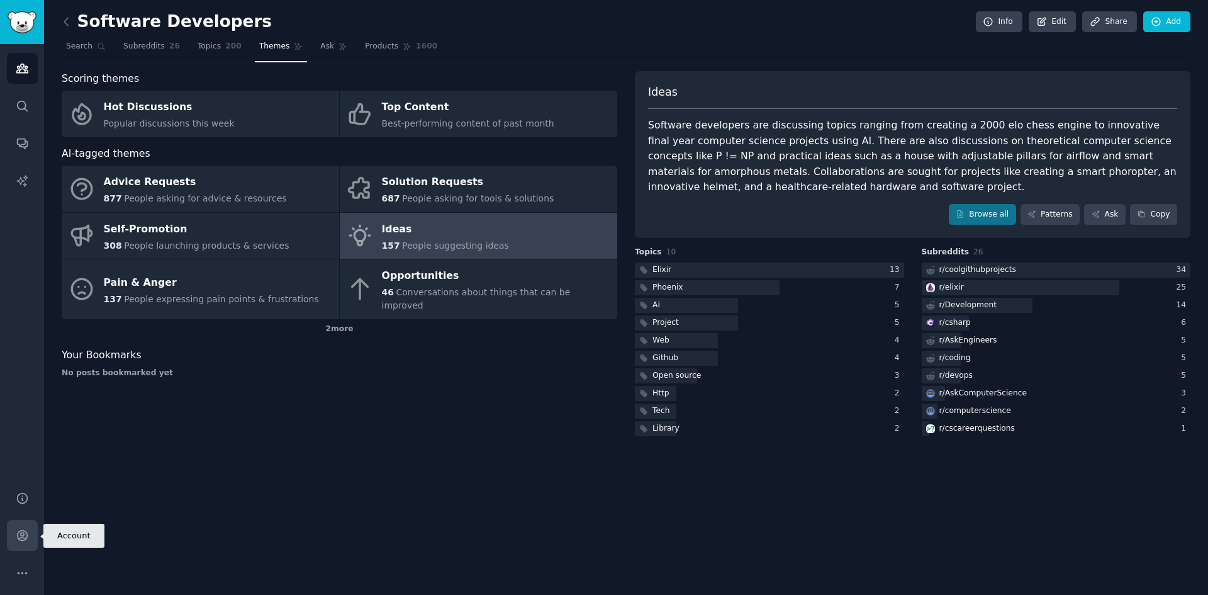
click at [20, 540] on icon "Sidebar" at bounding box center [22, 535] width 10 height 10
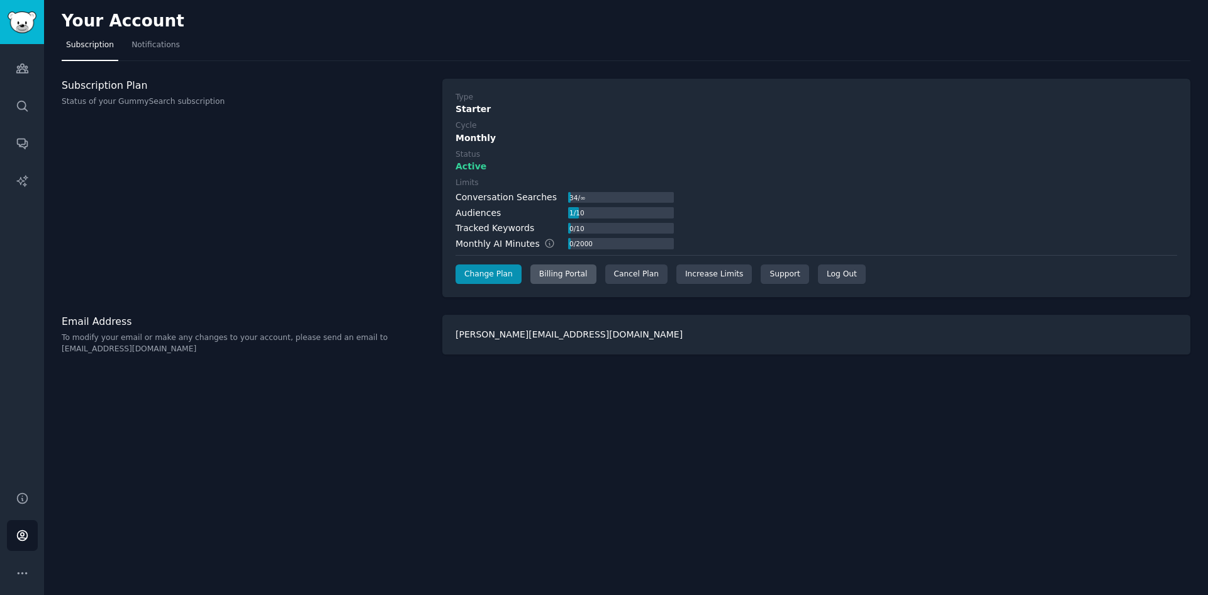
click at [568, 279] on div "Billing Portal" at bounding box center [563, 274] width 66 height 20
click at [637, 281] on div "Cancel Plan" at bounding box center [636, 274] width 62 height 20
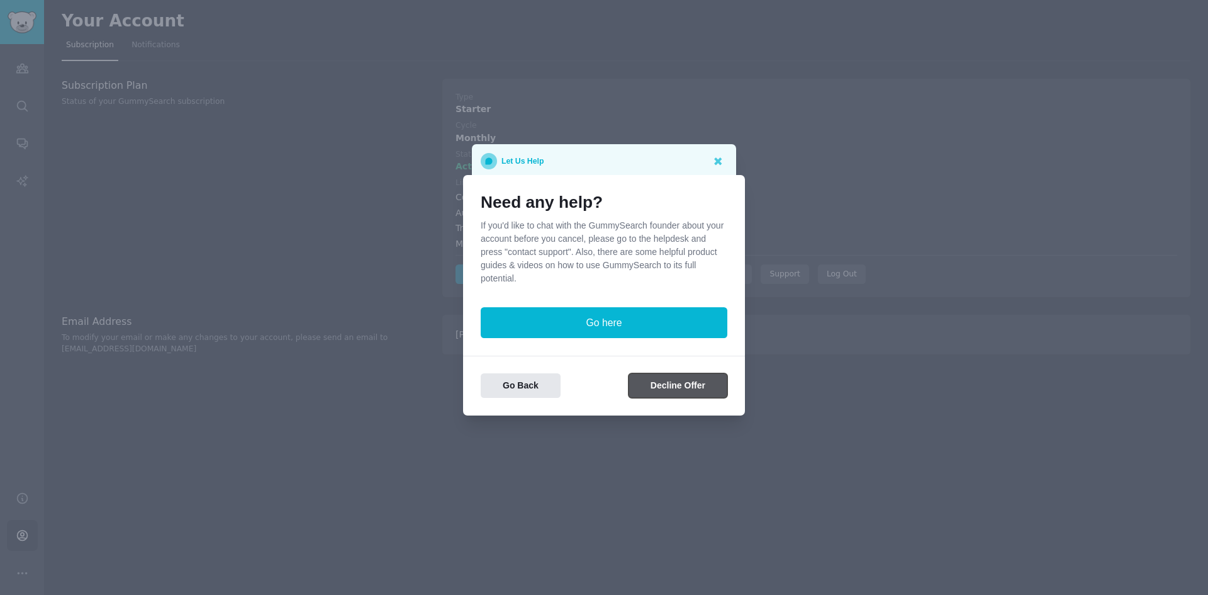
click at [713, 386] on button "Decline Offer" at bounding box center [678, 385] width 99 height 25
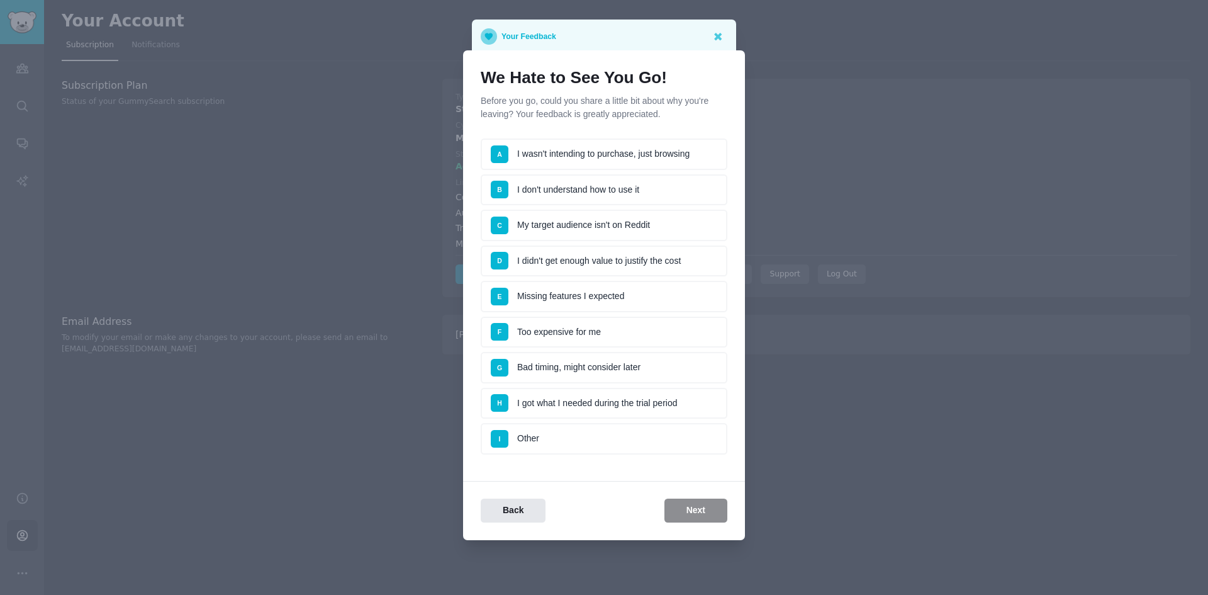
click at [609, 340] on li "F Too expensive for me" at bounding box center [604, 331] width 247 height 31
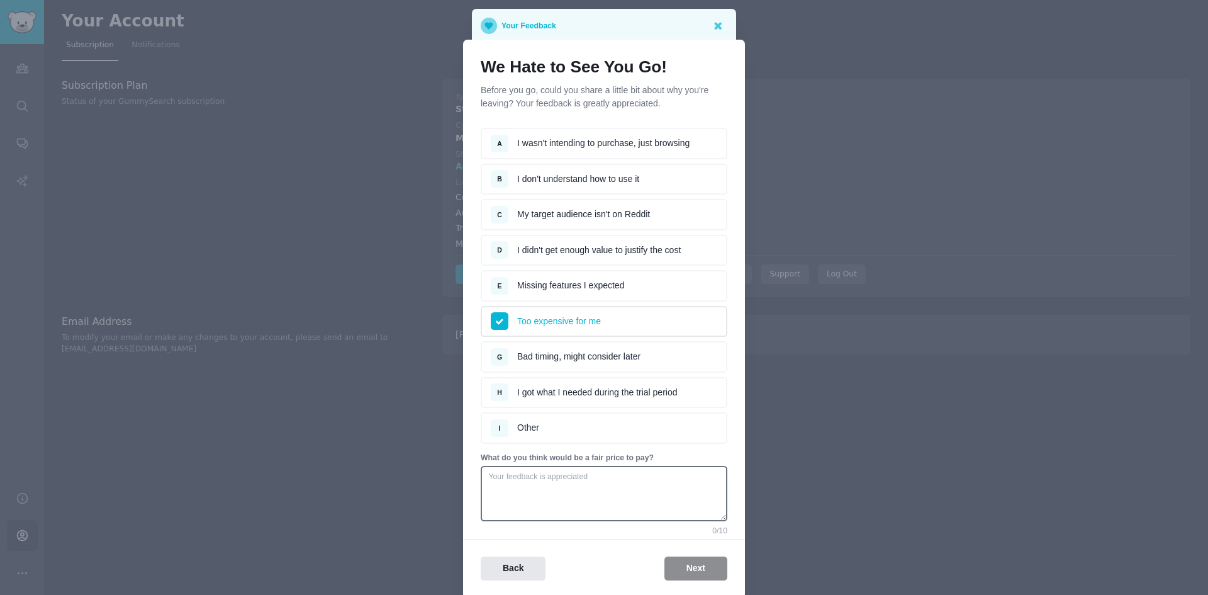
click at [607, 401] on li "H I got what I needed during the trial period" at bounding box center [604, 392] width 247 height 31
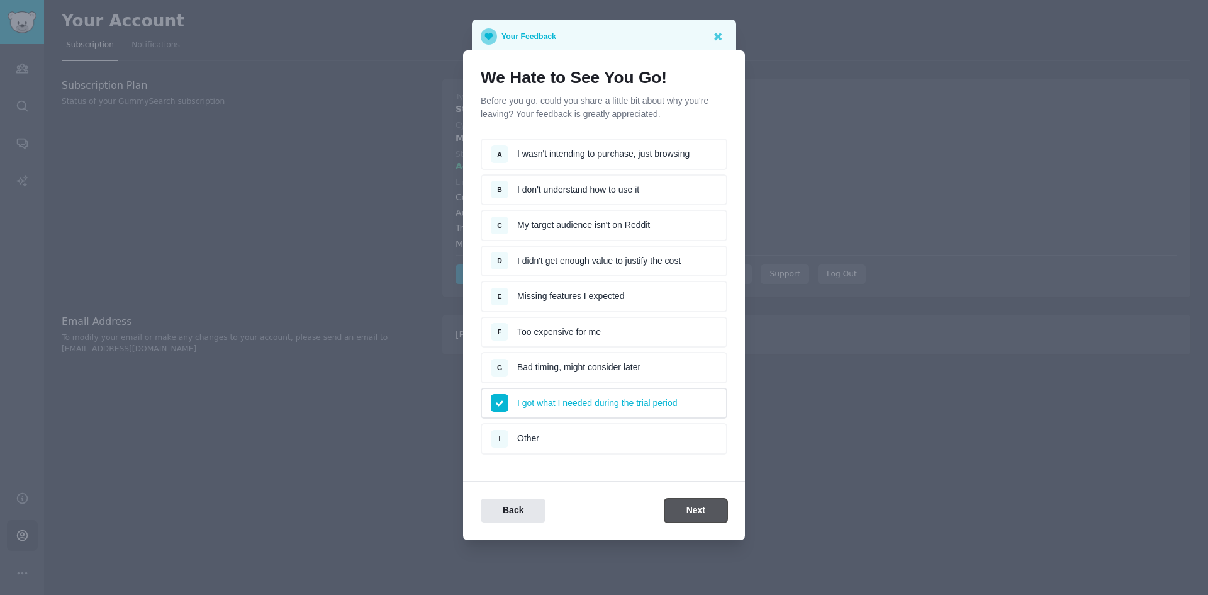
click at [712, 521] on button "Next" at bounding box center [695, 510] width 63 height 25
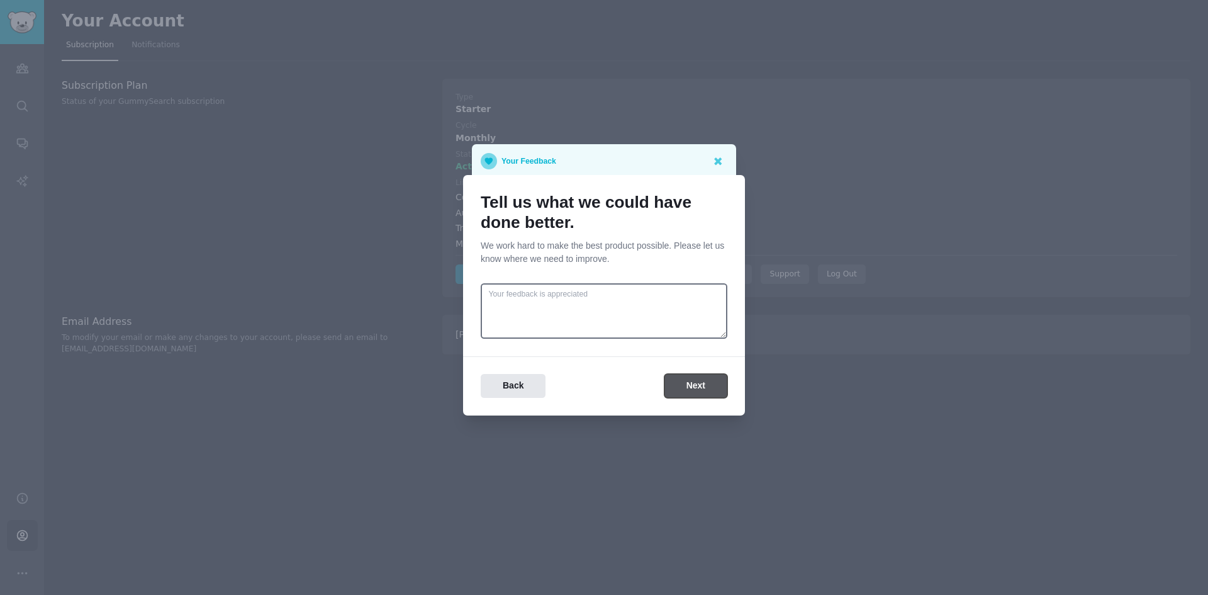
click at [698, 391] on button "Next" at bounding box center [695, 386] width 63 height 25
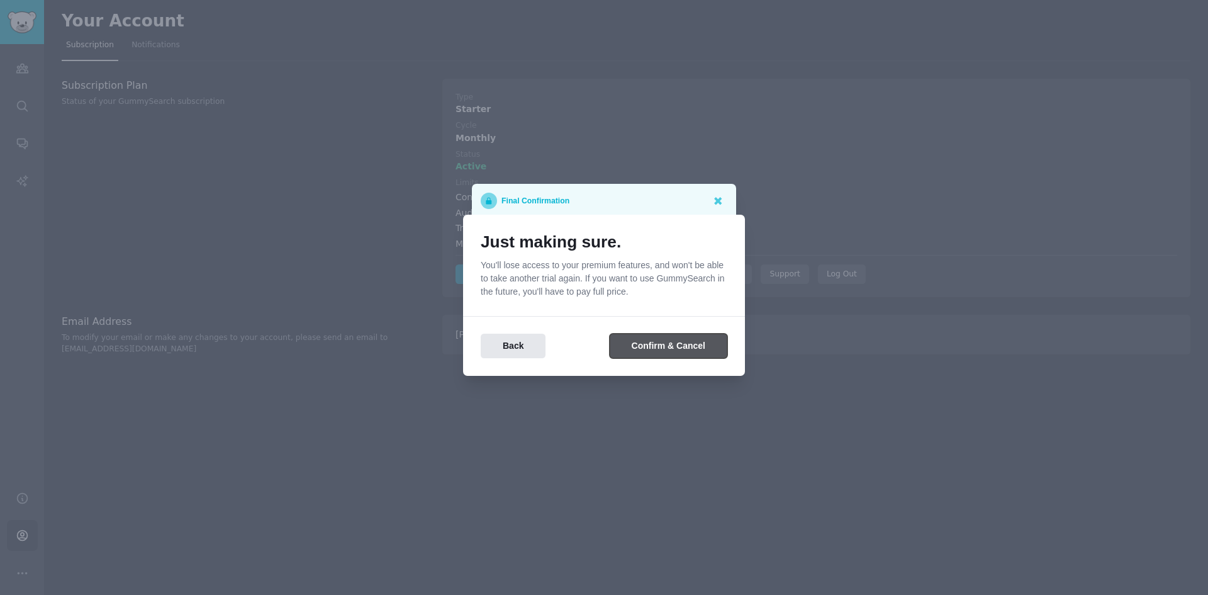
click at [690, 353] on button "Confirm & Cancel" at bounding box center [669, 345] width 118 height 25
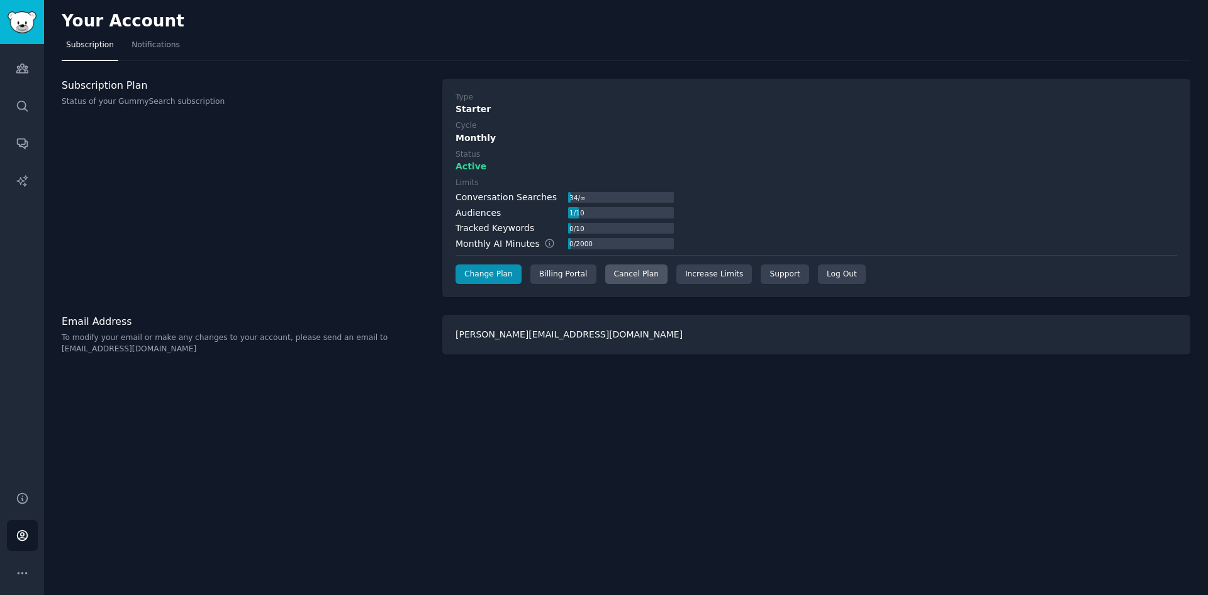
click at [621, 281] on div "Cancel Plan" at bounding box center [636, 274] width 62 height 20
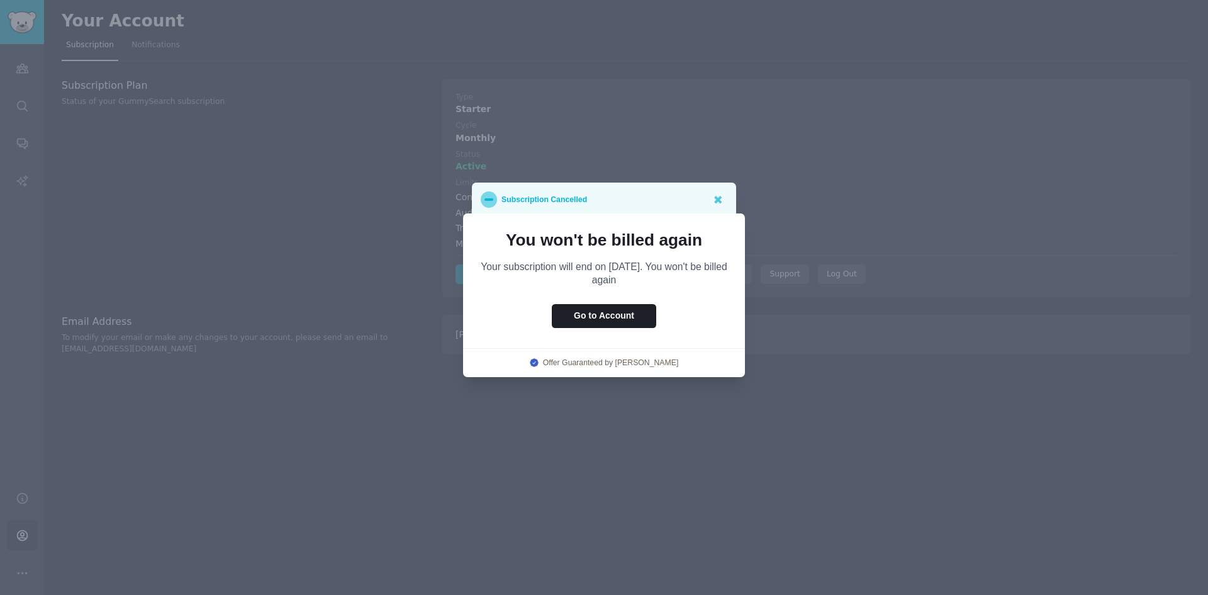
click at [827, 223] on div at bounding box center [604, 297] width 1208 height 595
